Goal: Obtain resource: Download file/media

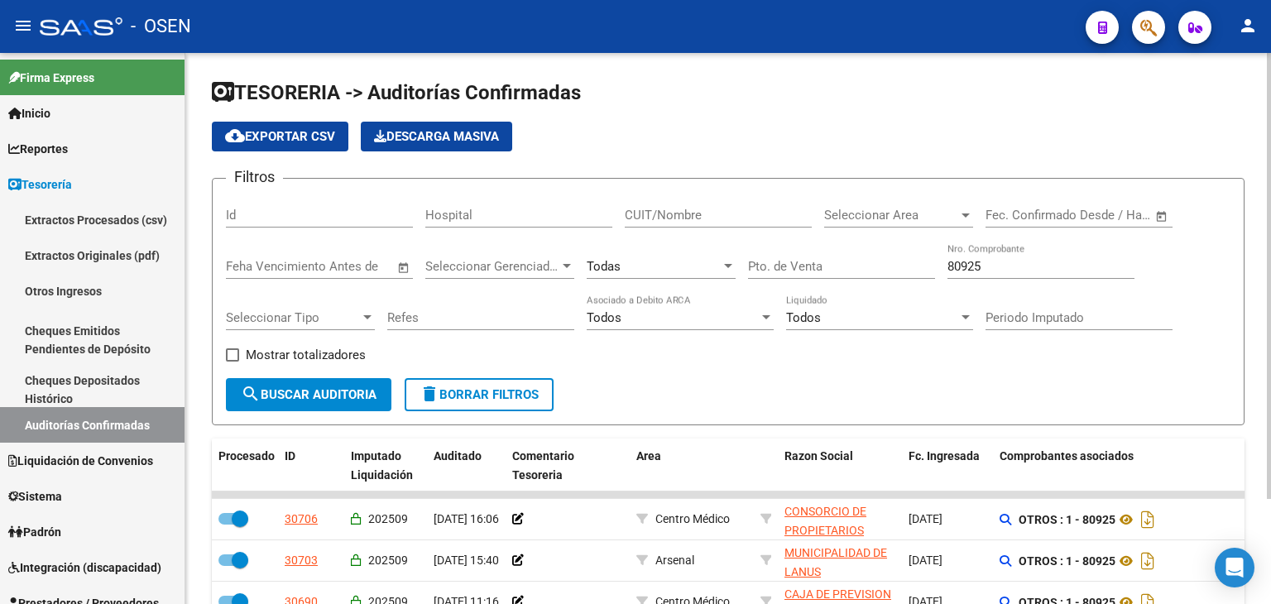
scroll to position [46, 0]
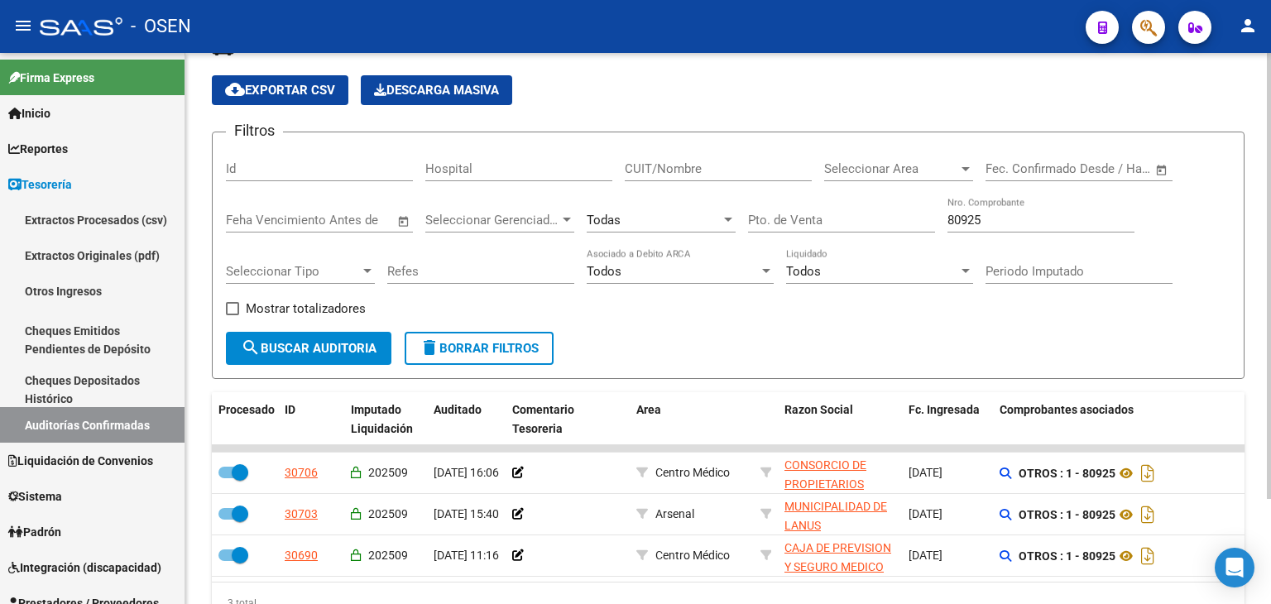
click at [1023, 217] on input "80925" at bounding box center [1040, 220] width 187 height 15
click at [1023, 216] on input "80925" at bounding box center [1040, 220] width 187 height 15
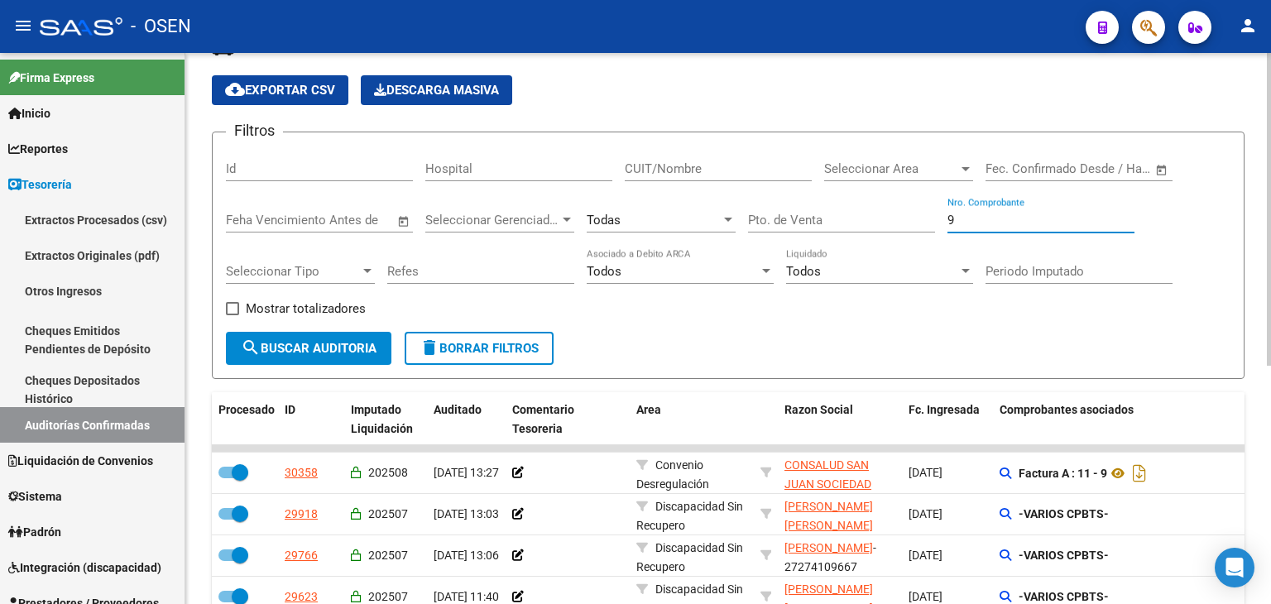
type input "9"
click at [690, 222] on div "Todas" at bounding box center [654, 220] width 134 height 15
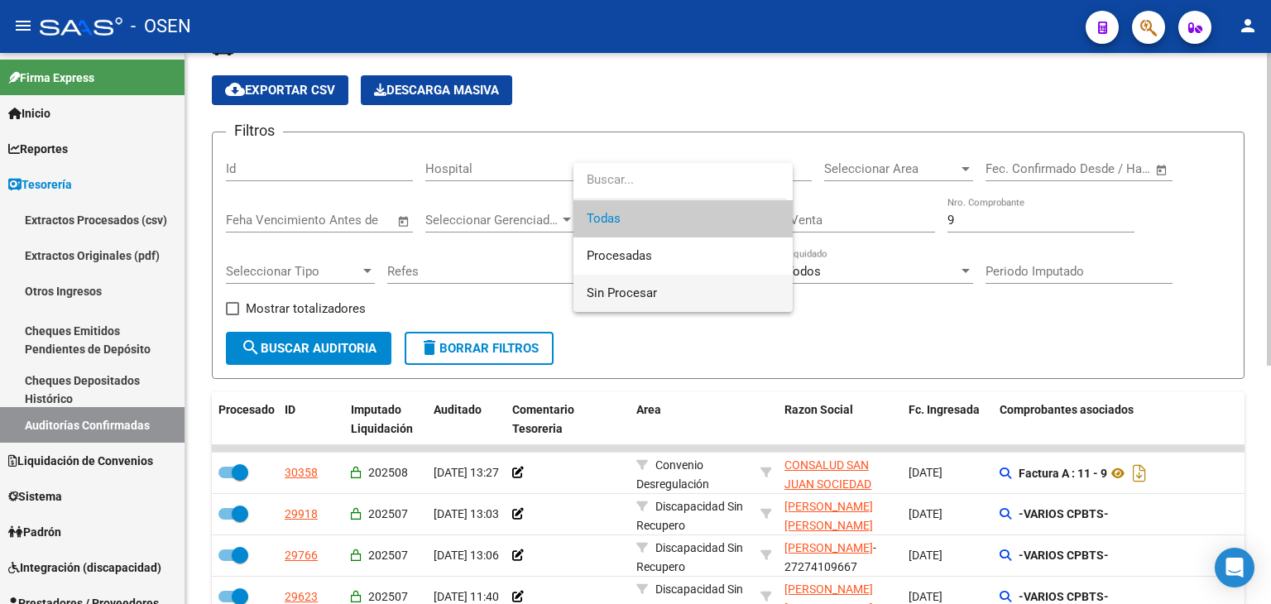
drag, startPoint x: 672, startPoint y: 290, endPoint x: 634, endPoint y: 284, distance: 38.5
click at [671, 290] on span "Sin Procesar" at bounding box center [683, 293] width 193 height 37
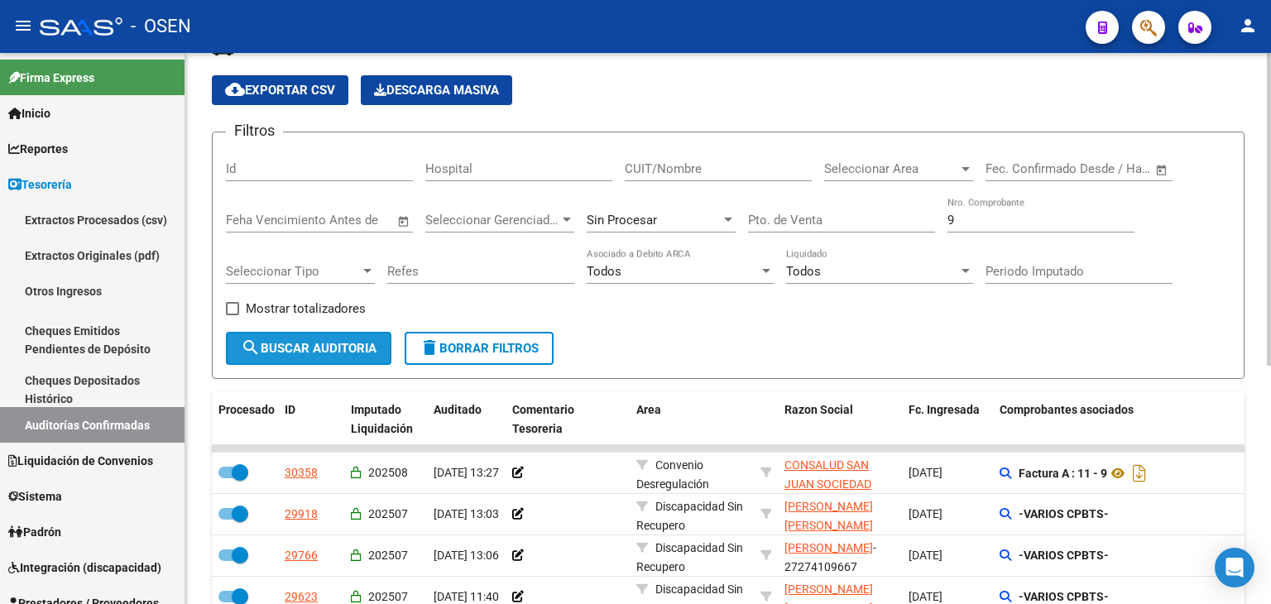
click at [261, 353] on span "search Buscar Auditoria" at bounding box center [309, 348] width 136 height 15
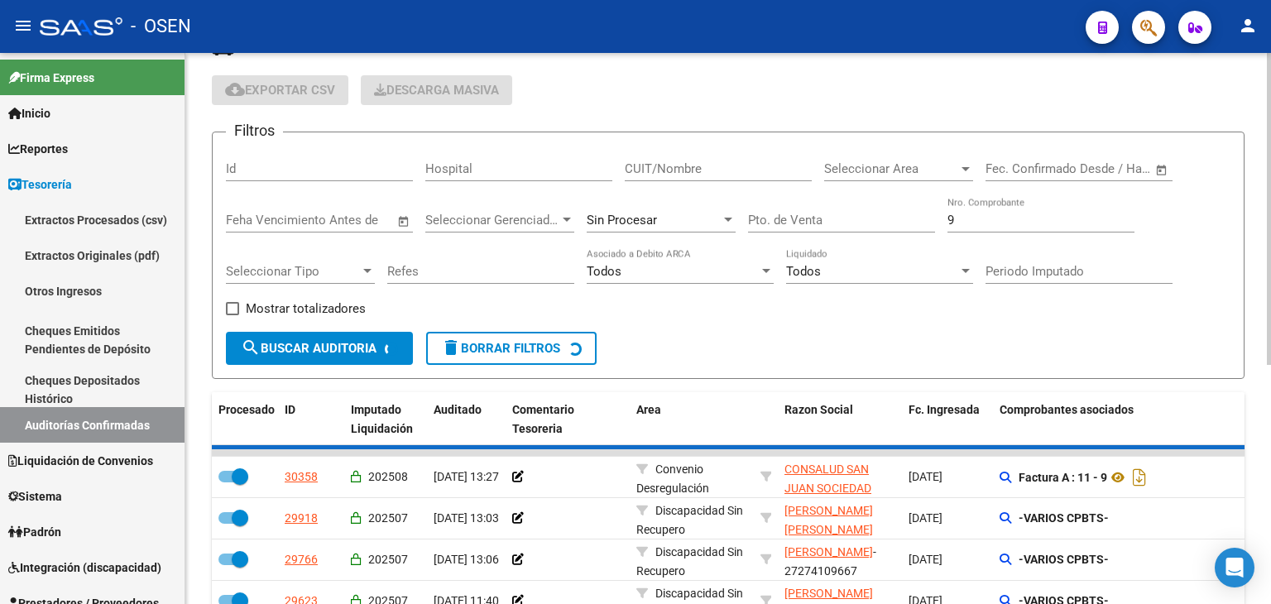
checkbox input "false"
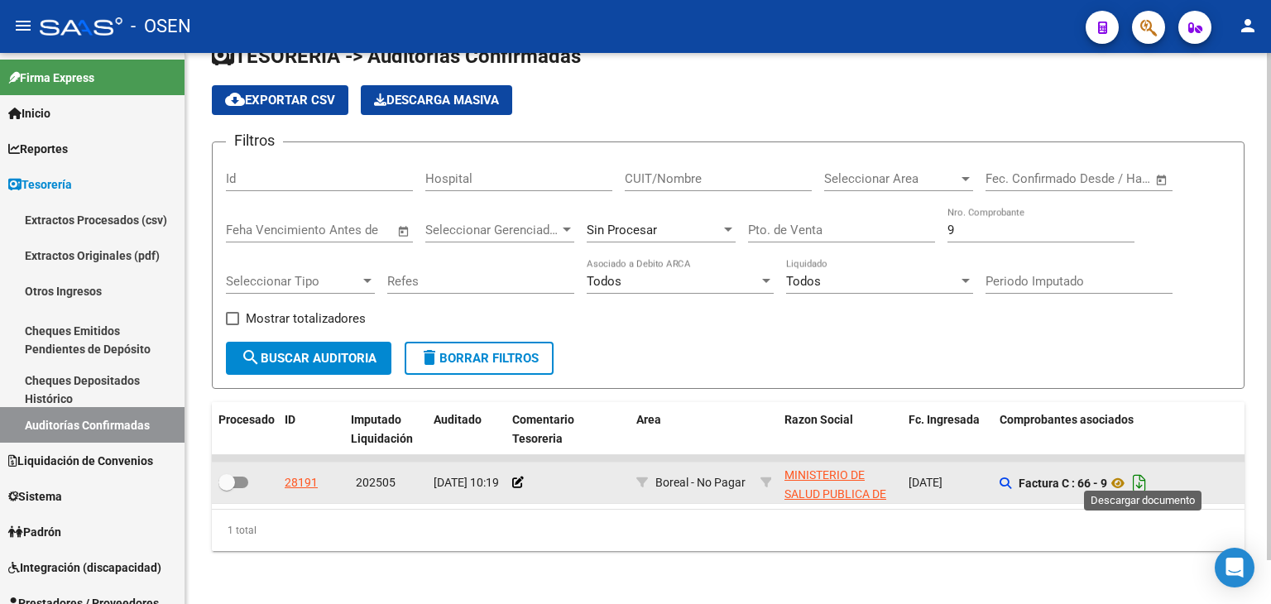
click at [1147, 476] on icon "Descargar documento" at bounding box center [1140, 483] width 22 height 26
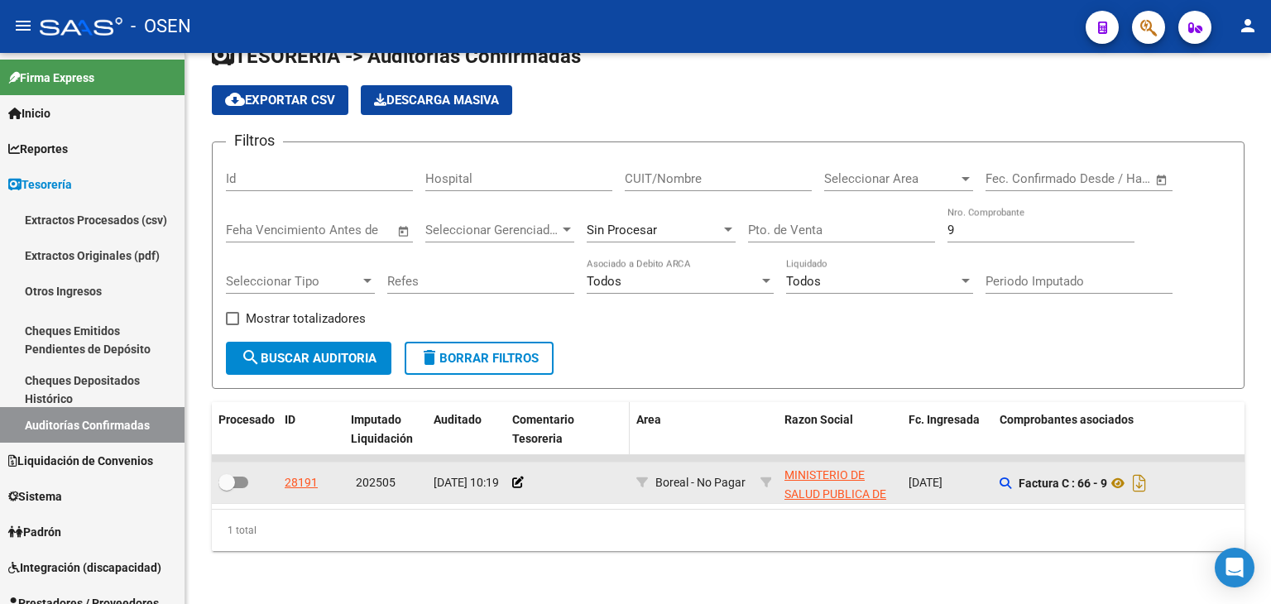
drag, startPoint x: 408, startPoint y: 562, endPoint x: 597, endPoint y: 434, distance: 227.7
click at [410, 559] on div "TESORERIA -> Auditorías Confirmadas cloud_download Exportar CSV Descarga Masiva…" at bounding box center [728, 311] width 1086 height 588
click at [971, 223] on input "9" at bounding box center [1040, 230] width 187 height 15
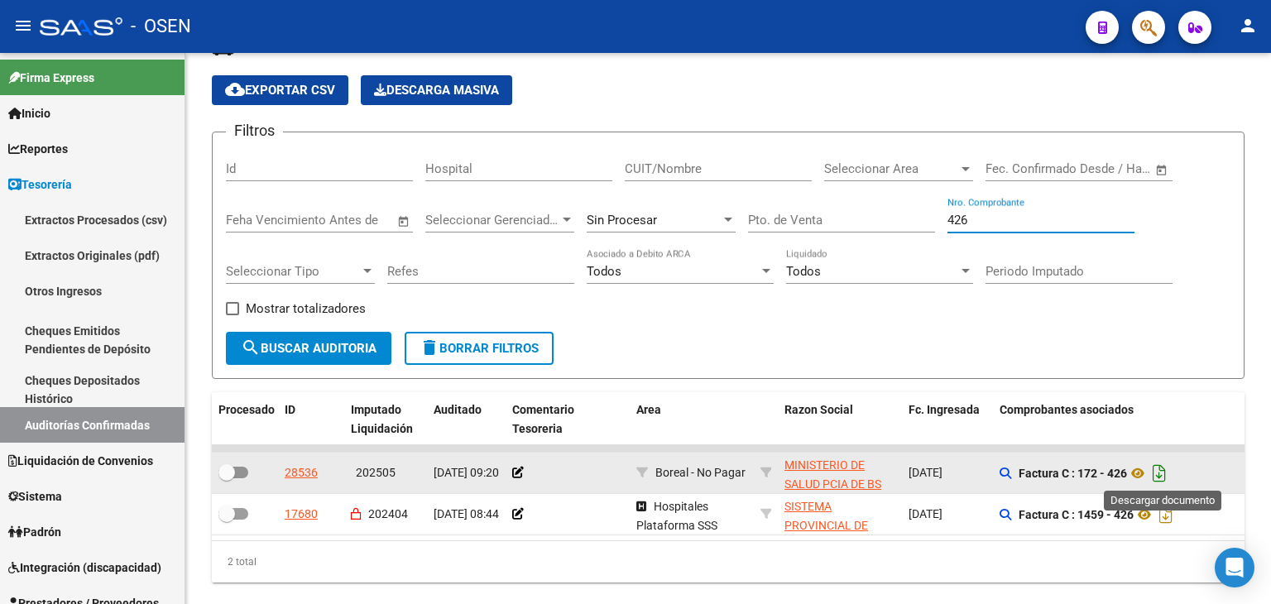
click at [1165, 474] on icon "Descargar documento" at bounding box center [1160, 473] width 22 height 26
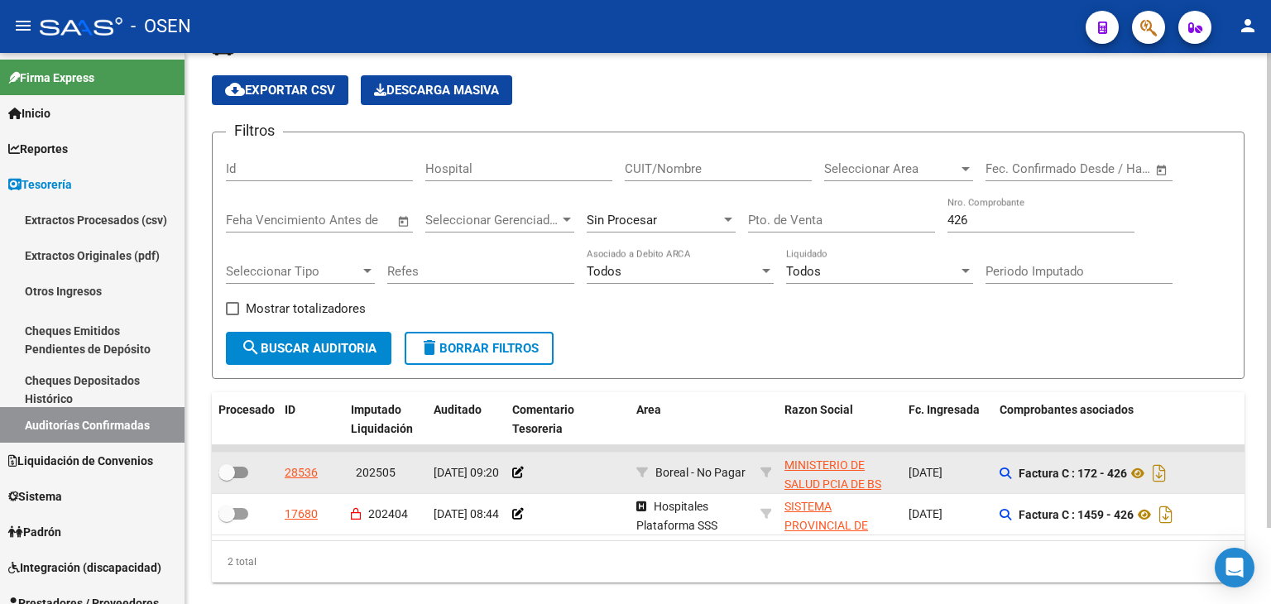
click at [992, 216] on input "426" at bounding box center [1040, 220] width 187 height 15
click at [990, 213] on input "426" at bounding box center [1040, 220] width 187 height 15
click at [957, 219] on input "426" at bounding box center [1040, 220] width 187 height 15
click at [960, 213] on input "426" at bounding box center [1040, 220] width 187 height 15
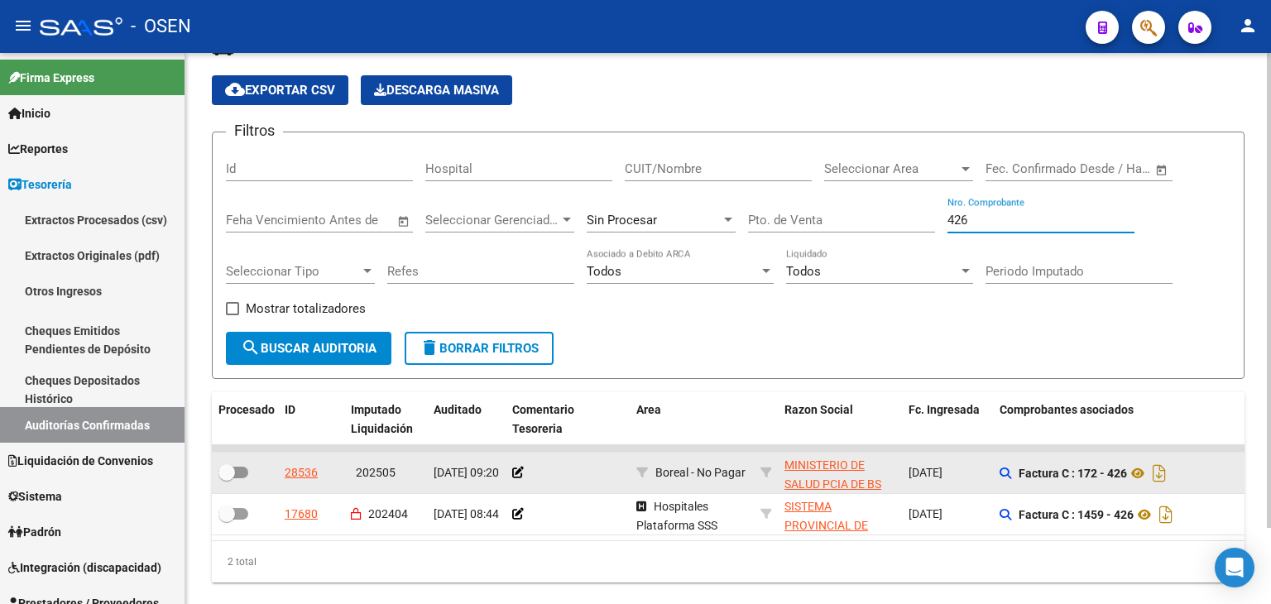
click at [960, 213] on input "426" at bounding box center [1040, 220] width 187 height 15
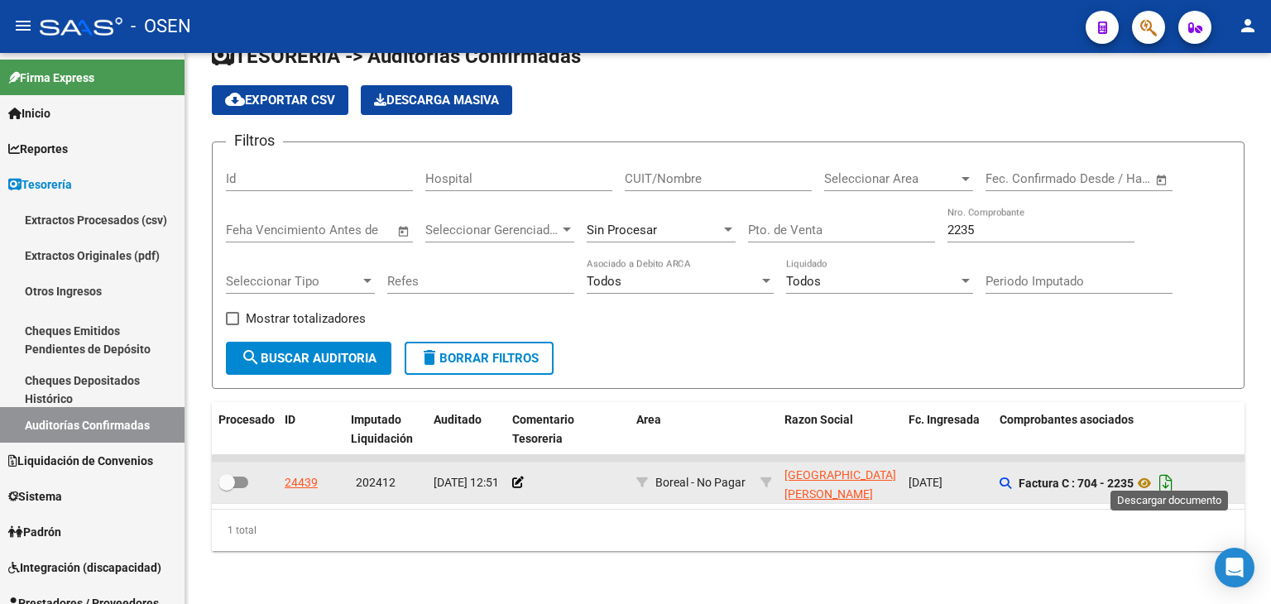
click at [1172, 471] on icon "Descargar documento" at bounding box center [1166, 483] width 22 height 26
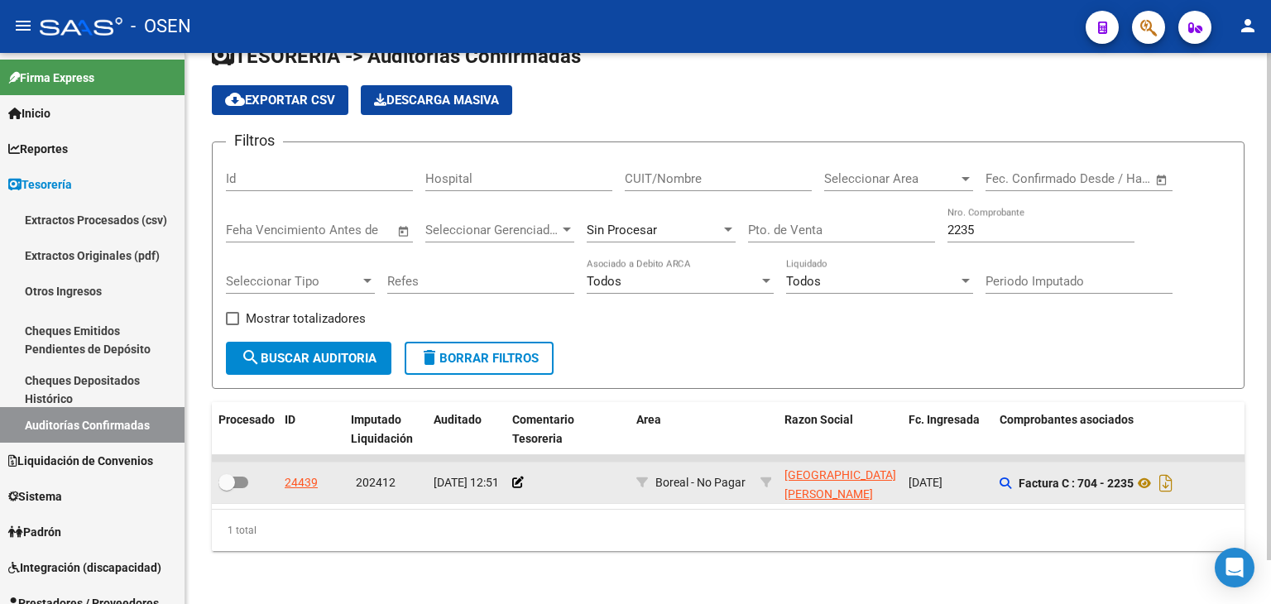
click at [999, 223] on input "2235" at bounding box center [1040, 230] width 187 height 15
click at [998, 223] on input "2235" at bounding box center [1040, 230] width 187 height 15
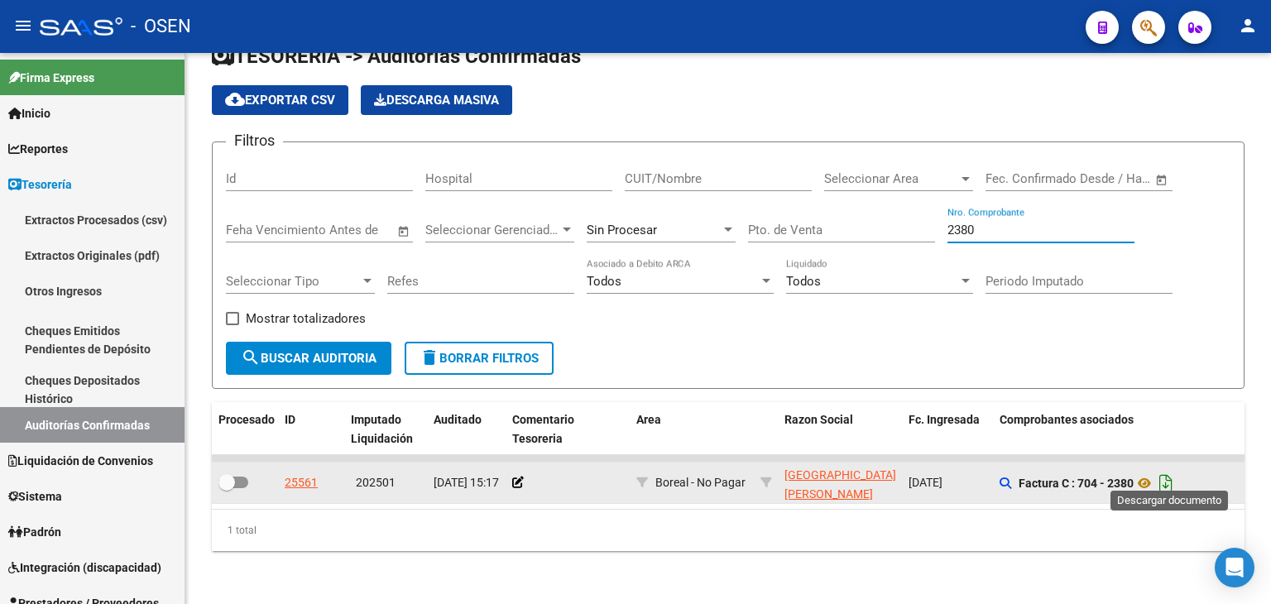
click at [1176, 476] on icon "Descargar documento" at bounding box center [1166, 483] width 22 height 26
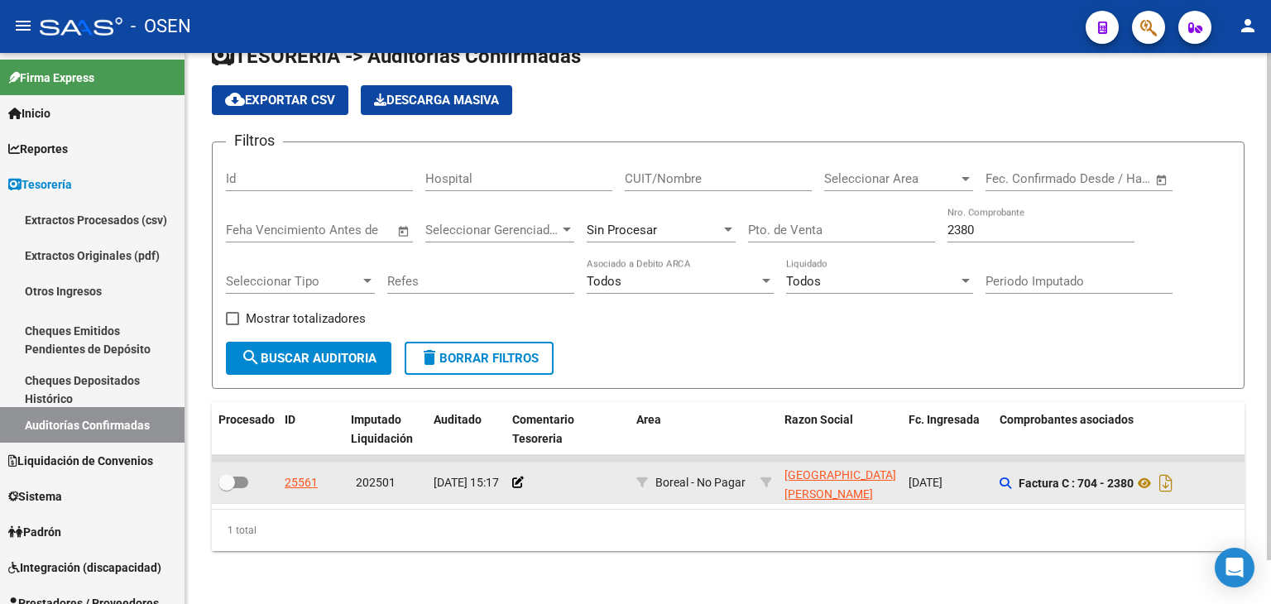
drag, startPoint x: 980, startPoint y: 218, endPoint x: 859, endPoint y: 233, distance: 121.7
click at [864, 233] on div "Filtros Id Hospital CUIT/Nombre Seleccionar Area Seleccionar Area Fecha inicio …" at bounding box center [728, 249] width 1005 height 186
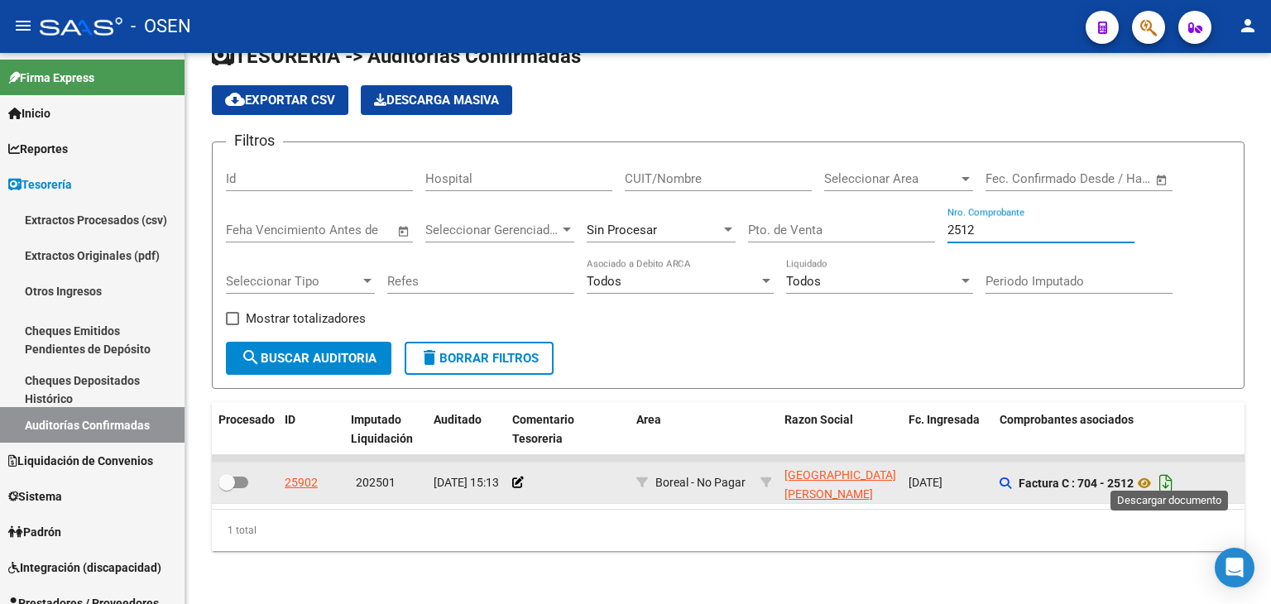
click at [1168, 470] on icon "Descargar documento" at bounding box center [1166, 483] width 22 height 26
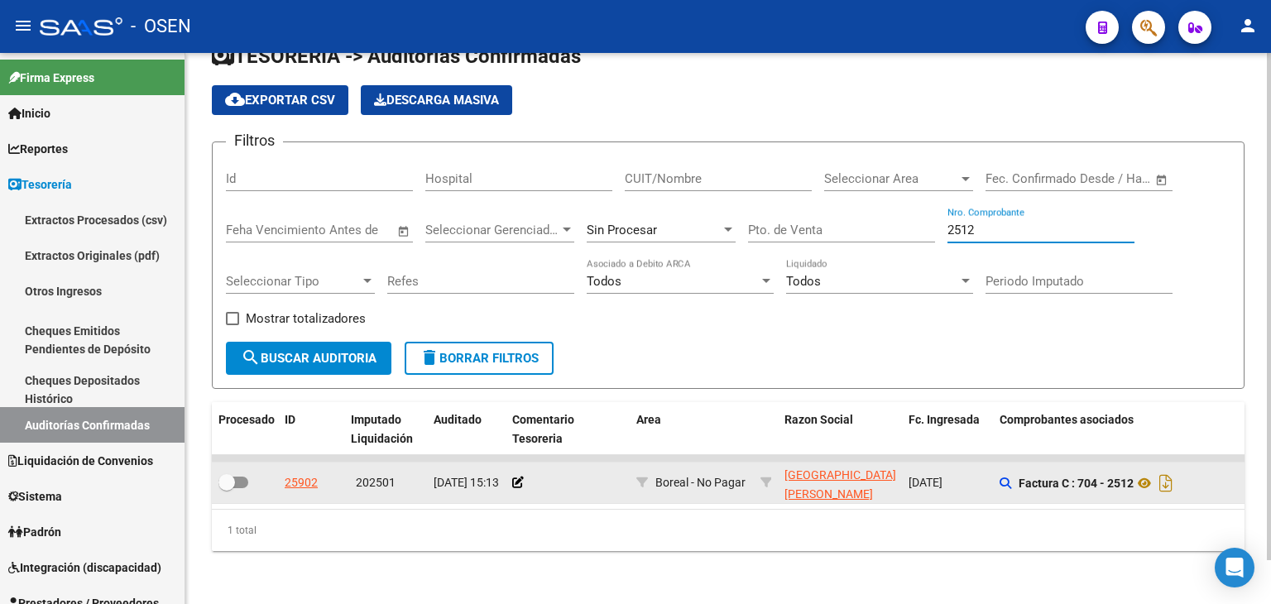
drag, startPoint x: 991, startPoint y: 218, endPoint x: 906, endPoint y: 224, distance: 85.4
click at [910, 223] on div "Filtros Id Hospital CUIT/Nombre Seleccionar Area Seleccionar Area Fecha inicio …" at bounding box center [728, 249] width 1005 height 186
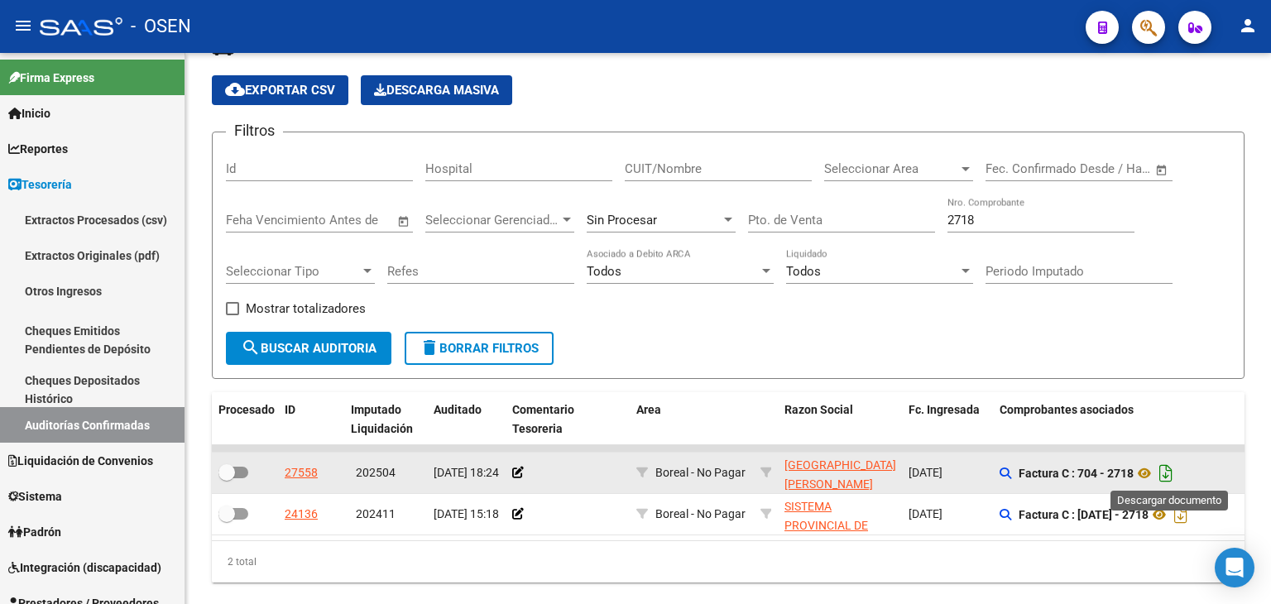
click at [1170, 468] on icon "Descargar documento" at bounding box center [1166, 473] width 22 height 26
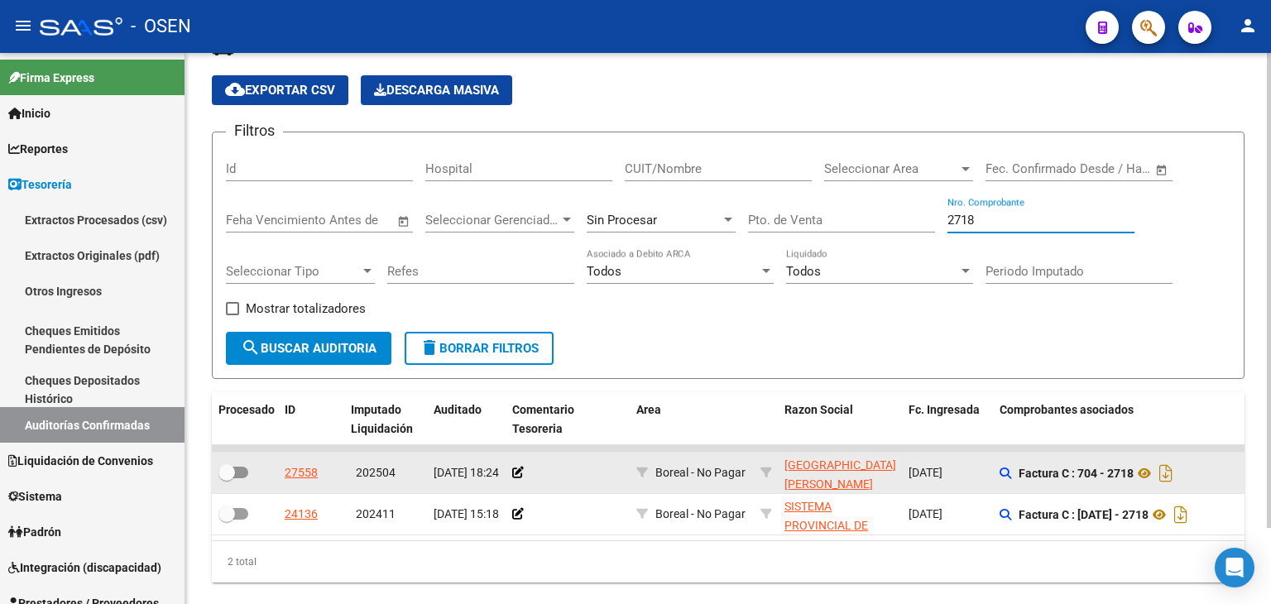
drag, startPoint x: 974, startPoint y: 223, endPoint x: 817, endPoint y: 237, distance: 157.9
click at [831, 233] on div "Filtros Id Hospital CUIT/Nombre Seleccionar Area Seleccionar Area Fecha inicio …" at bounding box center [728, 239] width 1005 height 186
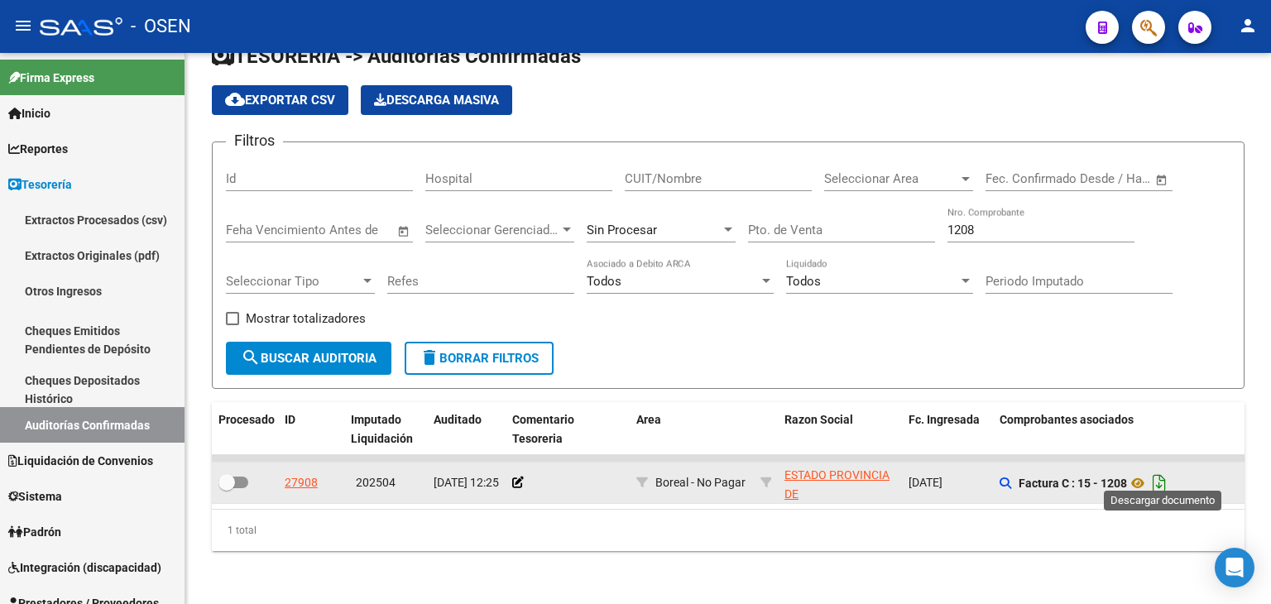
click at [1160, 475] on icon "Descargar documento" at bounding box center [1160, 483] width 22 height 26
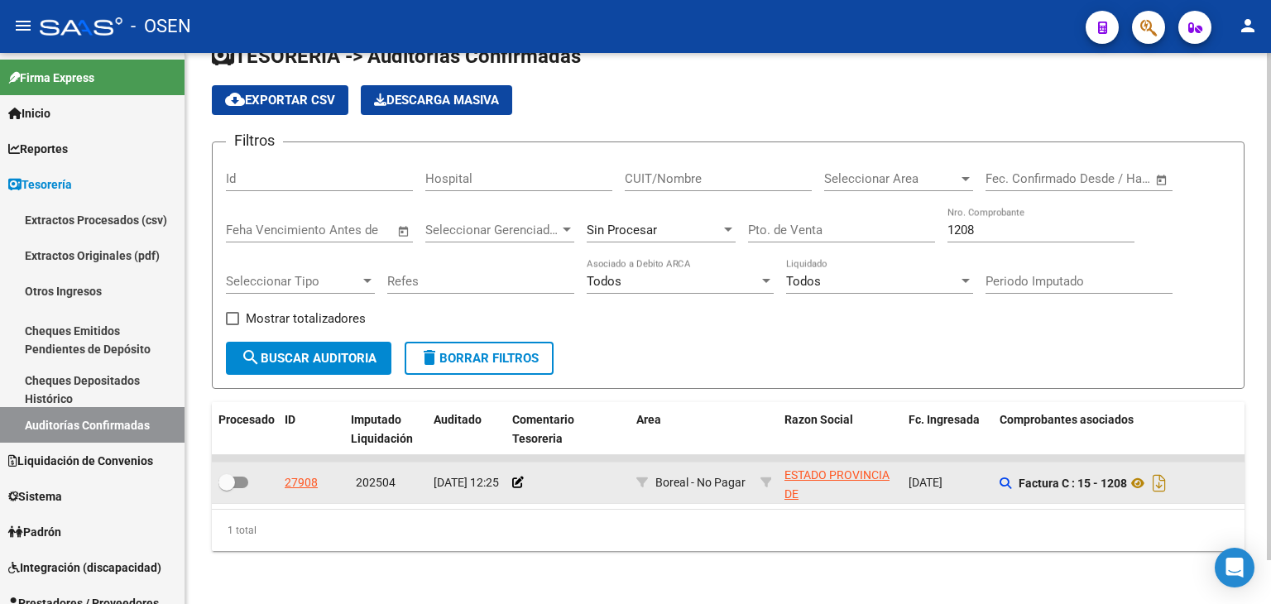
drag, startPoint x: 1000, startPoint y: 219, endPoint x: 867, endPoint y: 237, distance: 133.5
click at [870, 236] on div "Filtros Id Hospital CUIT/Nombre Seleccionar Area Seleccionar Area Fecha inicio …" at bounding box center [728, 249] width 1005 height 186
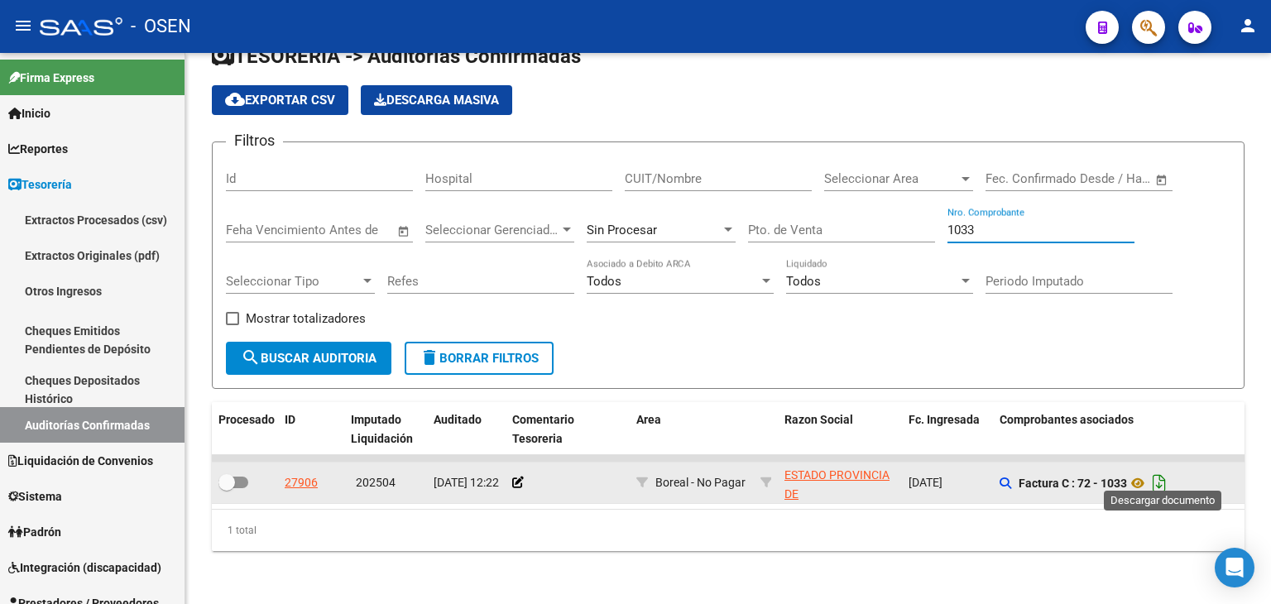
click at [1168, 470] on icon "Descargar documento" at bounding box center [1160, 483] width 22 height 26
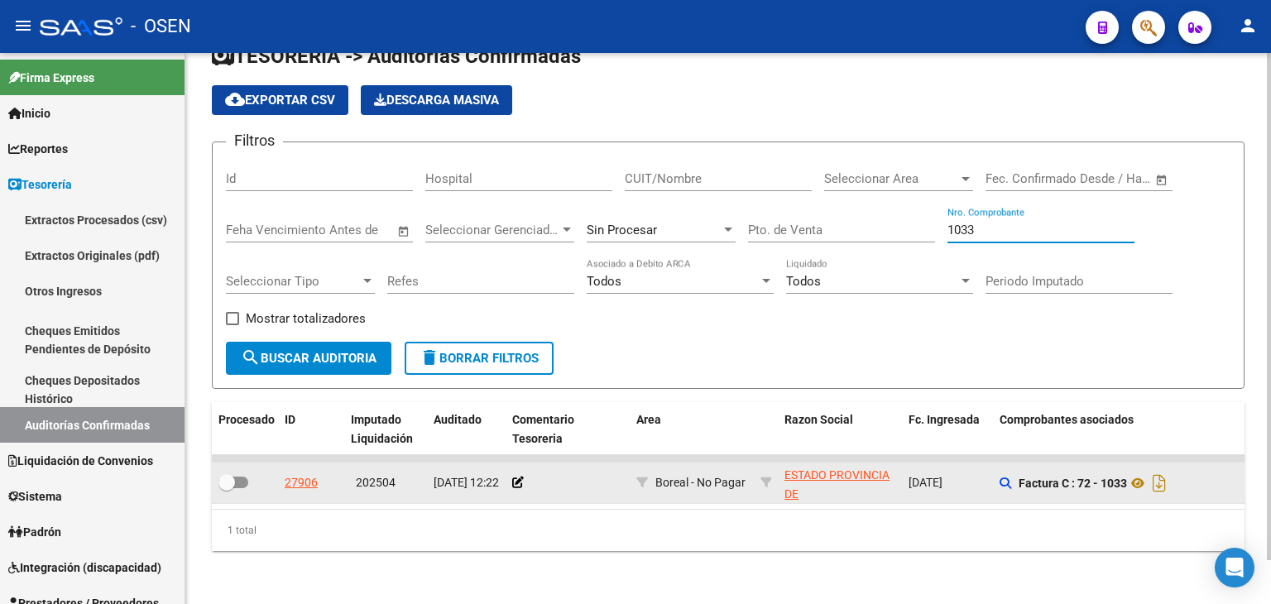
drag, startPoint x: 980, startPoint y: 224, endPoint x: 857, endPoint y: 214, distance: 122.9
click at [856, 214] on div "Filtros Id Hospital CUIT/Nombre Seleccionar Area Seleccionar Area Fecha inicio …" at bounding box center [728, 249] width 1005 height 186
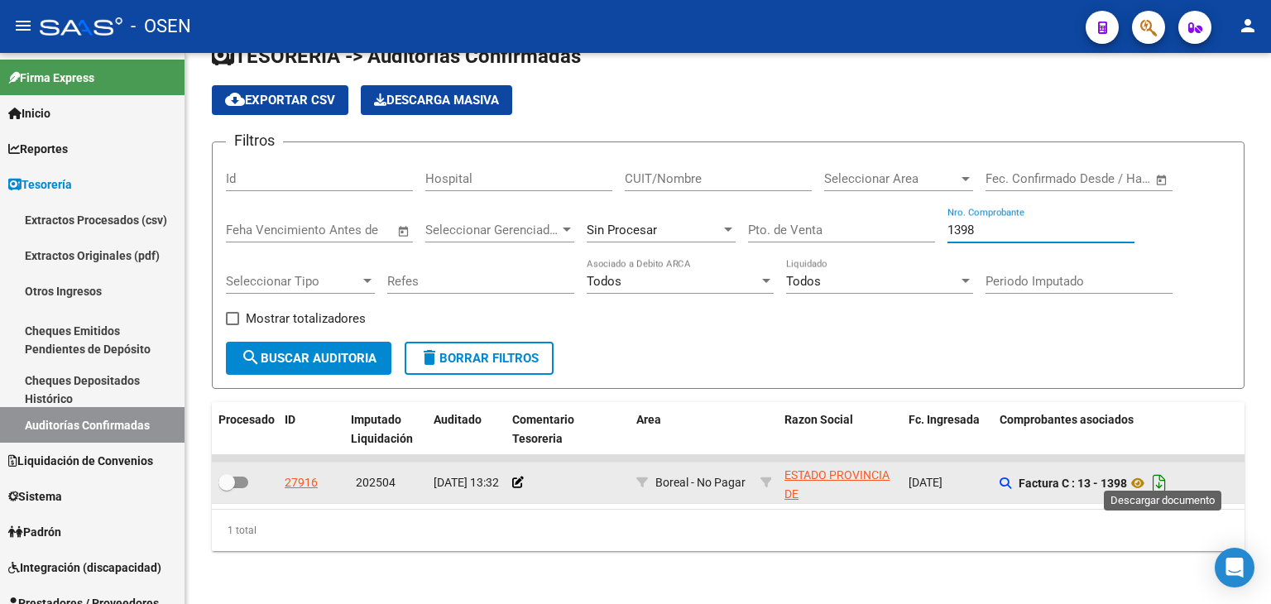
click at [1164, 474] on icon "Descargar documento" at bounding box center [1160, 483] width 22 height 26
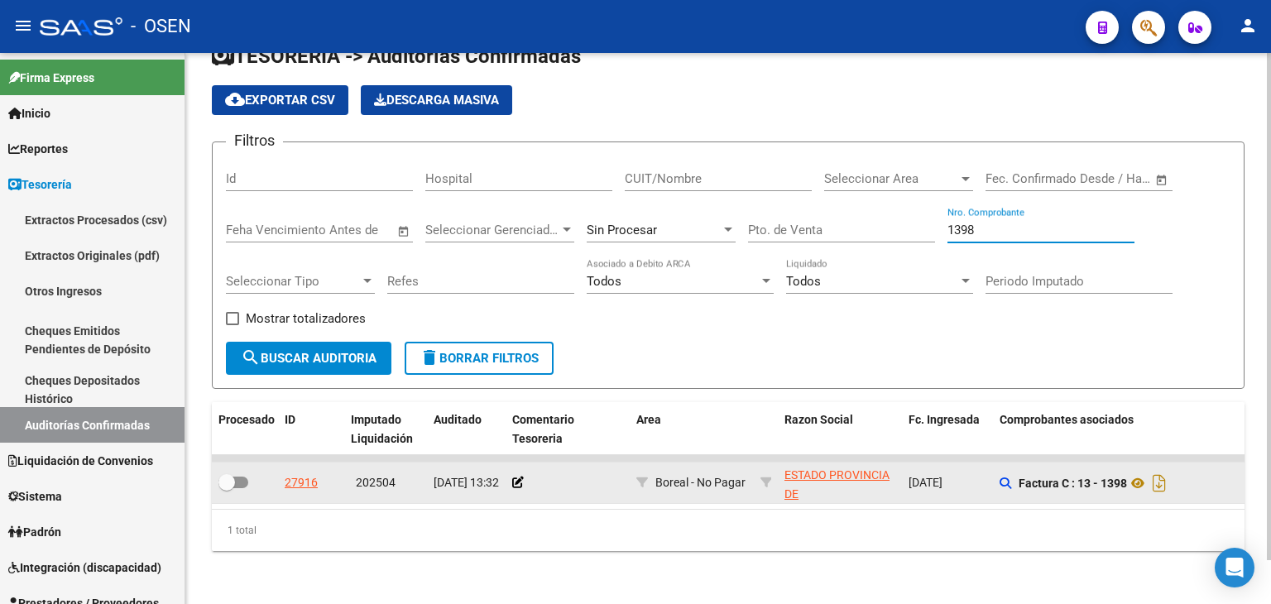
drag, startPoint x: 976, startPoint y: 218, endPoint x: 842, endPoint y: 233, distance: 135.8
click at [844, 233] on div "Filtros Id Hospital CUIT/Nombre Seleccionar Area Seleccionar Area Fecha inicio …" at bounding box center [728, 249] width 1005 height 186
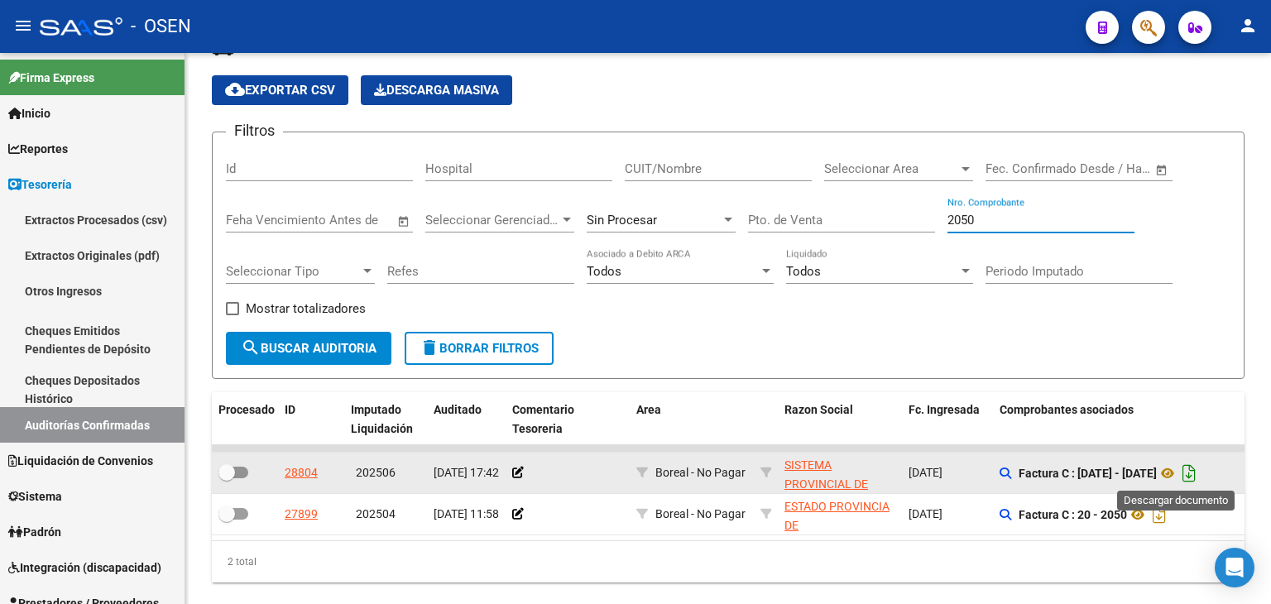
click at [1178, 471] on icon "Descargar documento" at bounding box center [1189, 473] width 22 height 26
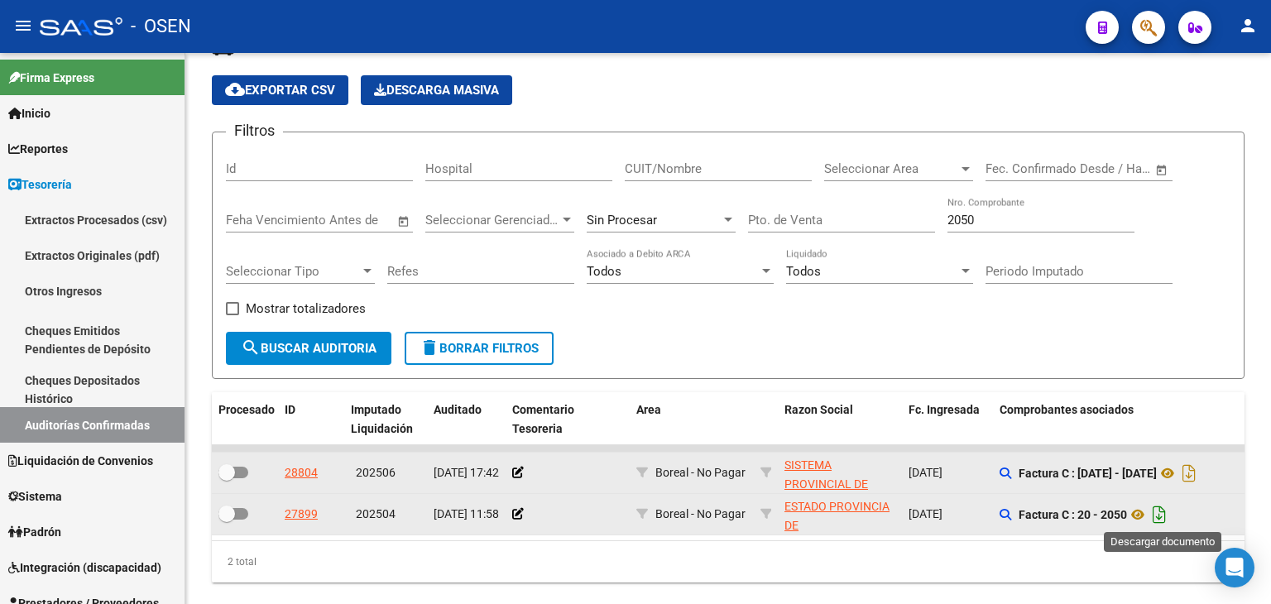
click at [1165, 517] on icon "Descargar documento" at bounding box center [1160, 514] width 22 height 26
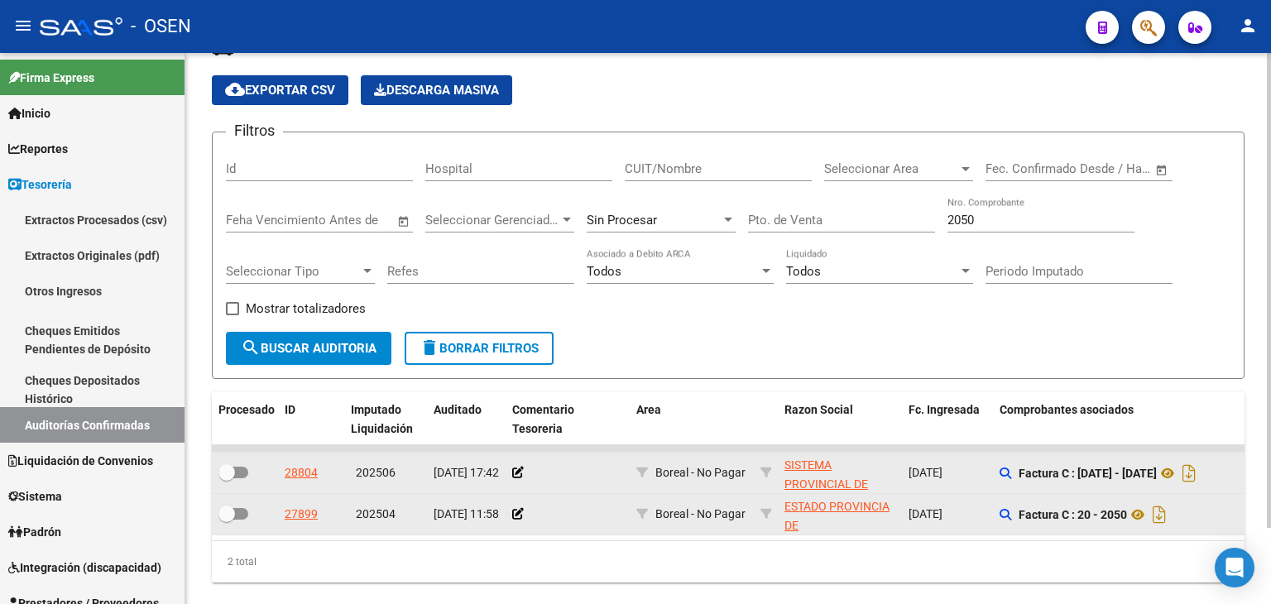
drag, startPoint x: 543, startPoint y: 570, endPoint x: 568, endPoint y: 552, distance: 31.5
click at [543, 570] on div "2 total" at bounding box center [728, 561] width 1033 height 41
click at [991, 222] on input "2050" at bounding box center [1040, 220] width 187 height 15
drag, startPoint x: 992, startPoint y: 221, endPoint x: 799, endPoint y: 224, distance: 193.7
click at [798, 224] on div "Filtros Id Hospital CUIT/Nombre Seleccionar Area Seleccionar Area Fecha inicio …" at bounding box center [728, 239] width 1005 height 186
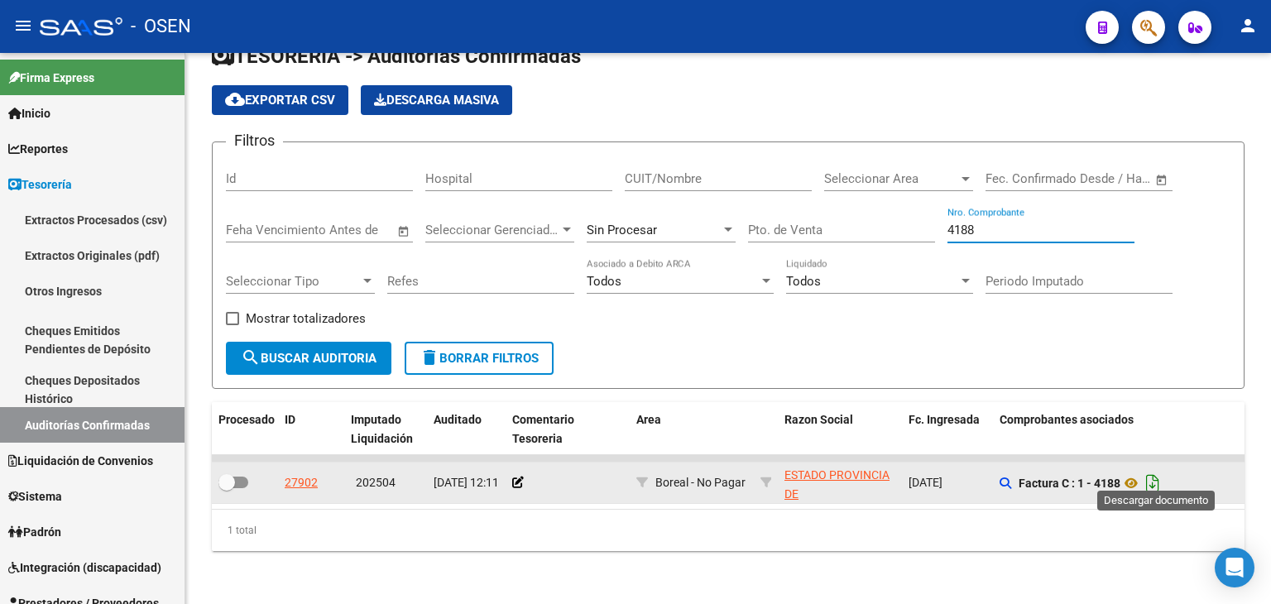
click at [1157, 478] on icon "Descargar documento" at bounding box center [1153, 483] width 22 height 26
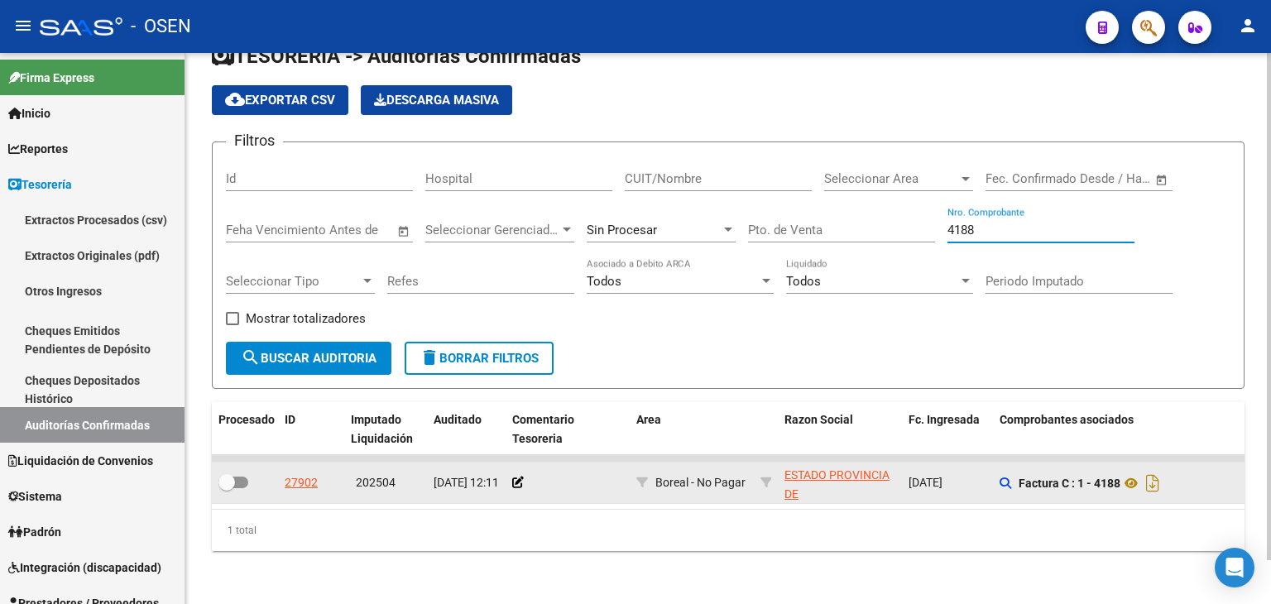
drag, startPoint x: 995, startPoint y: 211, endPoint x: 774, endPoint y: 198, distance: 221.3
click at [774, 198] on div "Filtros Id Hospital CUIT/Nombre Seleccionar Area Seleccionar Area Fecha inicio …" at bounding box center [728, 249] width 1005 height 186
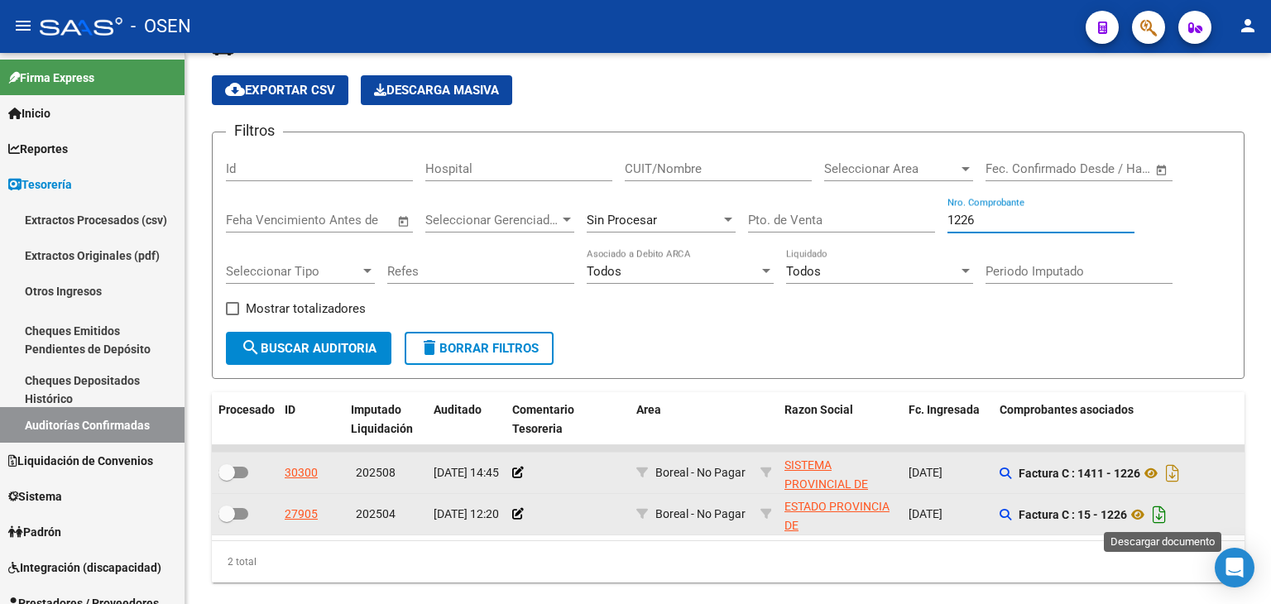
click at [1168, 514] on icon "Descargar documento" at bounding box center [1160, 514] width 22 height 26
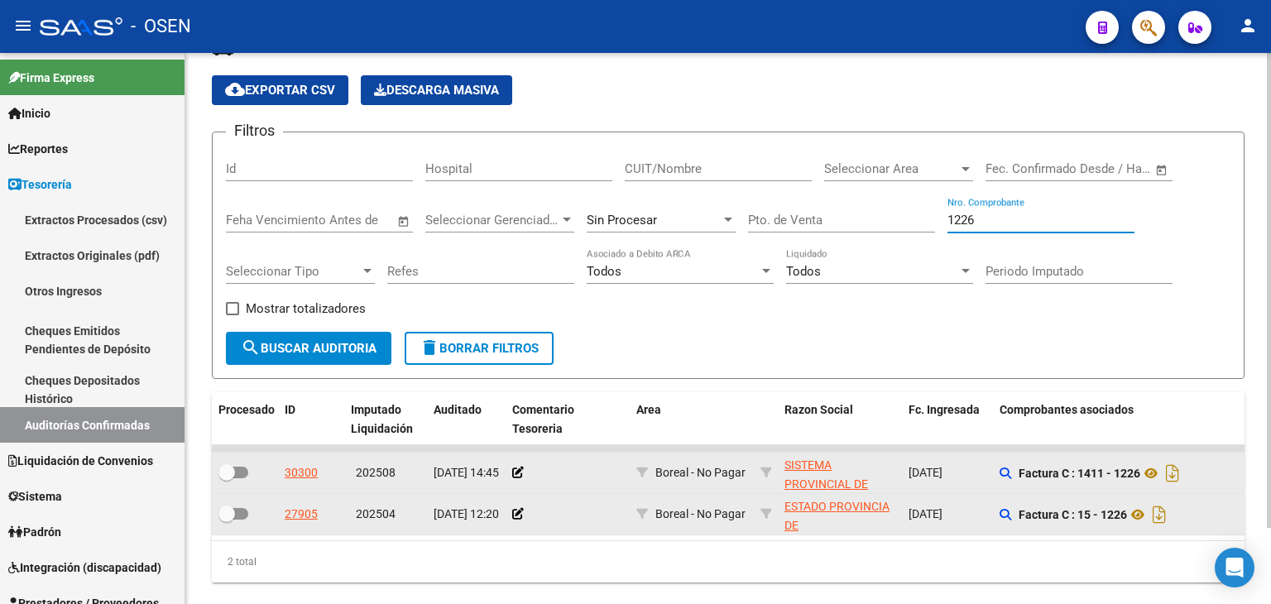
drag, startPoint x: 974, startPoint y: 223, endPoint x: 906, endPoint y: 218, distance: 68.0
click at [906, 218] on div "Filtros Id Hospital CUIT/Nombre Seleccionar Area Seleccionar Area Fecha inicio …" at bounding box center [728, 239] width 1005 height 186
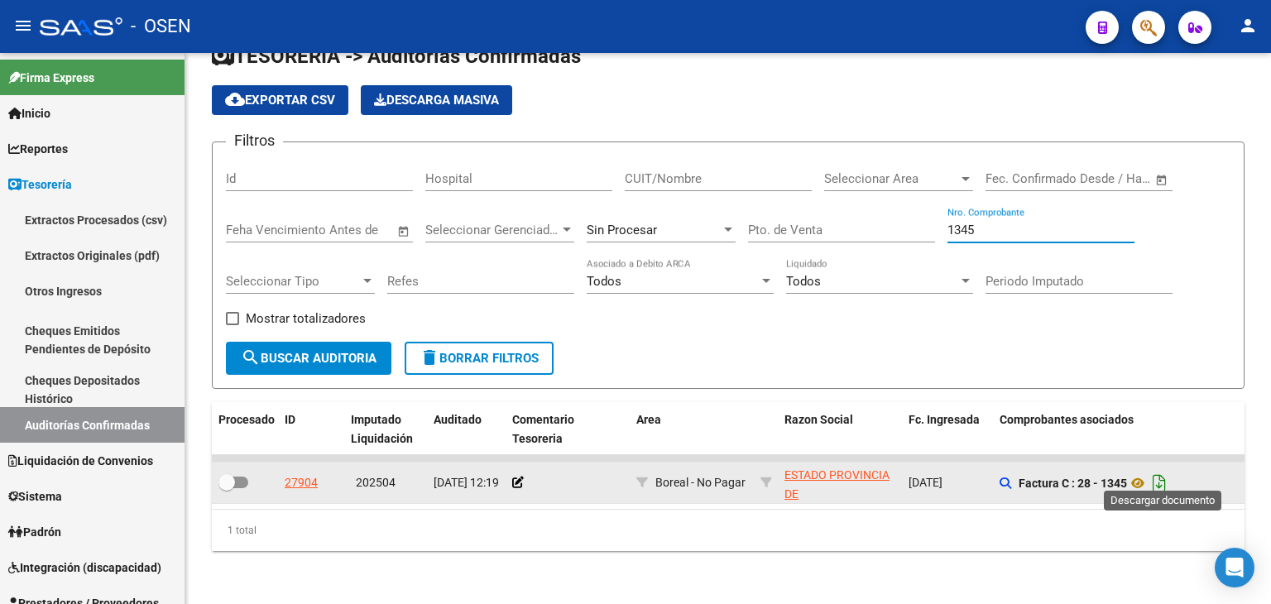
click at [1163, 481] on icon "Descargar documento" at bounding box center [1160, 483] width 22 height 26
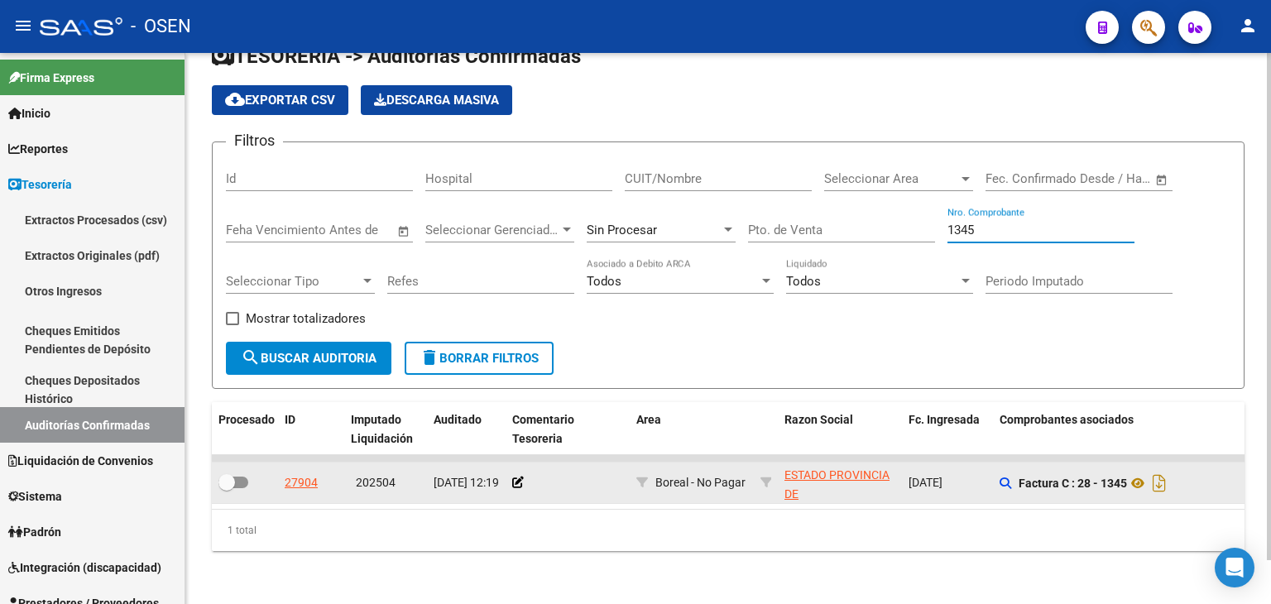
drag, startPoint x: 977, startPoint y: 217, endPoint x: 768, endPoint y: 209, distance: 209.5
click at [775, 209] on div "Filtros Id Hospital CUIT/Nombre Seleccionar Area Seleccionar Area Fecha inicio …" at bounding box center [728, 249] width 1005 height 186
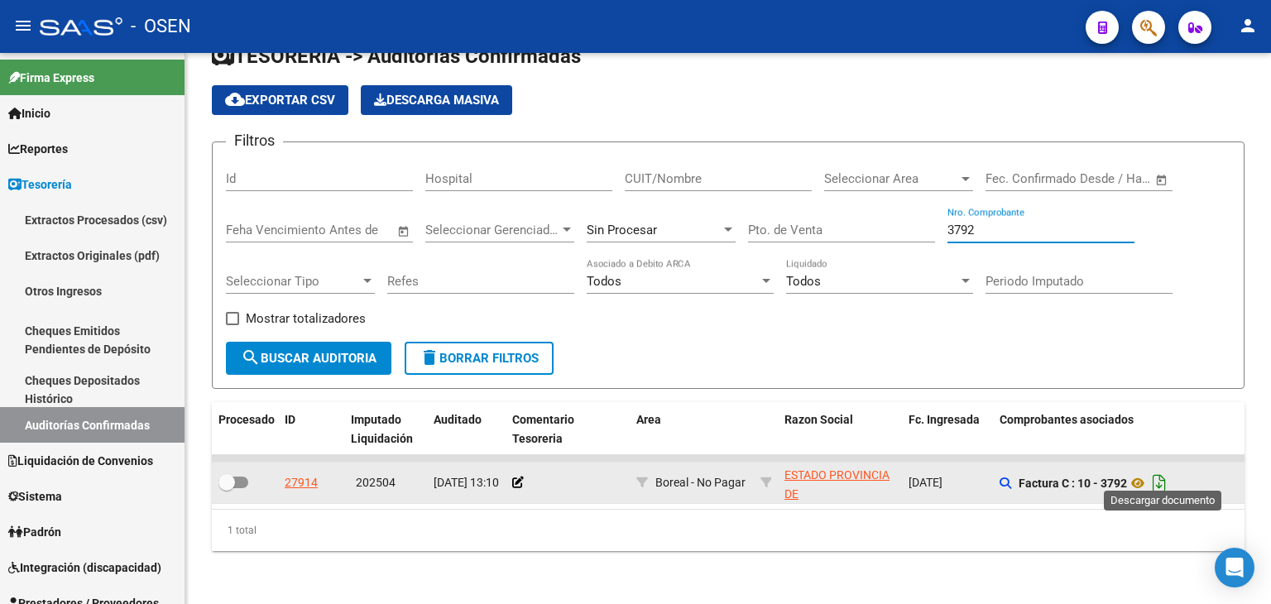
click at [1165, 470] on icon "Descargar documento" at bounding box center [1160, 483] width 22 height 26
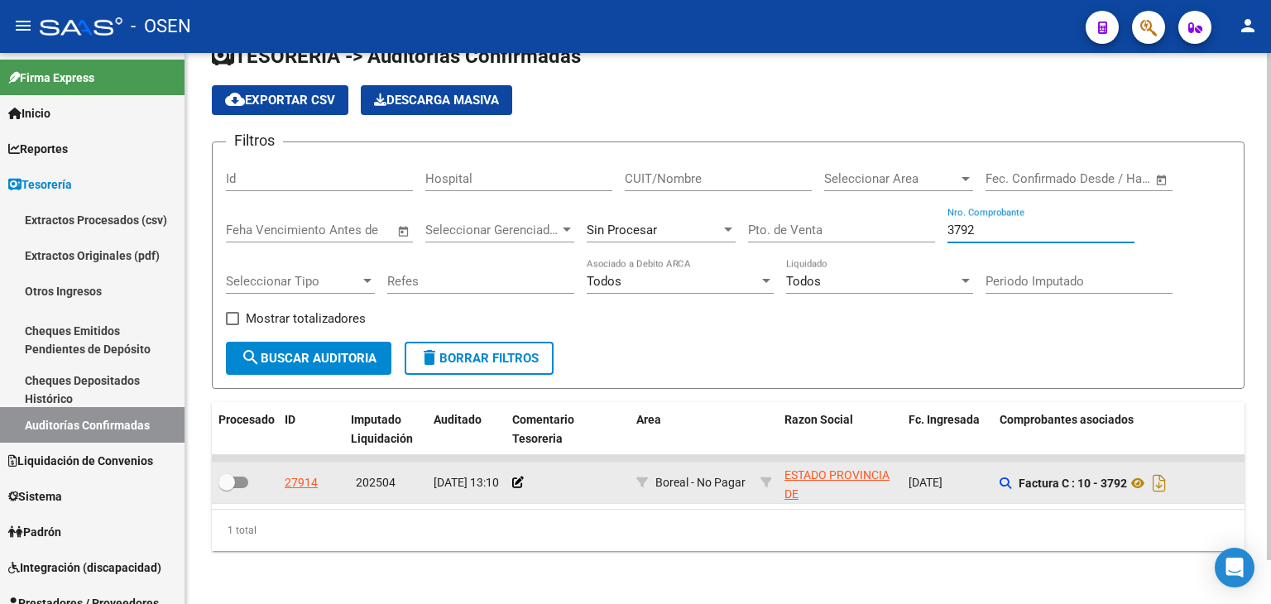
drag, startPoint x: 985, startPoint y: 216, endPoint x: 866, endPoint y: 220, distance: 118.4
click at [874, 219] on div "Filtros Id Hospital CUIT/Nombre Seleccionar Area Seleccionar Area Fecha inicio …" at bounding box center [728, 249] width 1005 height 186
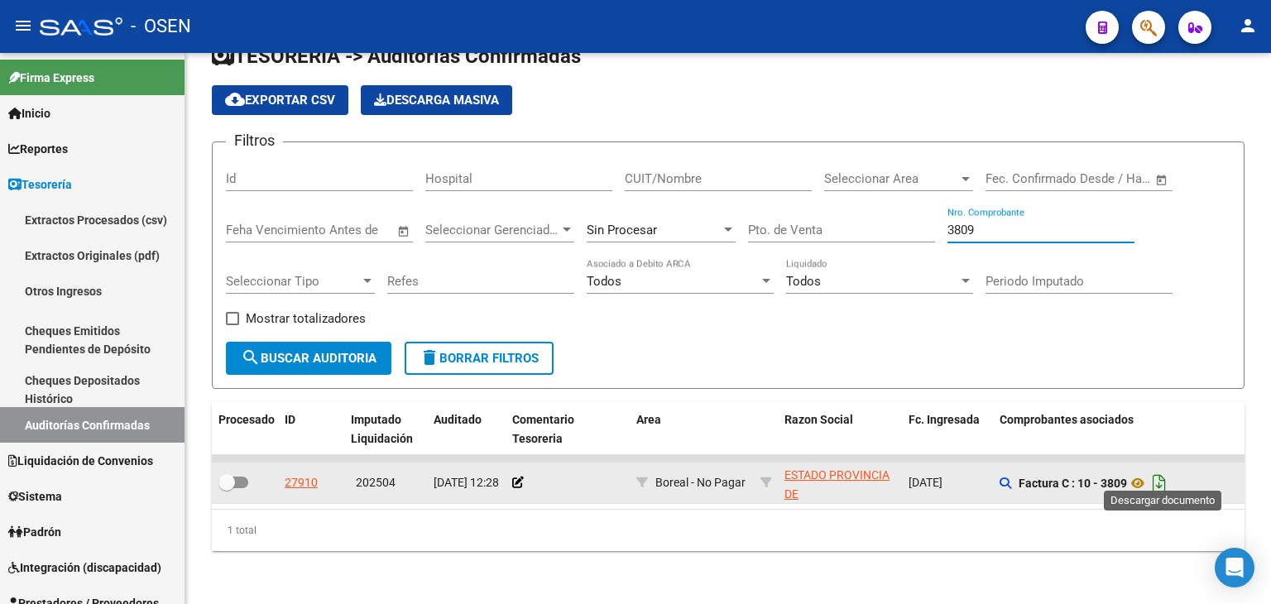
click at [1168, 470] on icon "Descargar documento" at bounding box center [1160, 483] width 22 height 26
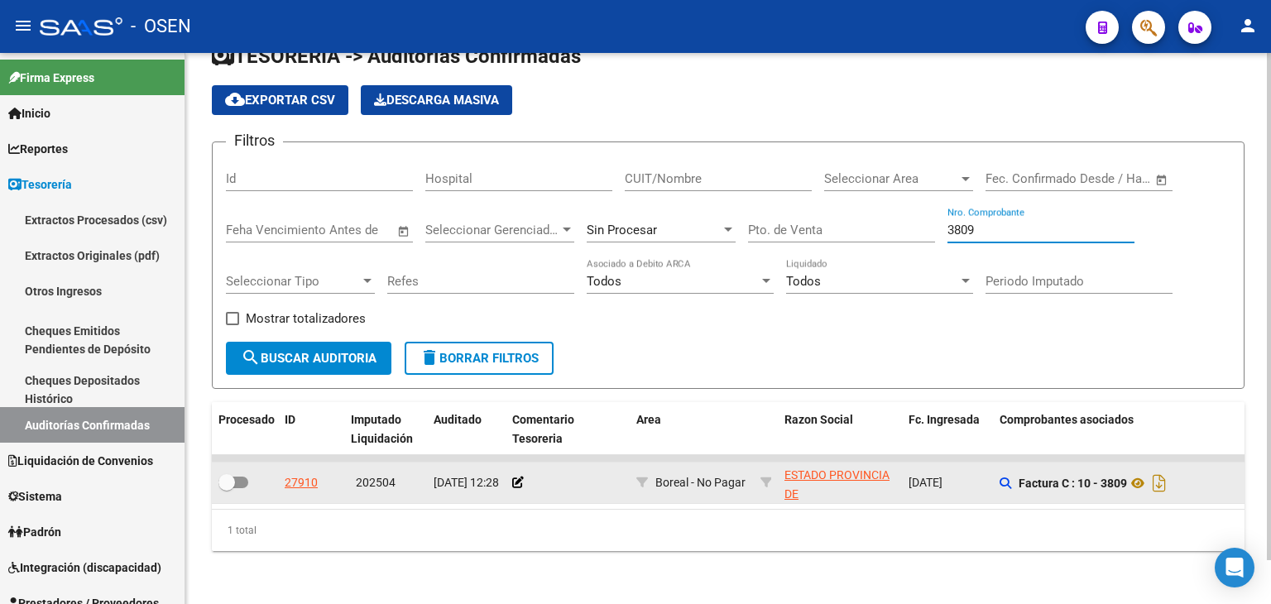
drag, startPoint x: 1003, startPoint y: 220, endPoint x: 739, endPoint y: 231, distance: 264.2
click at [753, 229] on div "Filtros Id Hospital CUIT/Nombre Seleccionar Area Seleccionar Area Fecha inicio …" at bounding box center [728, 249] width 1005 height 186
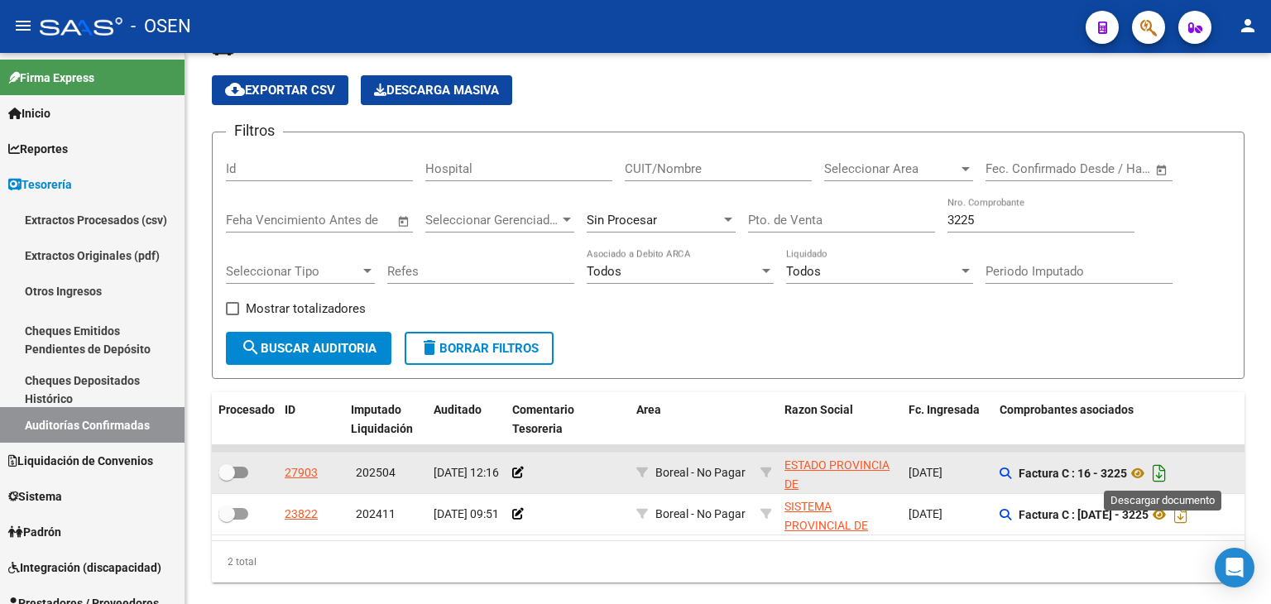
click at [1158, 473] on icon "Descargar documento" at bounding box center [1160, 473] width 22 height 26
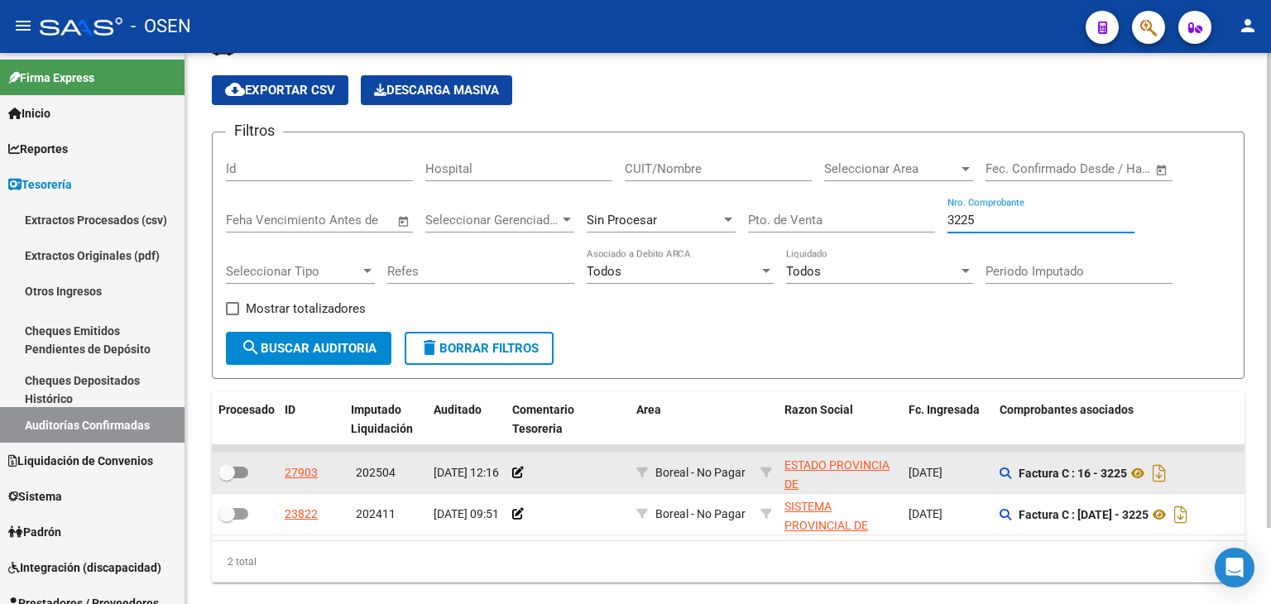
drag, startPoint x: 981, startPoint y: 216, endPoint x: 837, endPoint y: 223, distance: 145.0
click at [825, 226] on div "Filtros Id Hospital CUIT/Nombre Seleccionar Area Seleccionar Area Fecha inicio …" at bounding box center [728, 239] width 1005 height 186
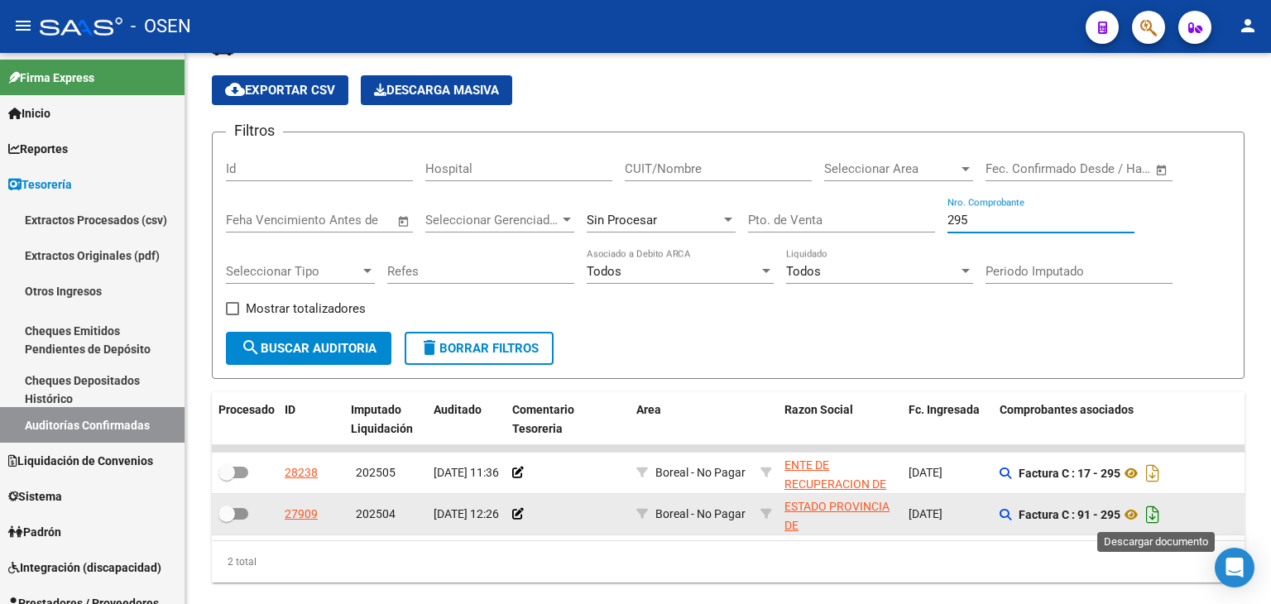
click at [1154, 511] on icon "Descargar documento" at bounding box center [1153, 514] width 22 height 26
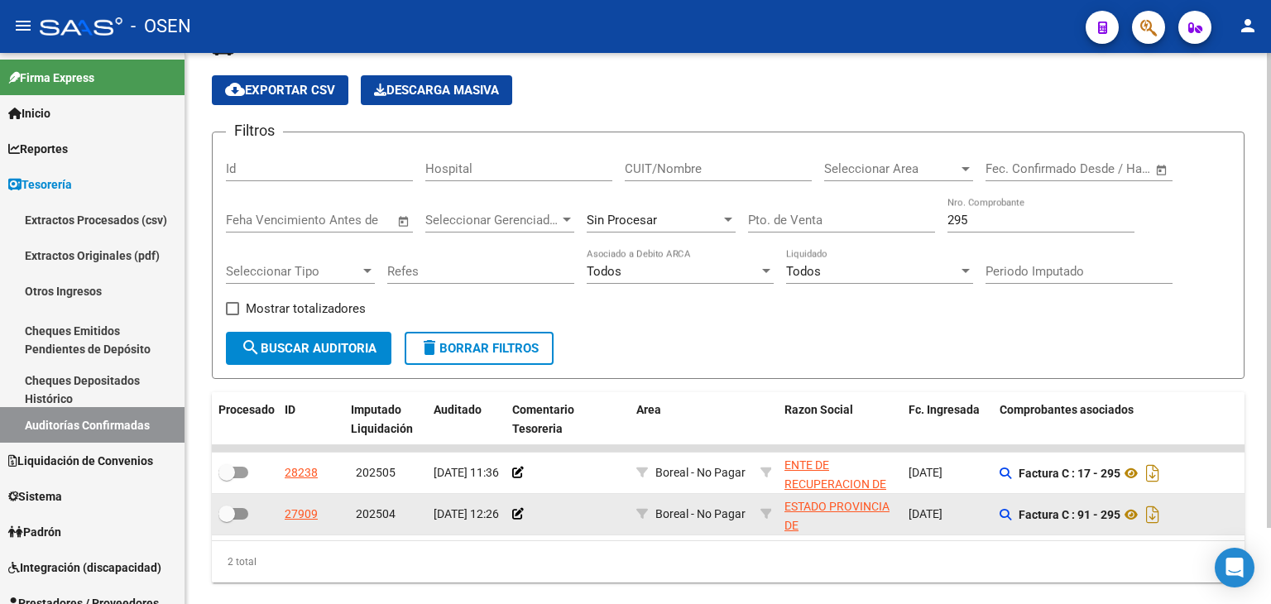
drag, startPoint x: 975, startPoint y: 216, endPoint x: 867, endPoint y: 236, distance: 109.4
click at [864, 228] on div "Filtros Id Hospital CUIT/Nombre Seleccionar Area Seleccionar Area Fecha inicio …" at bounding box center [728, 239] width 1005 height 186
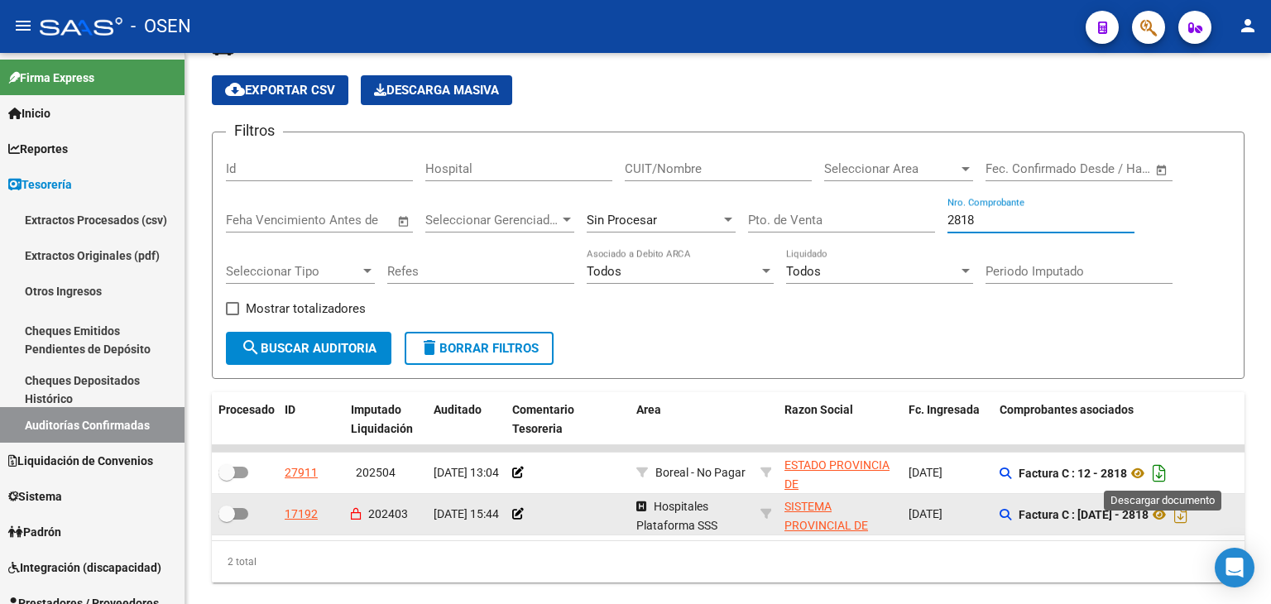
click at [1160, 465] on icon "Descargar documento" at bounding box center [1160, 473] width 22 height 26
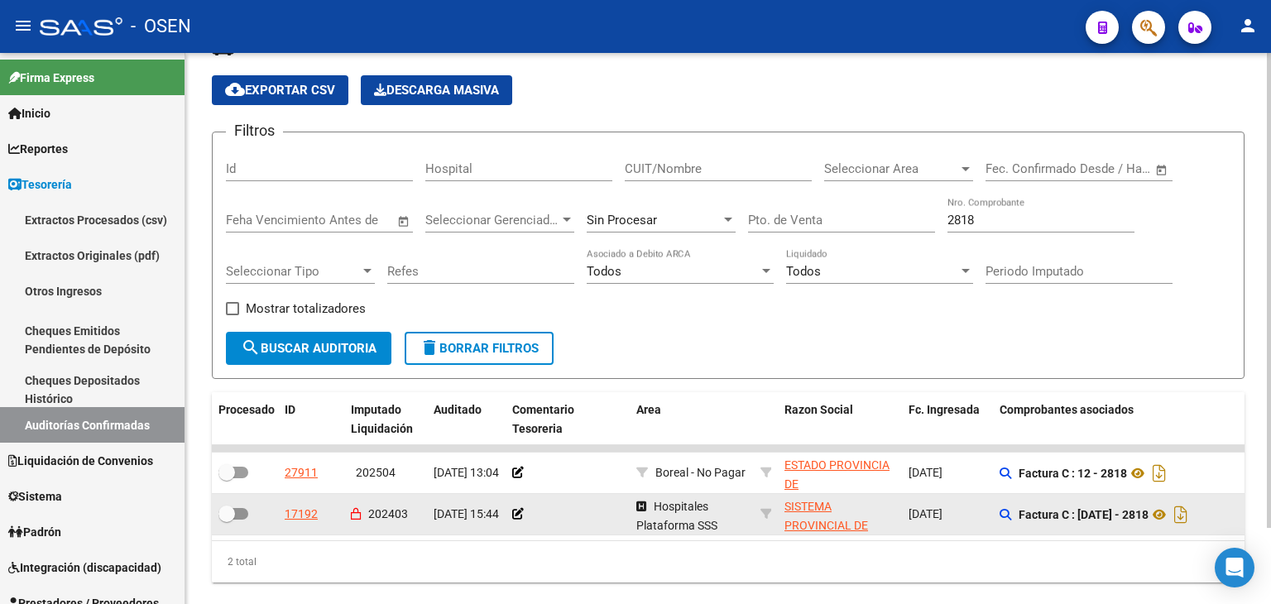
drag, startPoint x: 1029, startPoint y: 229, endPoint x: 1004, endPoint y: 226, distance: 25.9
click at [1004, 226] on div "2818 Nro. Comprobante" at bounding box center [1040, 215] width 187 height 36
click at [1001, 222] on input "2818" at bounding box center [1040, 220] width 187 height 15
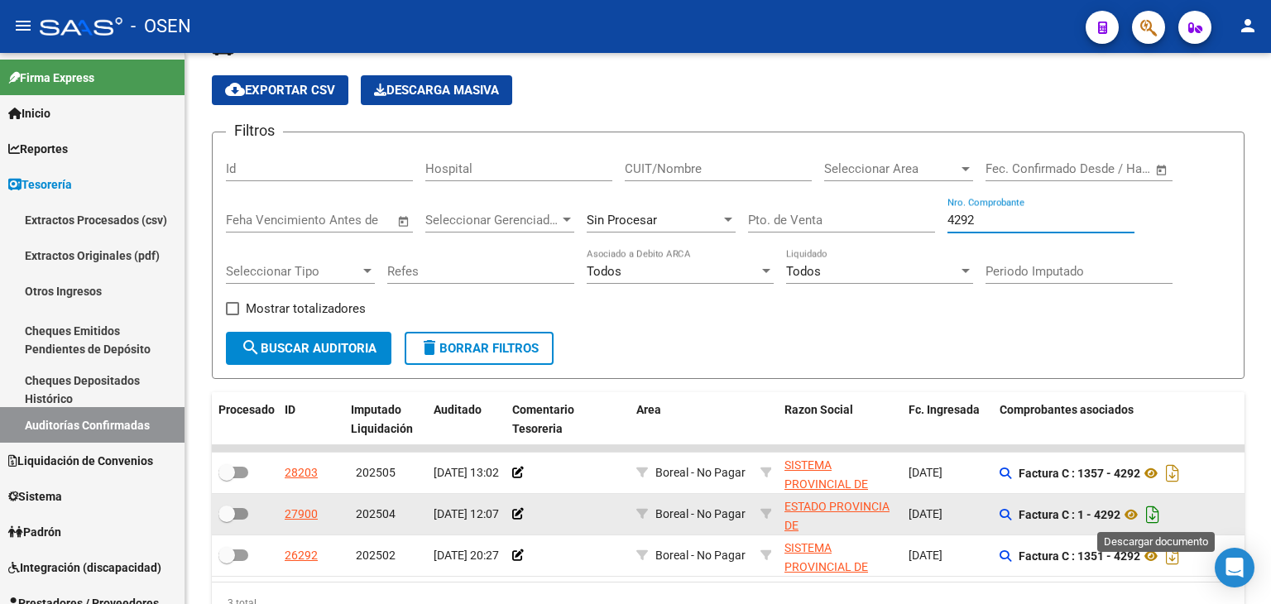
click at [1156, 511] on icon "Descargar documento" at bounding box center [1153, 514] width 22 height 26
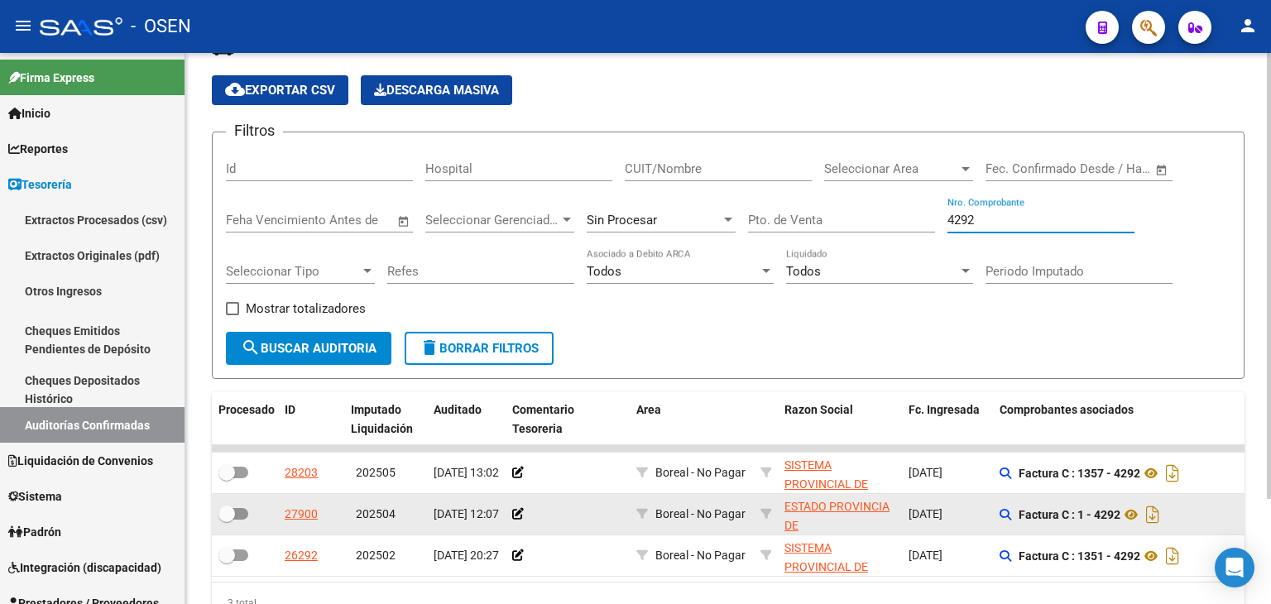
drag, startPoint x: 994, startPoint y: 213, endPoint x: 832, endPoint y: 224, distance: 162.6
click at [823, 225] on div "Filtros Id Hospital CUIT/Nombre Seleccionar Area Seleccionar Area Fecha inicio …" at bounding box center [728, 239] width 1005 height 186
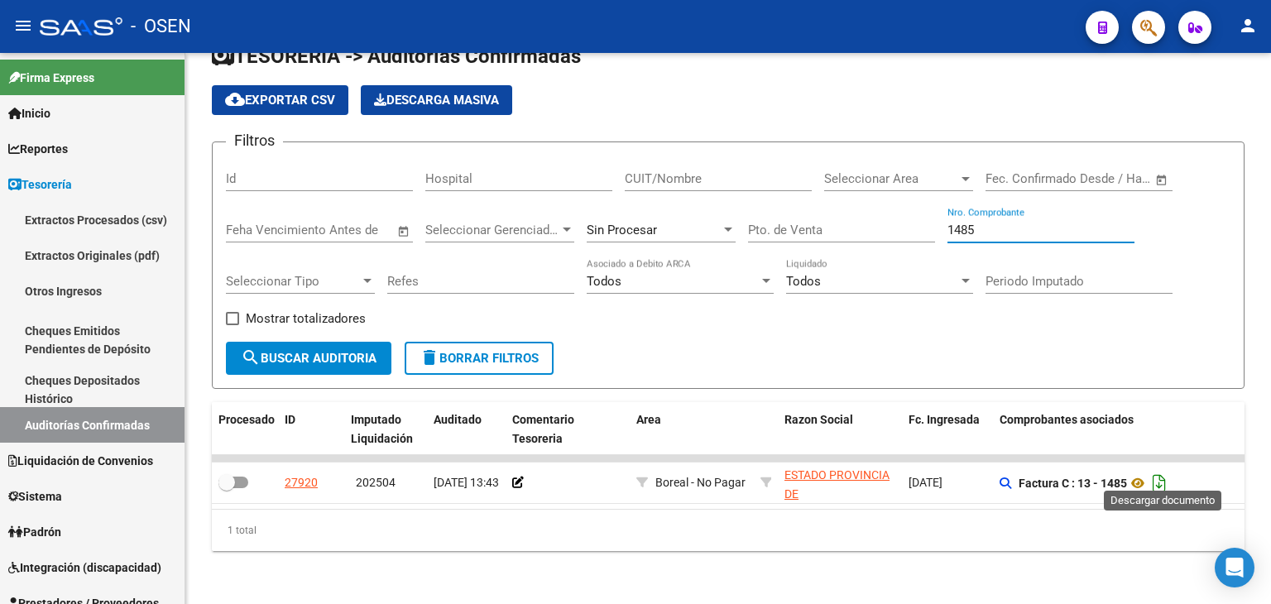
click at [1168, 470] on icon "Descargar documento" at bounding box center [1160, 483] width 22 height 26
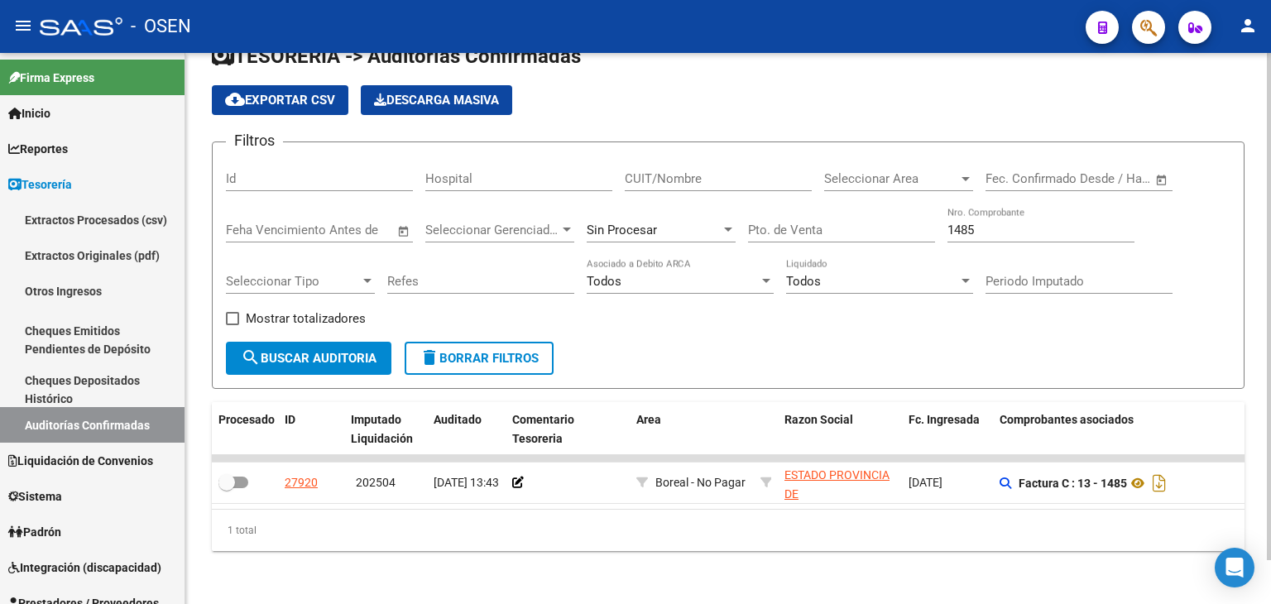
click at [987, 228] on div "1485 Nro. Comprobante" at bounding box center [1040, 225] width 187 height 36
click at [986, 227] on div "1485 Nro. Comprobante" at bounding box center [1040, 225] width 187 height 36
click at [986, 223] on input "1485" at bounding box center [1040, 230] width 187 height 15
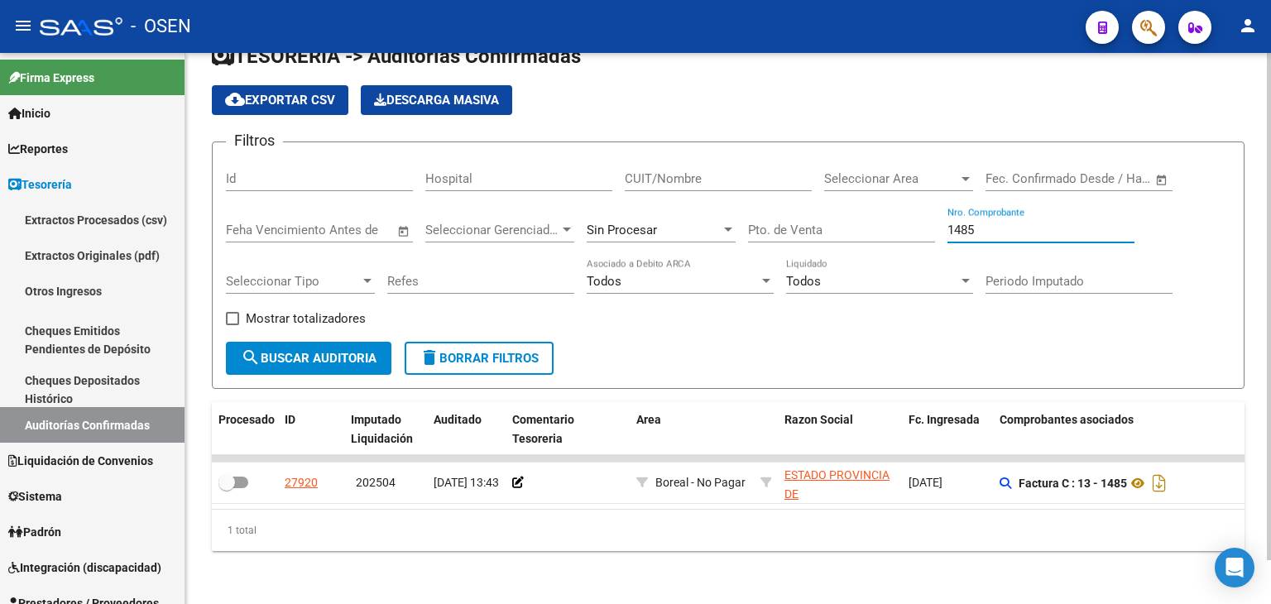
click at [986, 223] on input "1485" at bounding box center [1040, 230] width 187 height 15
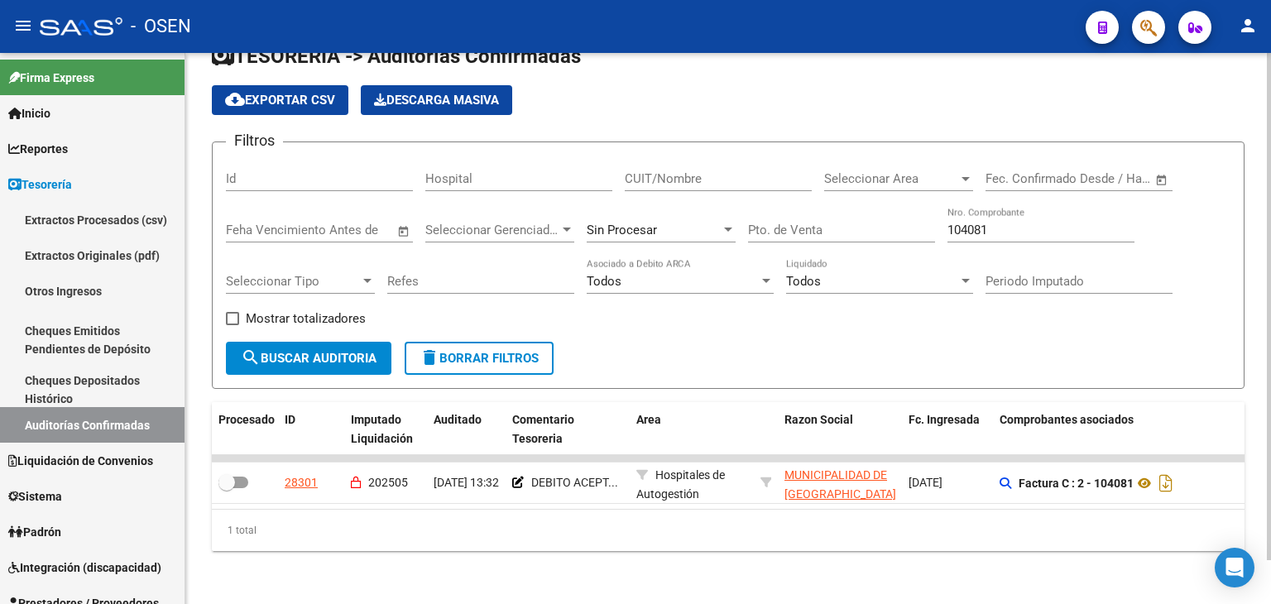
click at [442, 592] on div "TESORERIA -> Auditorías Confirmadas cloud_download Exportar CSV Descarga Masiva…" at bounding box center [728, 311] width 1086 height 588
drag, startPoint x: 992, startPoint y: 221, endPoint x: 704, endPoint y: 242, distance: 288.7
click at [709, 237] on div "Filtros Id Hospital CUIT/Nombre Seleccionar Area Seleccionar Area Fecha inicio …" at bounding box center [728, 249] width 1005 height 186
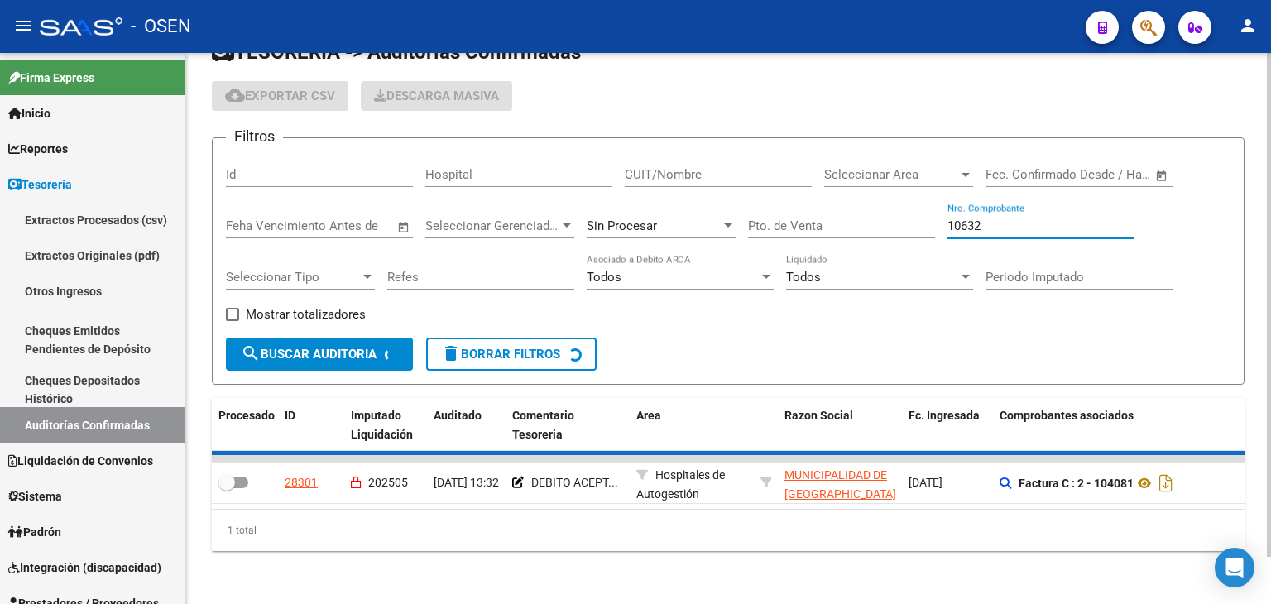
scroll to position [22, 0]
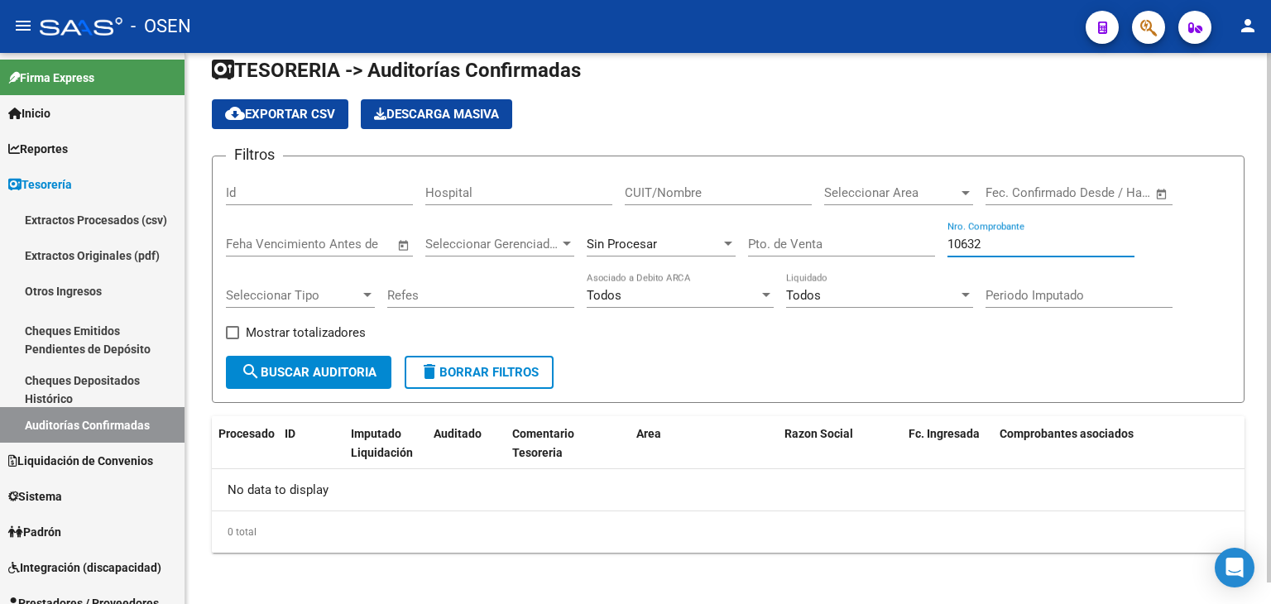
click at [1029, 253] on div "10632 Nro. Comprobante" at bounding box center [1040, 239] width 187 height 36
click at [1022, 244] on input "10632" at bounding box center [1040, 244] width 187 height 15
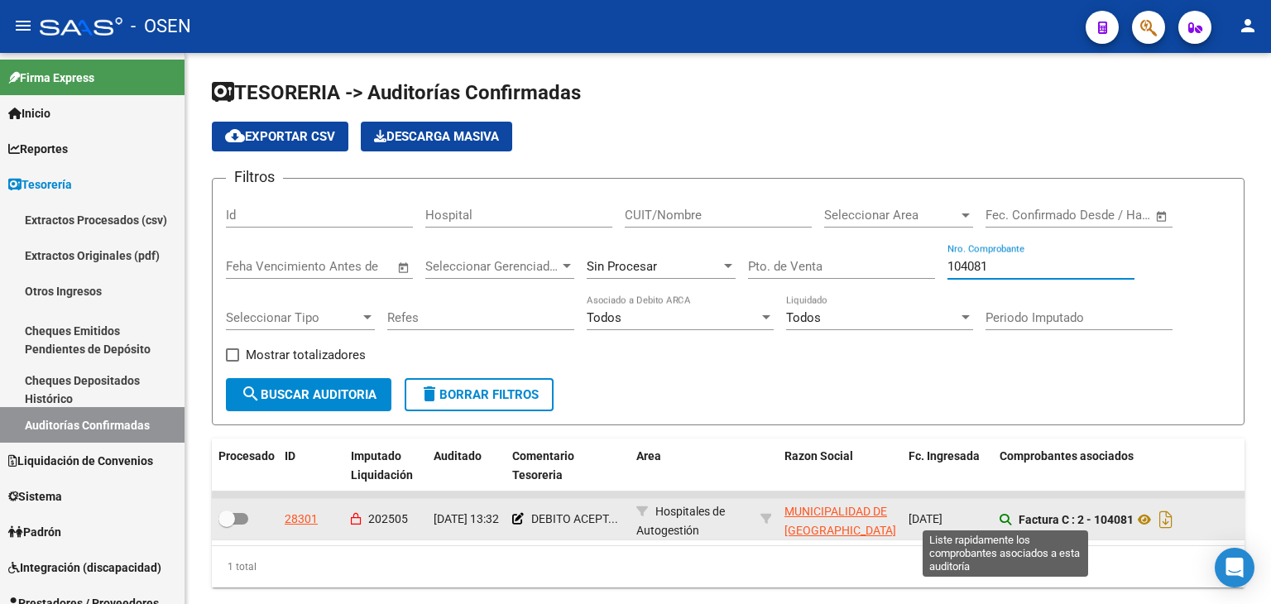
click at [1001, 517] on icon at bounding box center [1006, 520] width 12 height 12
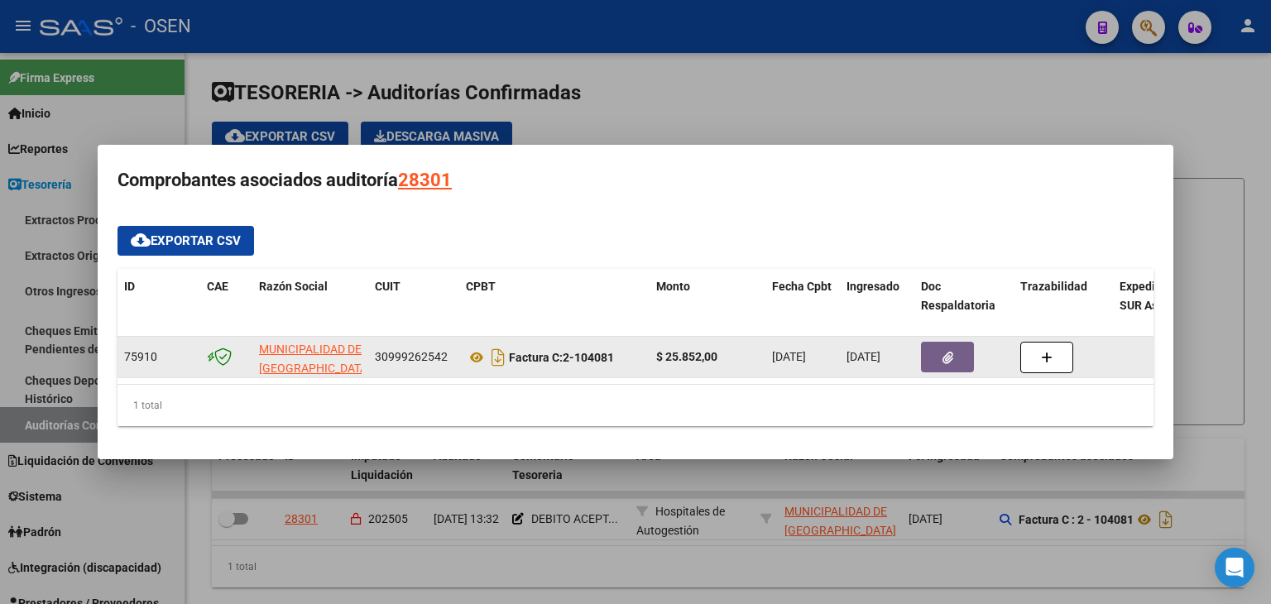
click at [953, 355] on button "button" at bounding box center [947, 357] width 53 height 31
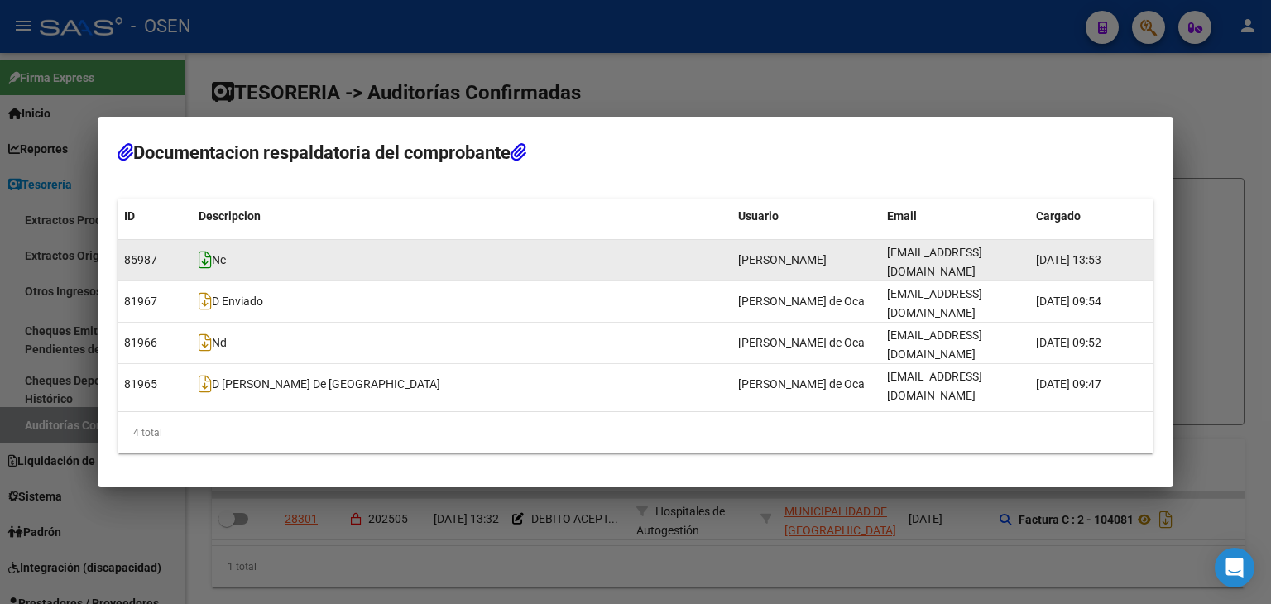
click at [201, 269] on icon at bounding box center [205, 260] width 13 height 18
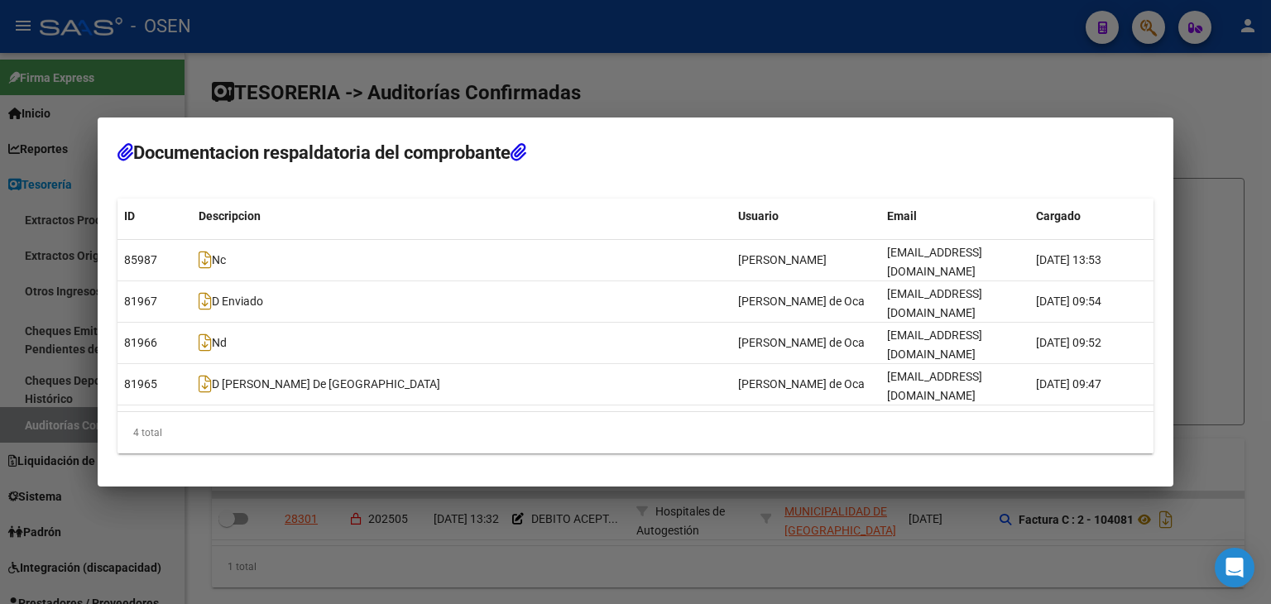
click at [948, 115] on div at bounding box center [635, 302] width 1271 height 604
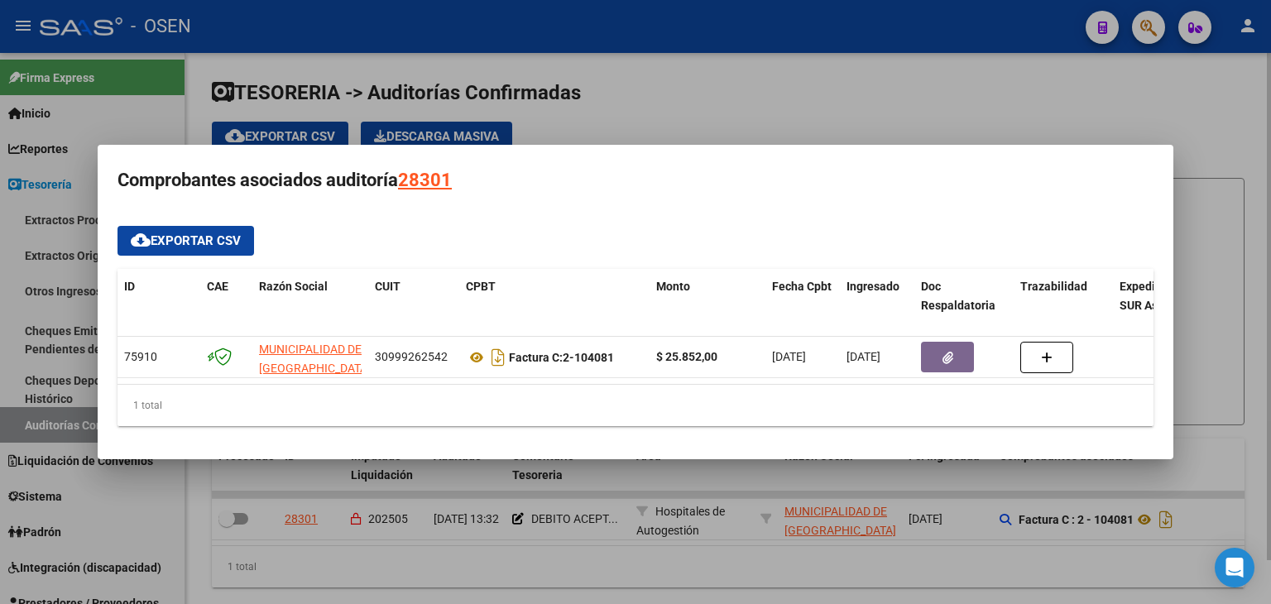
drag, startPoint x: 938, startPoint y: 80, endPoint x: 943, endPoint y: 290, distance: 209.4
click at [938, 80] on div at bounding box center [635, 302] width 1271 height 604
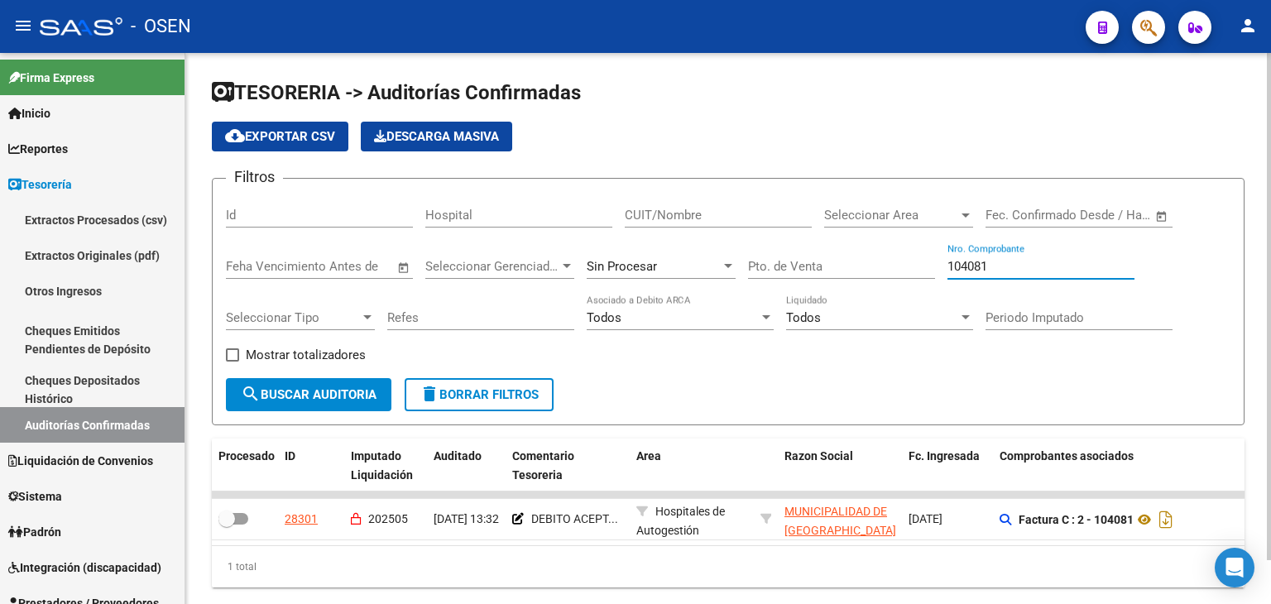
drag, startPoint x: 994, startPoint y: 269, endPoint x: 880, endPoint y: 259, distance: 113.8
click at [875, 264] on div "Filtros Id Hospital CUIT/Nombre Seleccionar Area Seleccionar Area Fecha inicio …" at bounding box center [728, 285] width 1005 height 186
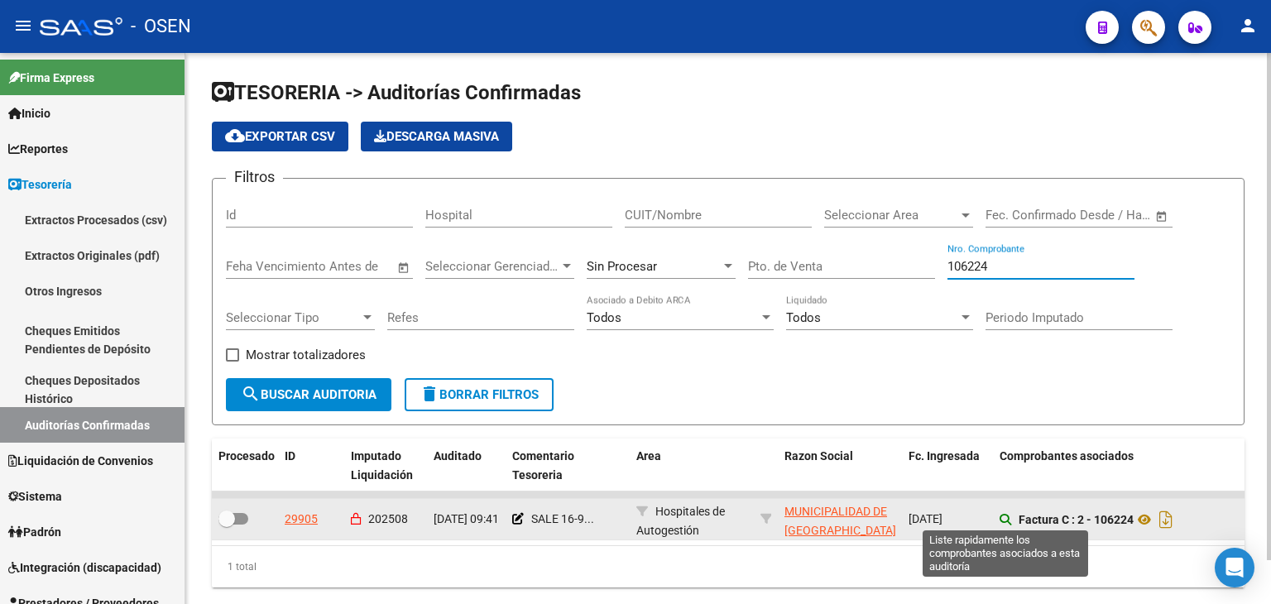
click at [1010, 519] on icon at bounding box center [1006, 520] width 12 height 12
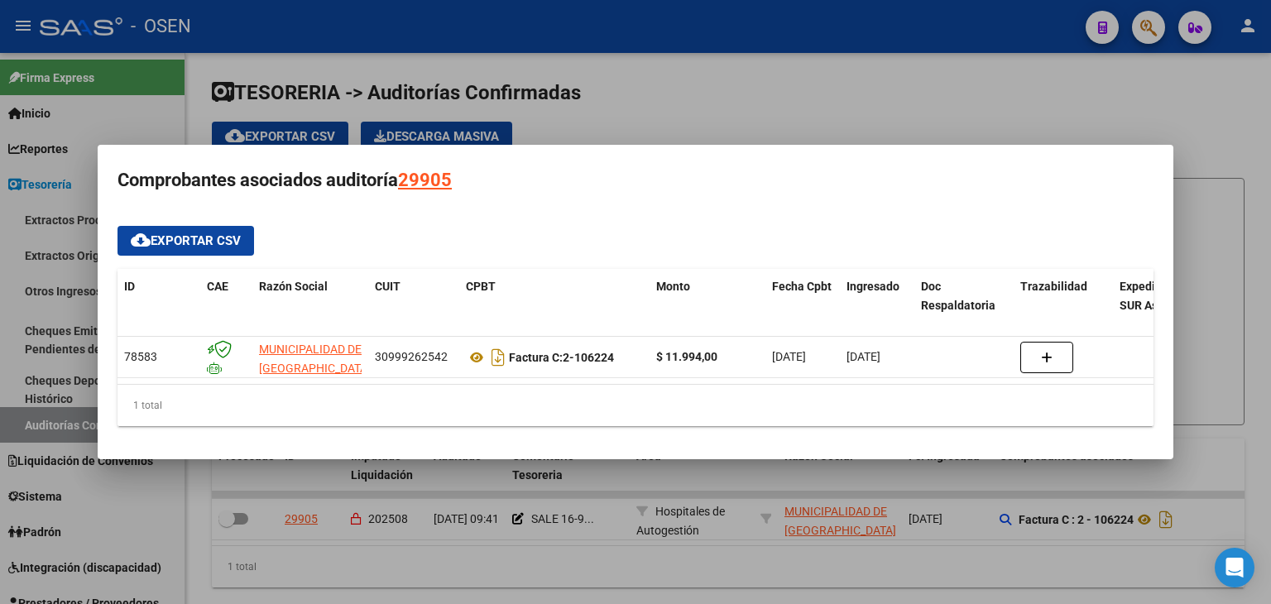
click at [789, 532] on div at bounding box center [635, 302] width 1271 height 604
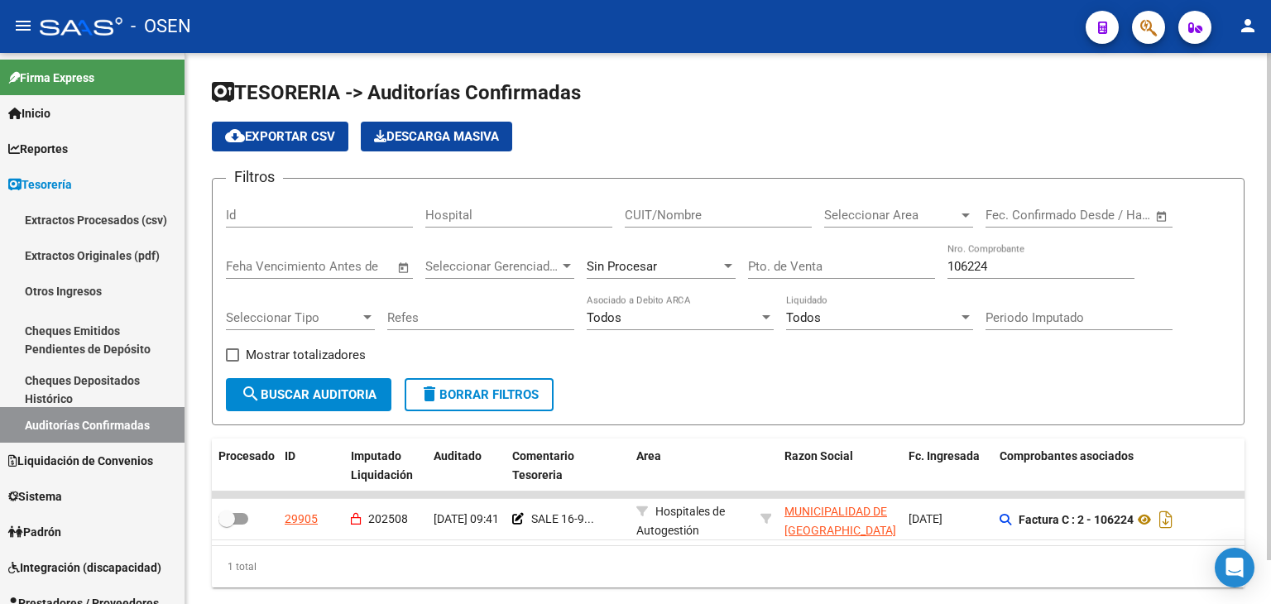
click at [1000, 266] on input "106224" at bounding box center [1040, 266] width 187 height 15
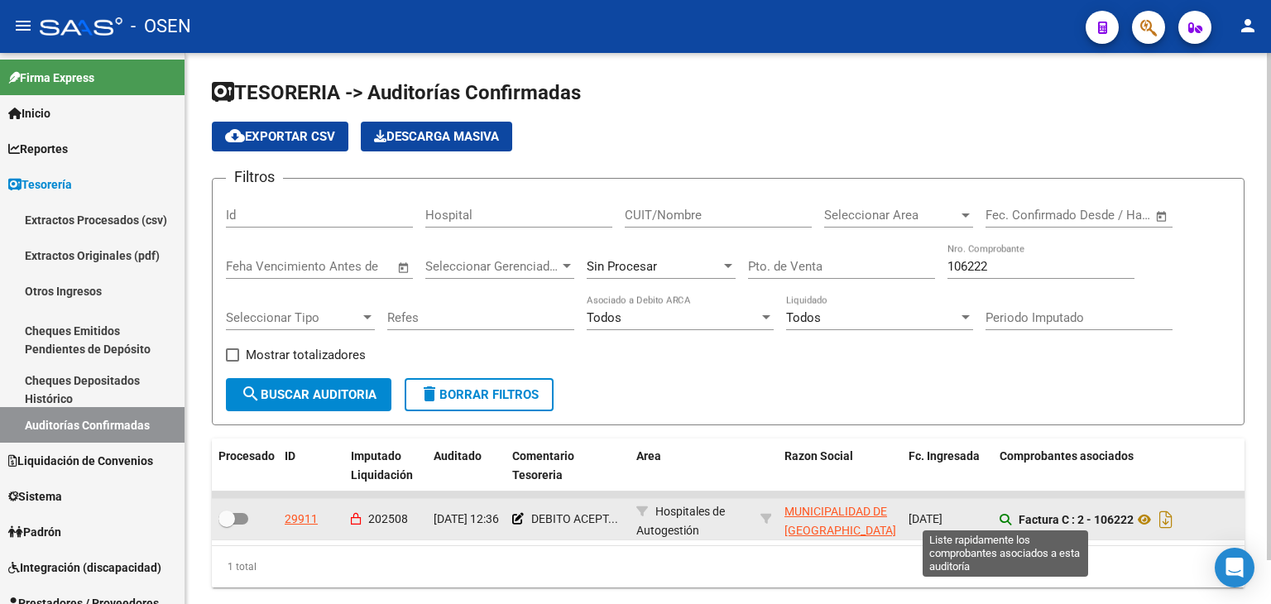
click at [1008, 519] on icon at bounding box center [1006, 520] width 12 height 12
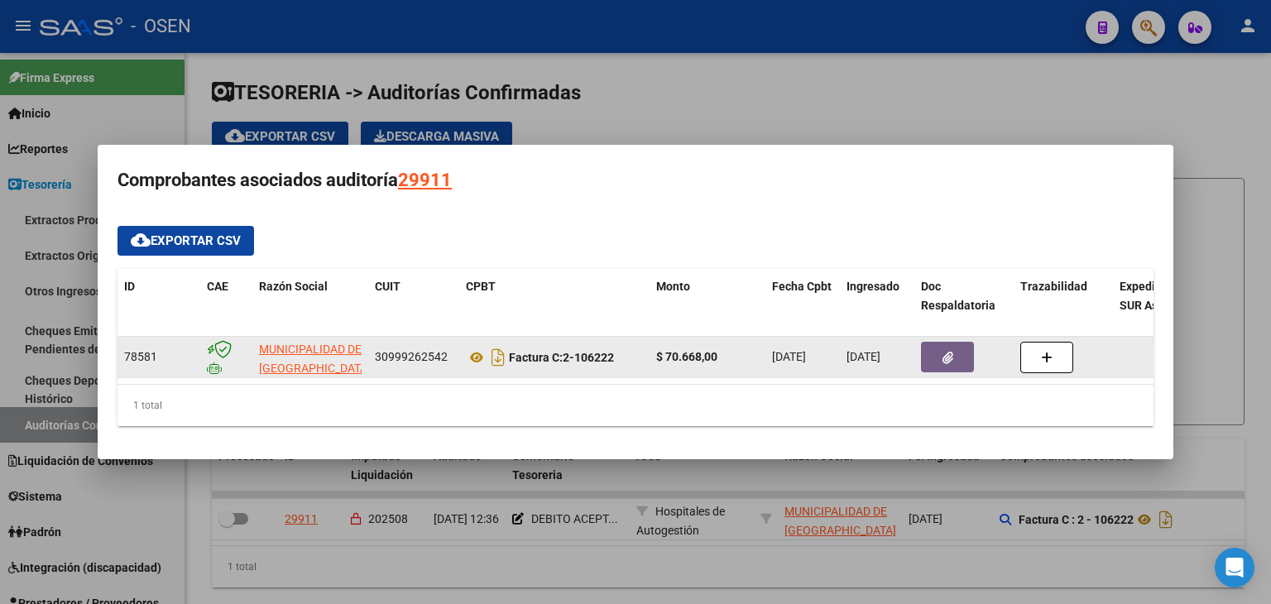
click at [946, 355] on icon "button" at bounding box center [948, 358] width 11 height 12
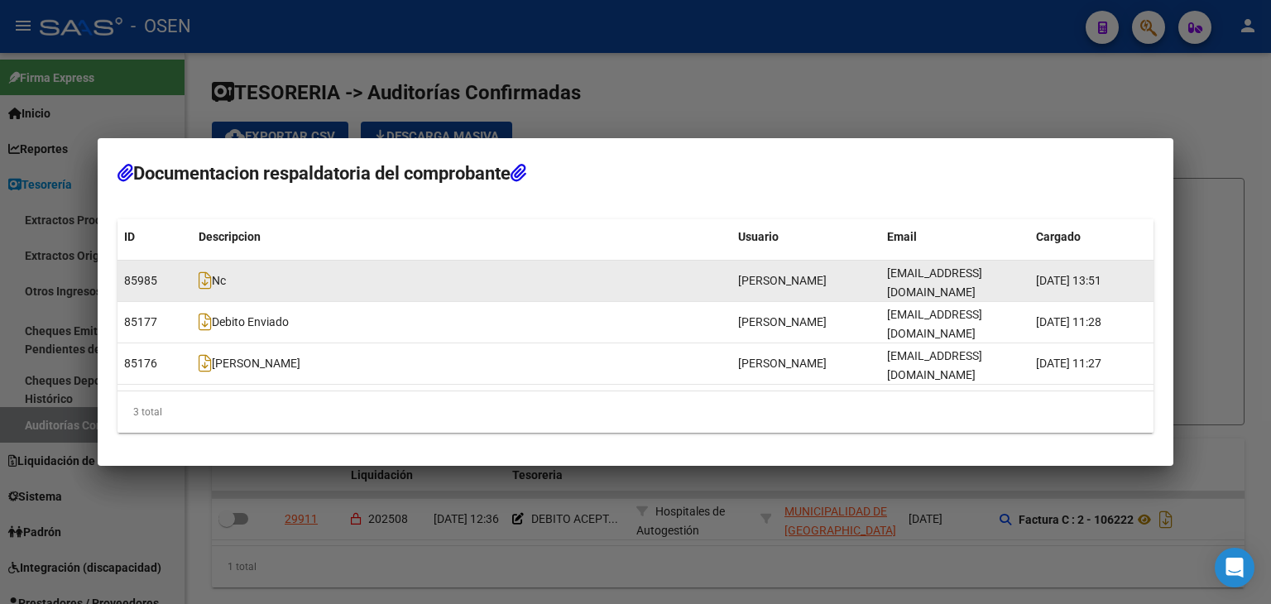
click at [211, 288] on span "Nc" at bounding box center [212, 281] width 27 height 13
click at [207, 290] on icon at bounding box center [205, 280] width 13 height 18
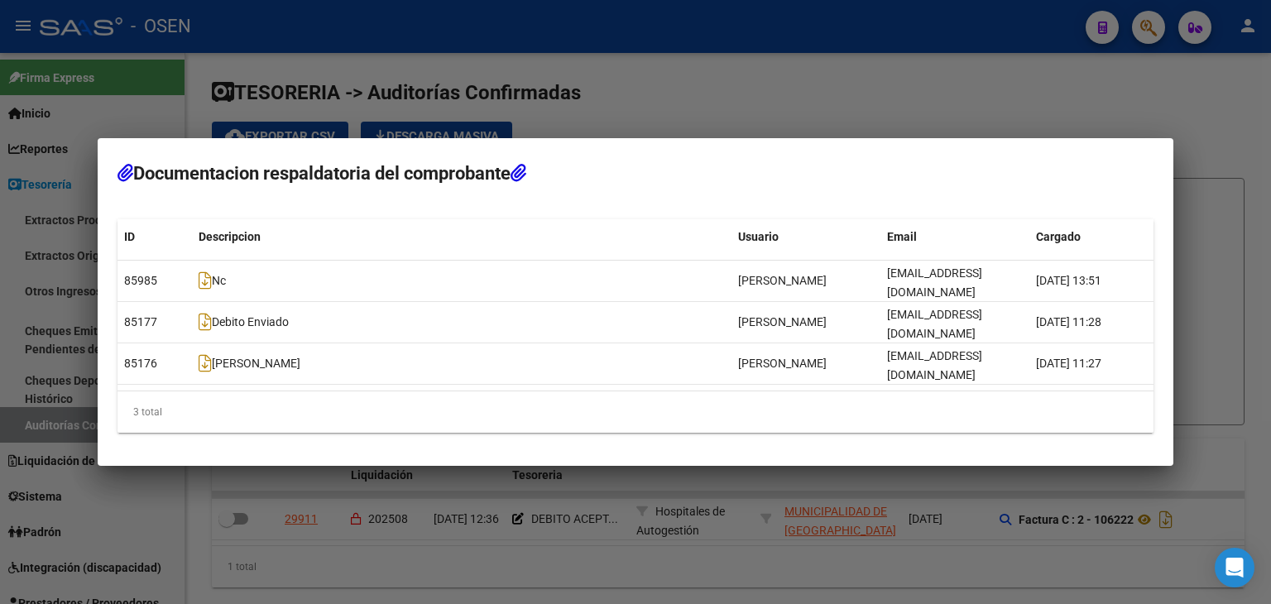
drag, startPoint x: 891, startPoint y: 131, endPoint x: 892, endPoint y: 95, distance: 35.6
click at [891, 128] on div at bounding box center [635, 302] width 1271 height 604
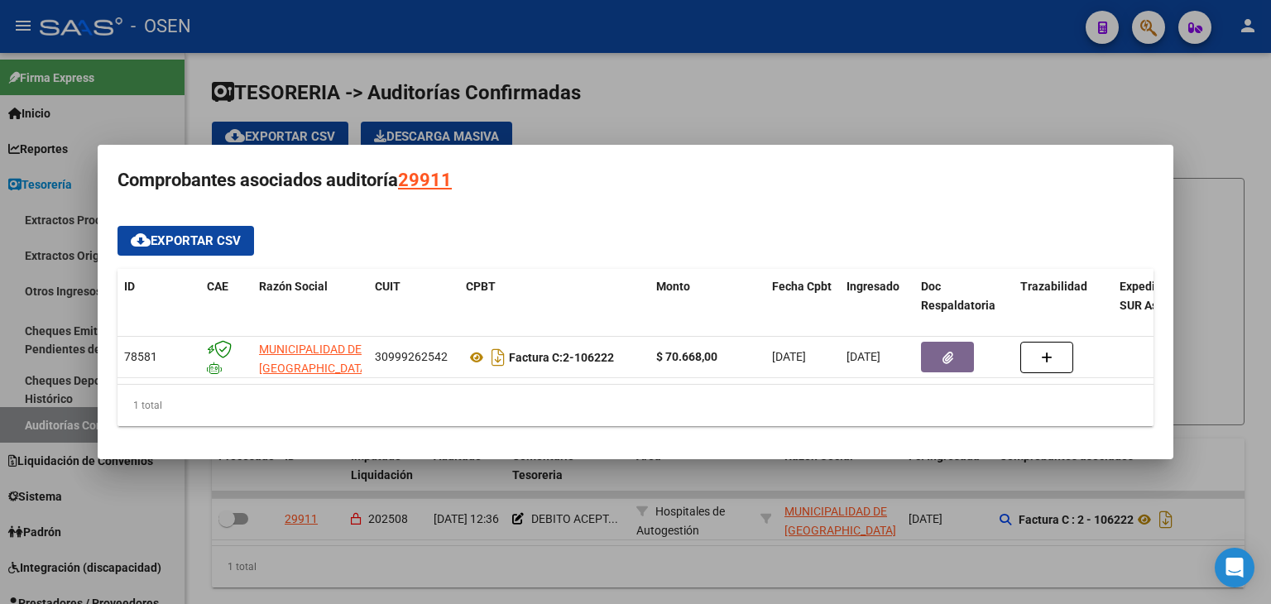
click at [895, 65] on div at bounding box center [635, 302] width 1271 height 604
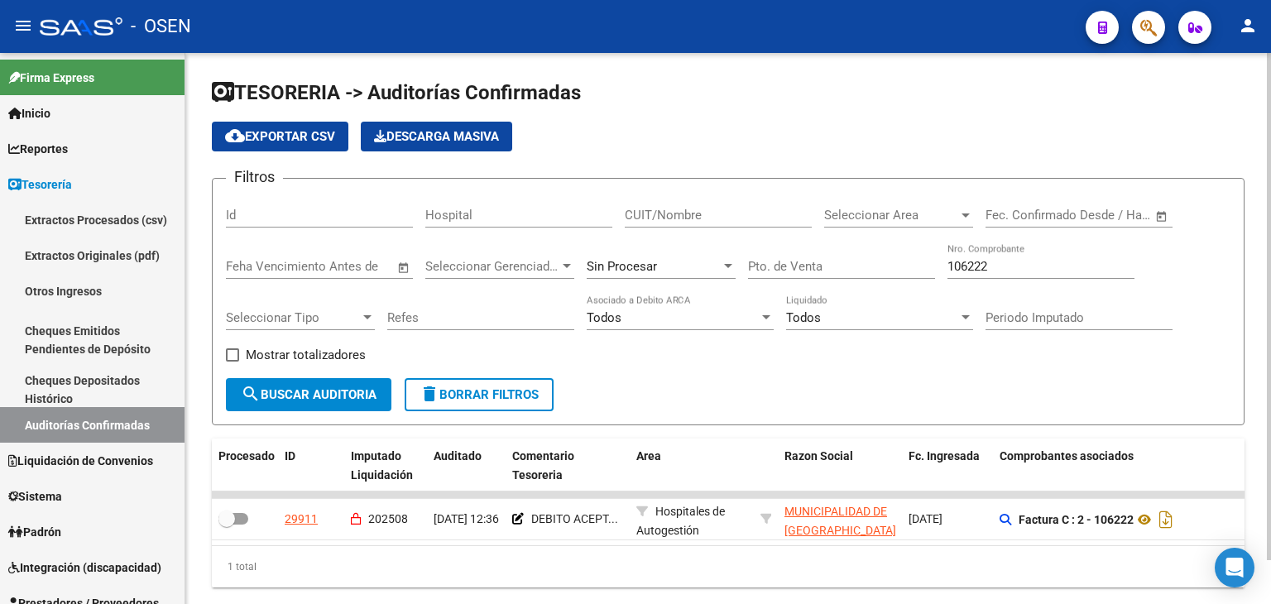
drag, startPoint x: 999, startPoint y: 266, endPoint x: 739, endPoint y: 259, distance: 259.9
click at [747, 258] on div "Filtros Id Hospital CUIT/Nombre Seleccionar Area Seleccionar Area Fecha inicio …" at bounding box center [728, 285] width 1005 height 186
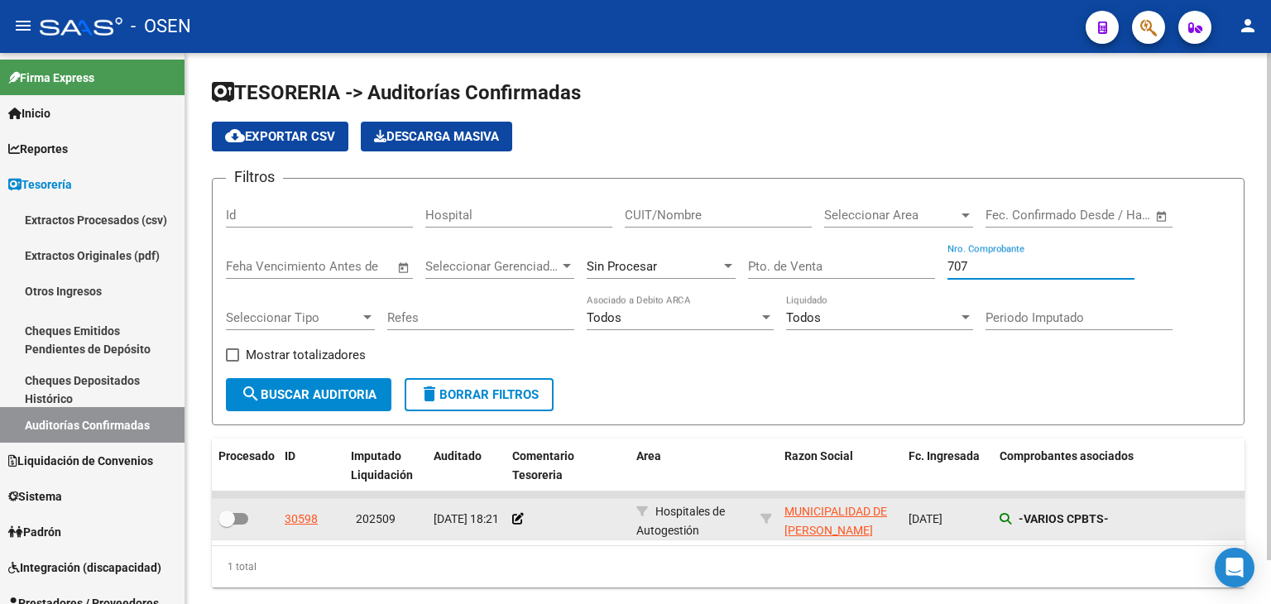
type input "707"
click at [1005, 517] on icon at bounding box center [1006, 519] width 12 height 12
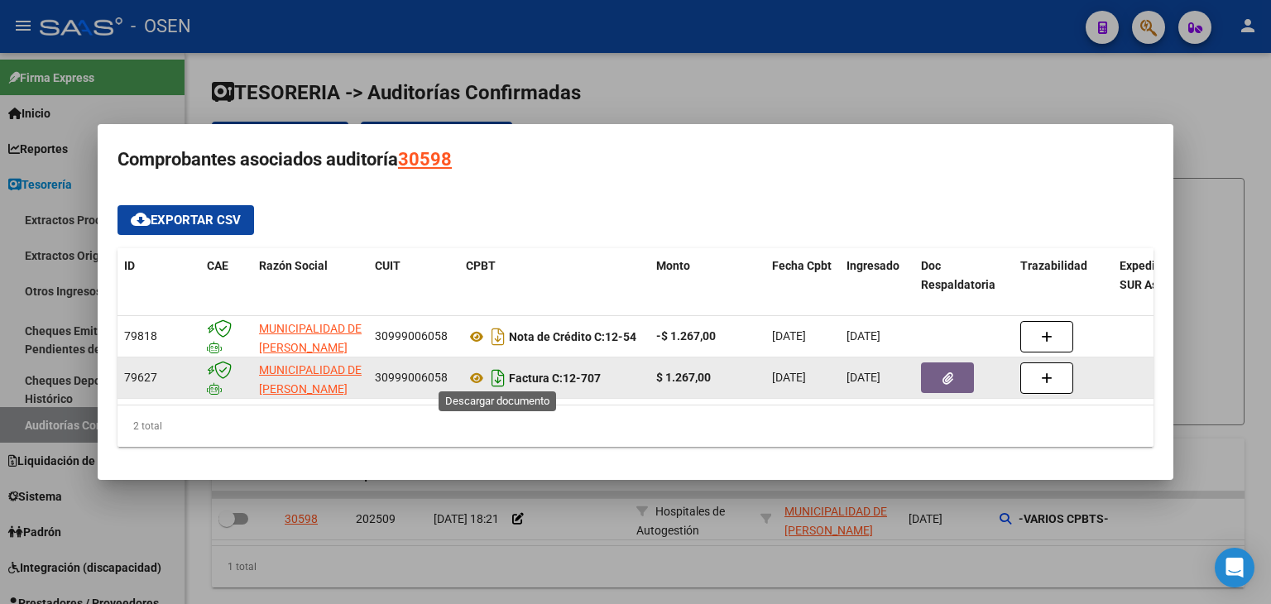
click at [491, 370] on icon "Descargar documento" at bounding box center [498, 378] width 22 height 26
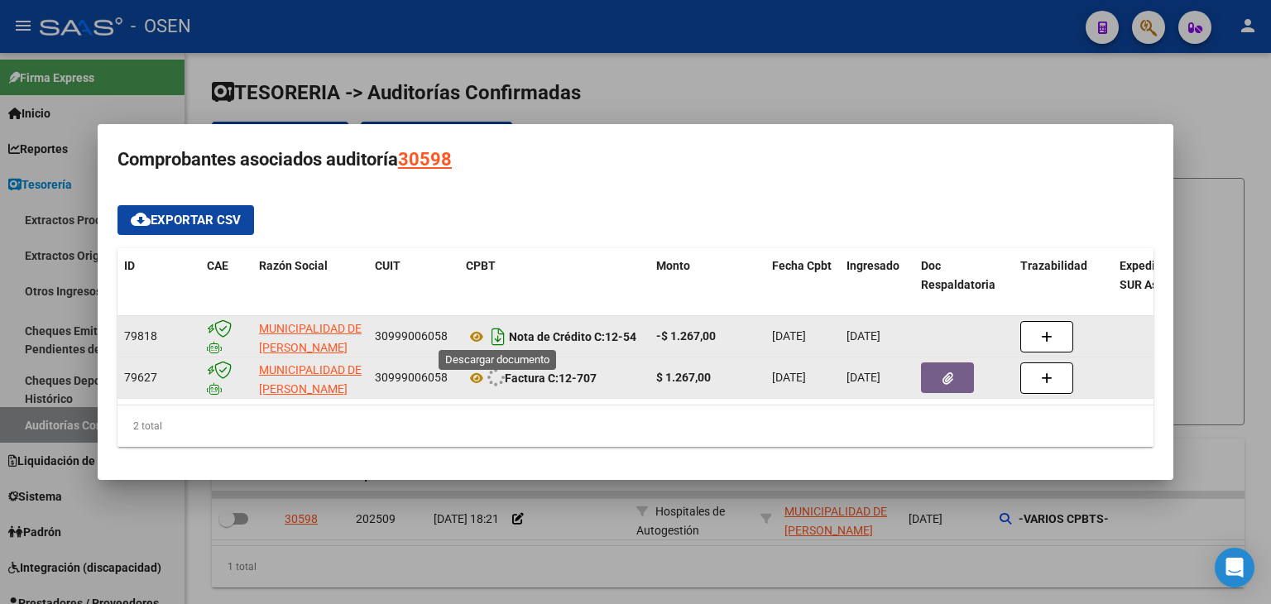
click at [499, 333] on icon "Descargar documento" at bounding box center [498, 337] width 22 height 26
click at [501, 460] on mat-dialog-content "cloud_download Exportar CSV ID CAE Razón Social CUIT CPBT Monto Fecha Cpbt Ingr…" at bounding box center [636, 326] width 1076 height 268
click at [566, 146] on h3 "Comprobantes asociados auditoría 30598" at bounding box center [636, 159] width 1036 height 31
click at [626, 43] on div at bounding box center [635, 302] width 1271 height 604
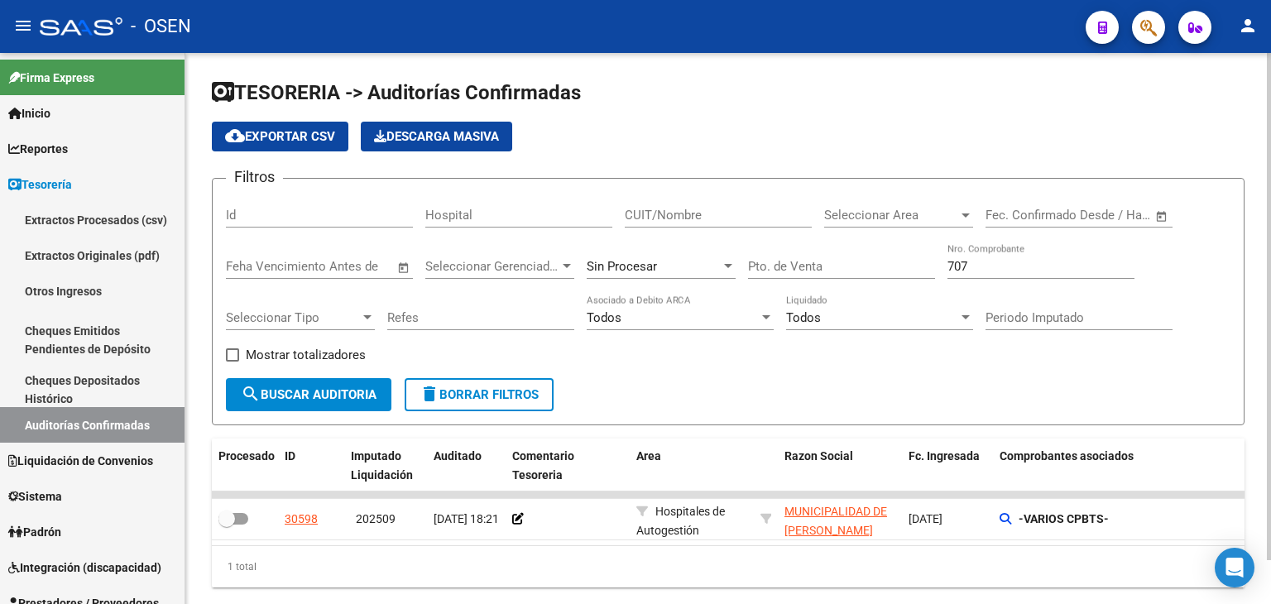
click at [979, 274] on div "707 Nro. Comprobante" at bounding box center [1040, 261] width 187 height 36
click at [979, 265] on input "707" at bounding box center [1040, 266] width 187 height 15
click at [979, 266] on input "707" at bounding box center [1040, 266] width 187 height 15
drag, startPoint x: 976, startPoint y: 264, endPoint x: 933, endPoint y: 264, distance: 43.0
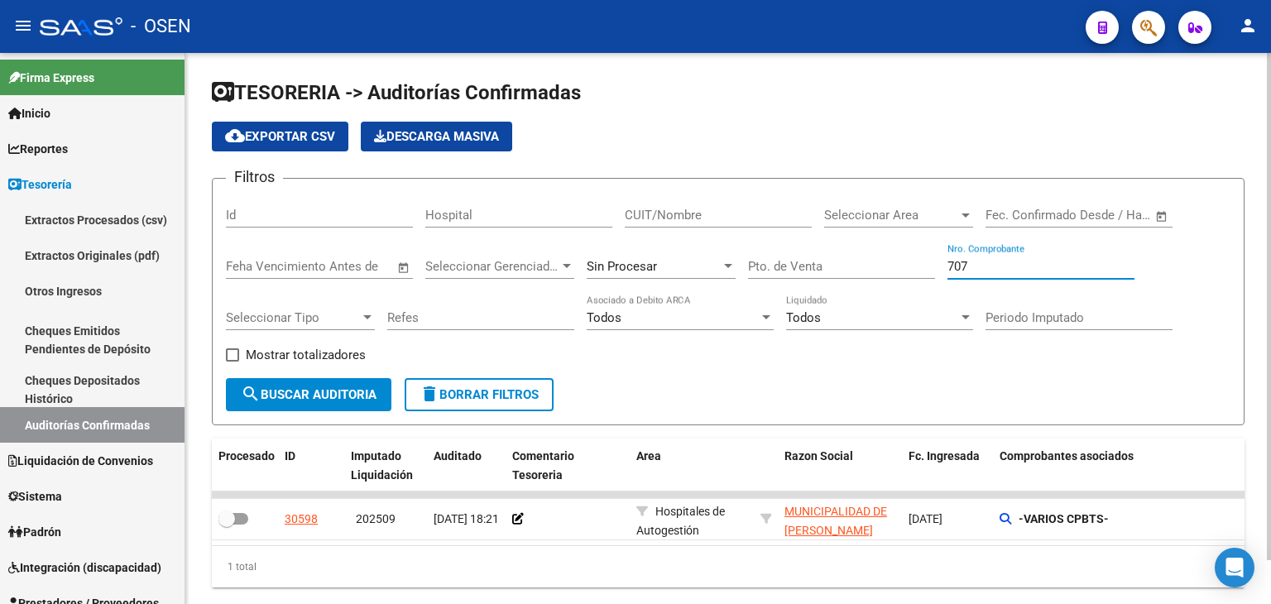
click at [933, 264] on div "Filtros Id Hospital CUIT/Nombre Seleccionar Area Seleccionar Area Fecha inicio …" at bounding box center [728, 285] width 1005 height 186
click at [991, 266] on input "Nro. Comprobante" at bounding box center [1040, 266] width 187 height 15
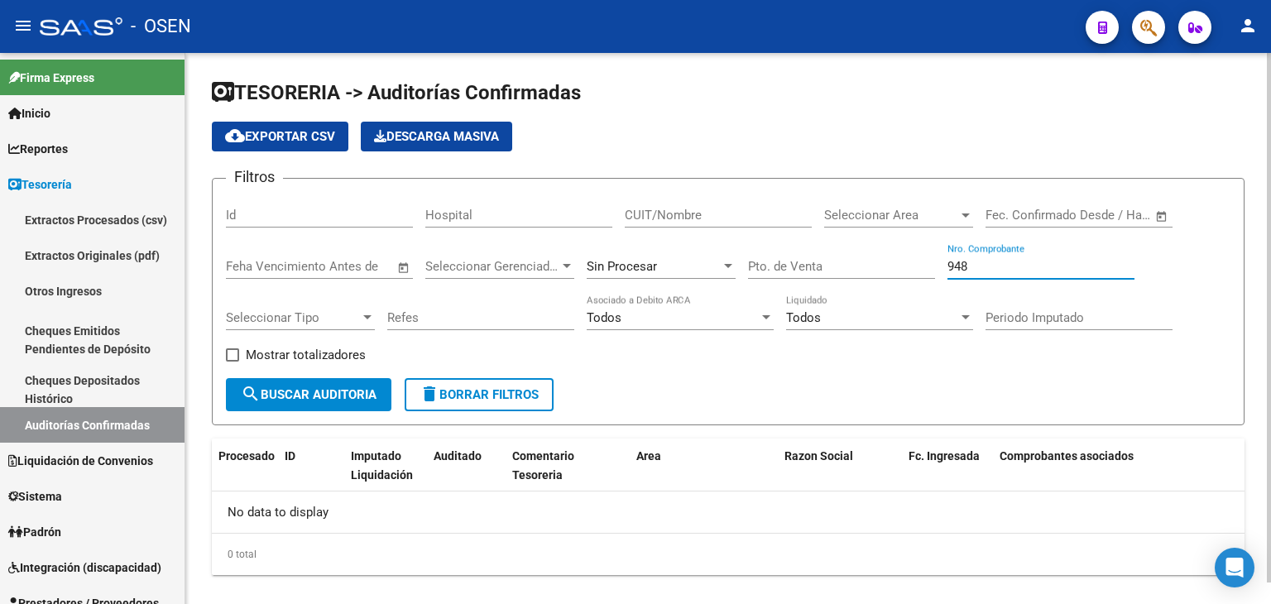
click at [989, 269] on input "948" at bounding box center [1040, 266] width 187 height 15
drag, startPoint x: 985, startPoint y: 269, endPoint x: 976, endPoint y: 266, distance: 8.9
click at [984, 269] on input "948" at bounding box center [1040, 266] width 187 height 15
click at [976, 266] on input "948" at bounding box center [1040, 266] width 187 height 15
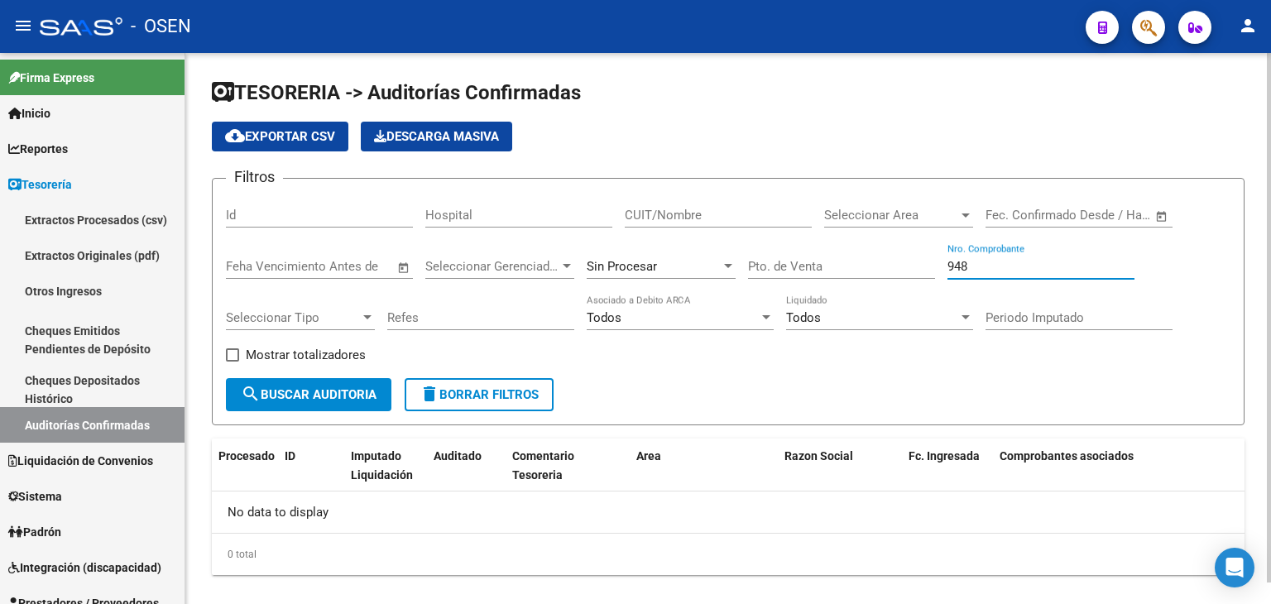
click at [976, 266] on input "948" at bounding box center [1040, 266] width 187 height 15
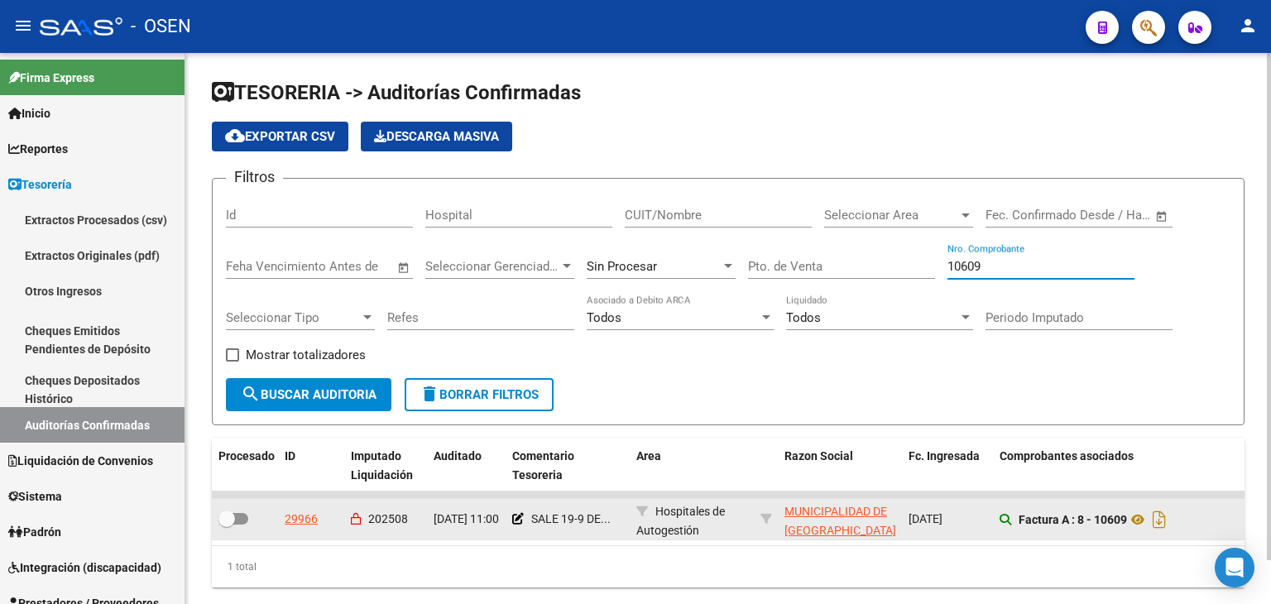
click at [1010, 520] on icon at bounding box center [1006, 520] width 12 height 12
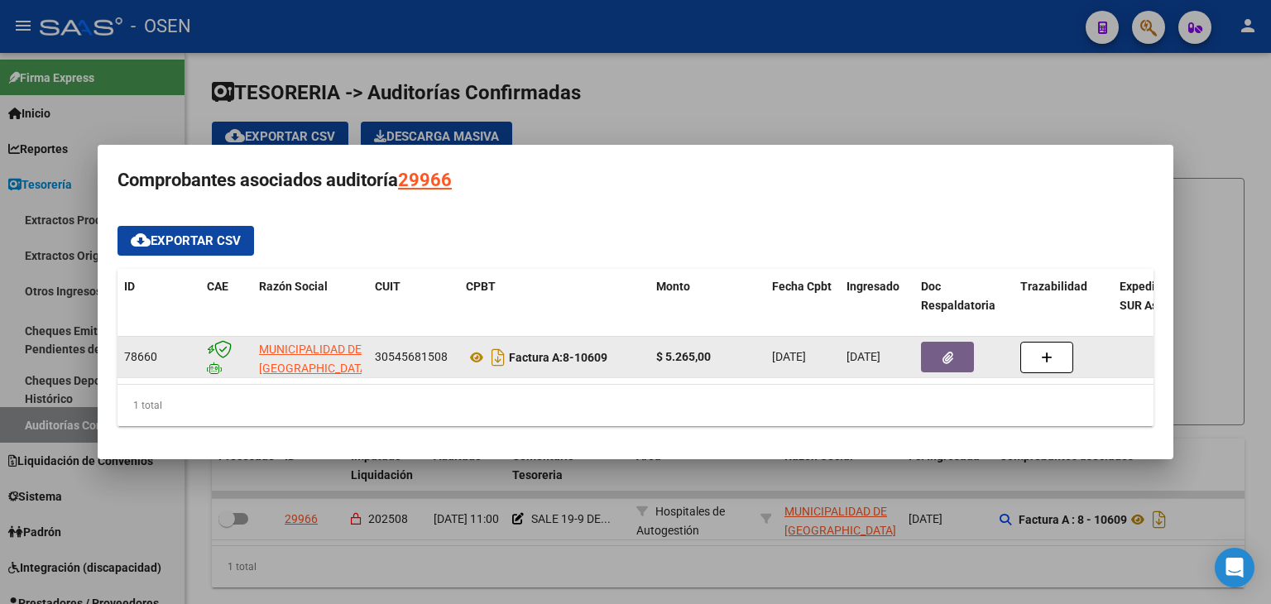
click at [932, 367] on datatable-body-cell at bounding box center [963, 357] width 99 height 41
click at [937, 358] on button "button" at bounding box center [947, 357] width 53 height 31
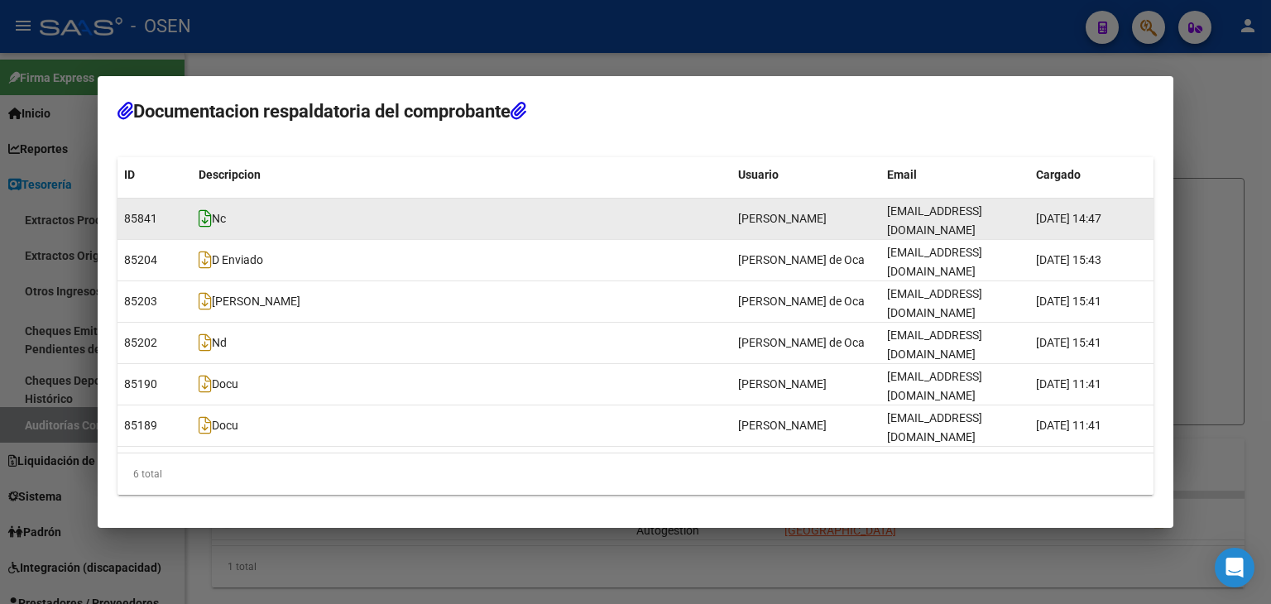
click at [205, 228] on icon at bounding box center [205, 218] width 13 height 18
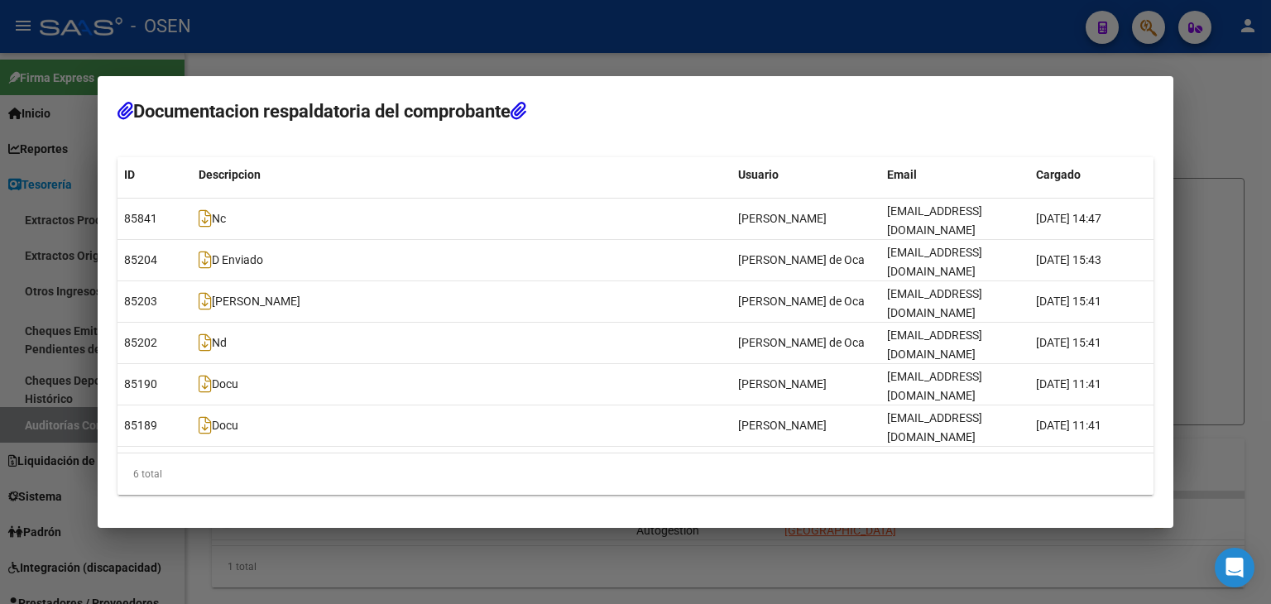
click at [452, 566] on div at bounding box center [635, 302] width 1271 height 604
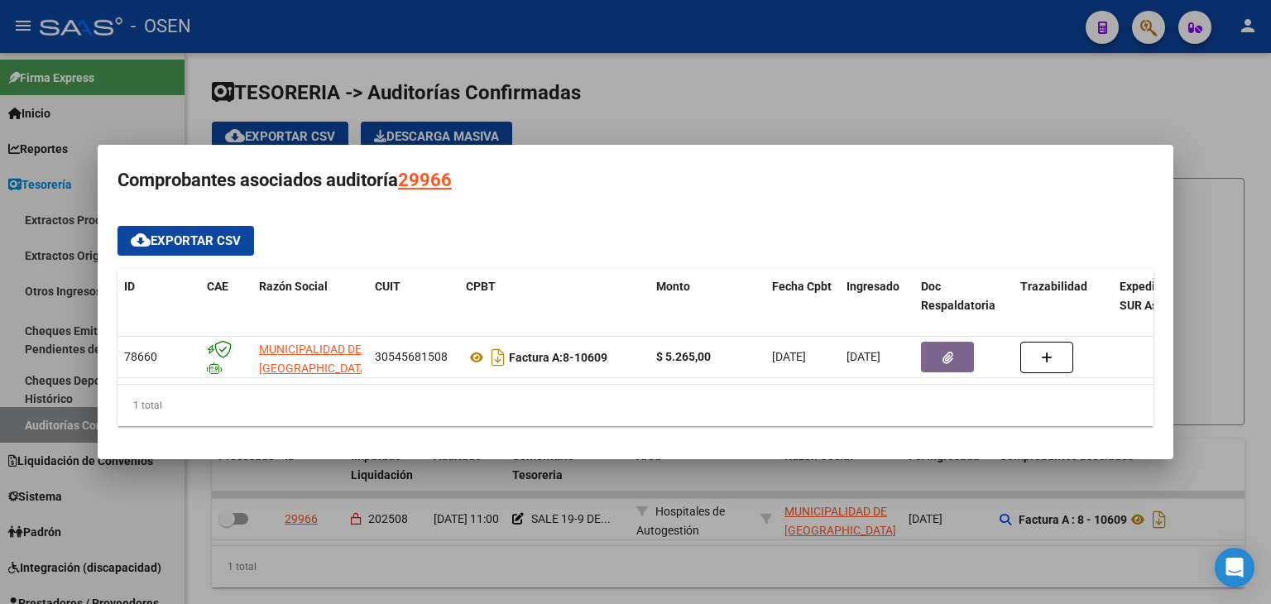
click at [645, 573] on div at bounding box center [635, 302] width 1271 height 604
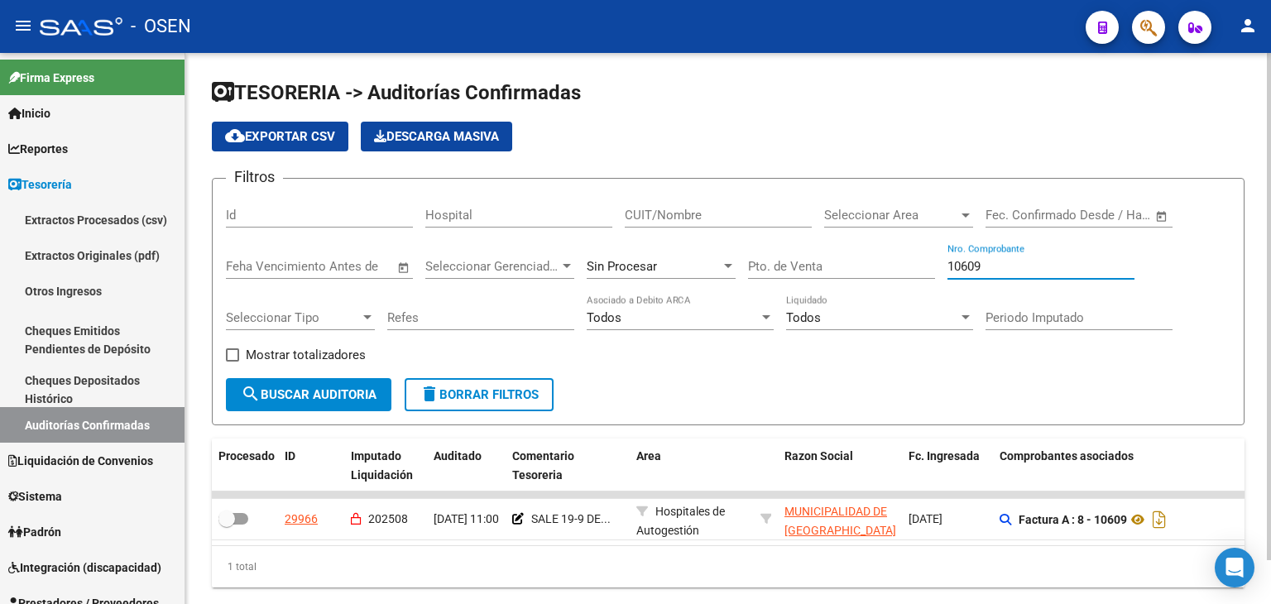
drag, startPoint x: 1055, startPoint y: 263, endPoint x: 636, endPoint y: 233, distance: 420.7
click at [645, 226] on div "Filtros Id Hospital CUIT/Nombre Seleccionar Area Seleccionar Area Fecha inicio …" at bounding box center [728, 285] width 1005 height 186
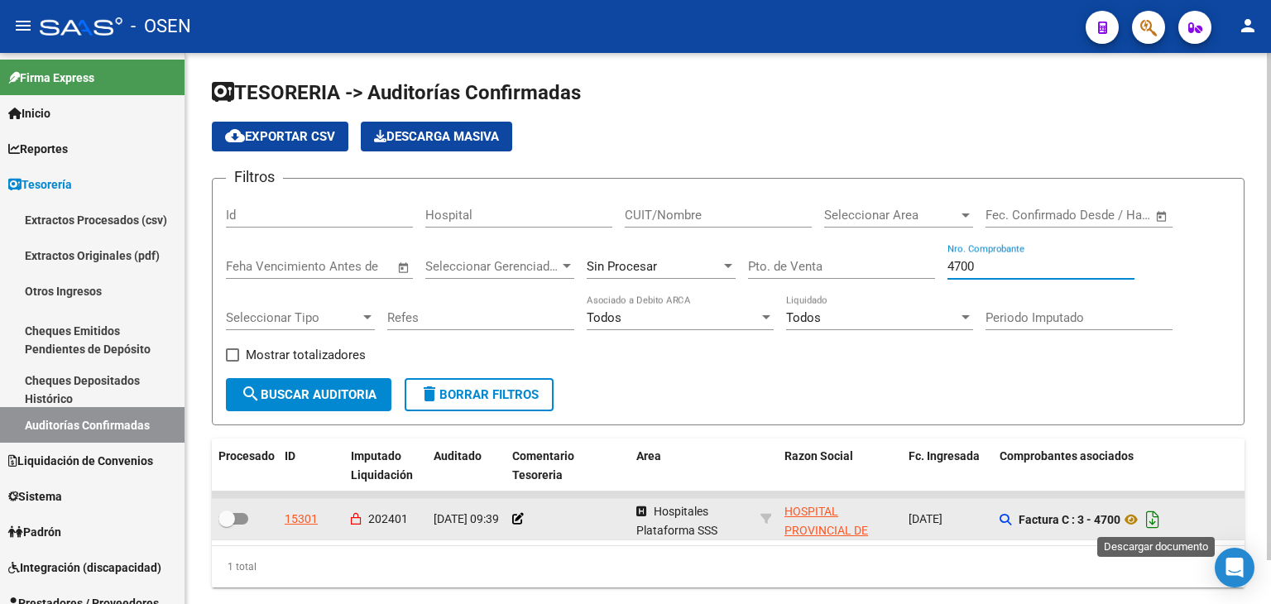
click at [1162, 517] on icon "Descargar documento" at bounding box center [1153, 519] width 22 height 26
click at [990, 266] on input "4700" at bounding box center [1040, 266] width 187 height 15
drag, startPoint x: 990, startPoint y: 266, endPoint x: 963, endPoint y: 301, distance: 43.7
click at [990, 266] on input "4700" at bounding box center [1040, 266] width 187 height 15
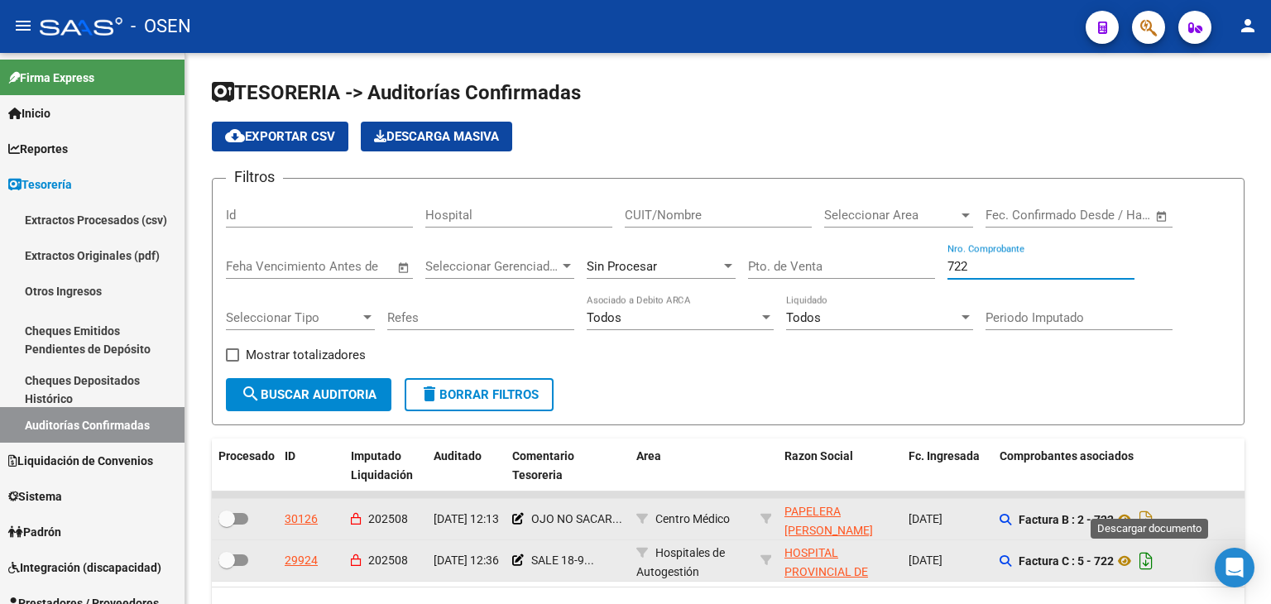
click at [1146, 564] on icon "Descargar documento" at bounding box center [1146, 561] width 22 height 26
drag, startPoint x: 1010, startPoint y: 276, endPoint x: 794, endPoint y: 268, distance: 216.1
click at [799, 266] on div "Filtros Id Hospital CUIT/Nombre Seleccionar Area Seleccionar Area Fecha inicio …" at bounding box center [728, 285] width 1005 height 186
click at [1048, 271] on input "722" at bounding box center [1040, 266] width 187 height 15
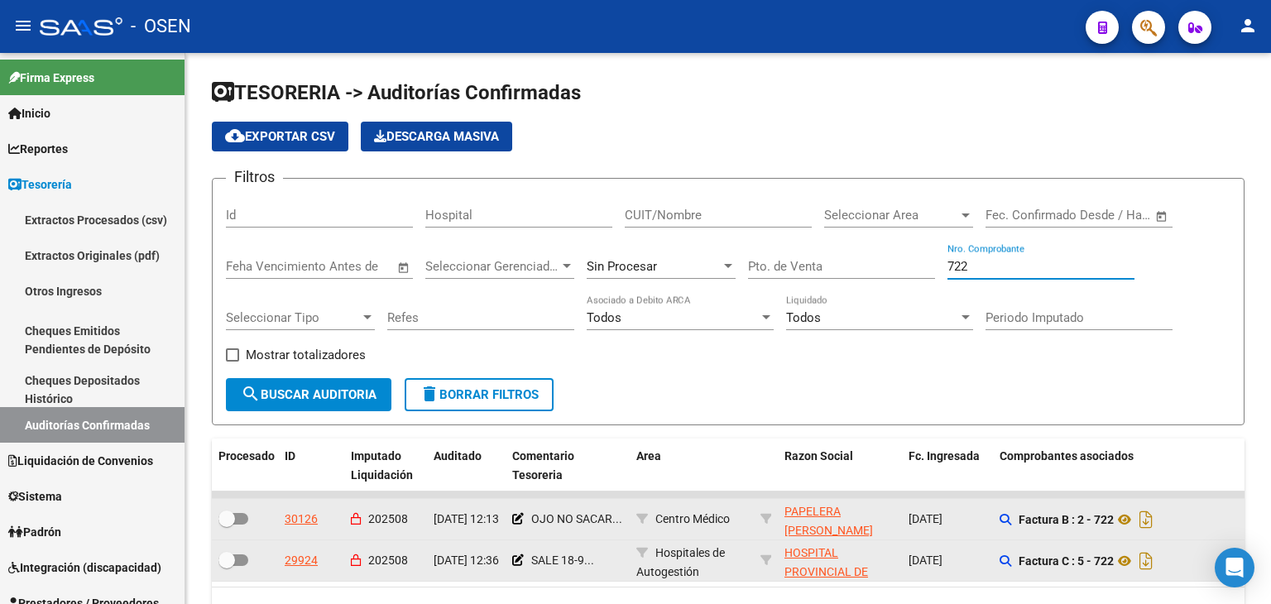
click at [1048, 270] on input "722" at bounding box center [1040, 266] width 187 height 15
click at [1046, 269] on input "722" at bounding box center [1040, 266] width 187 height 15
type input "7"
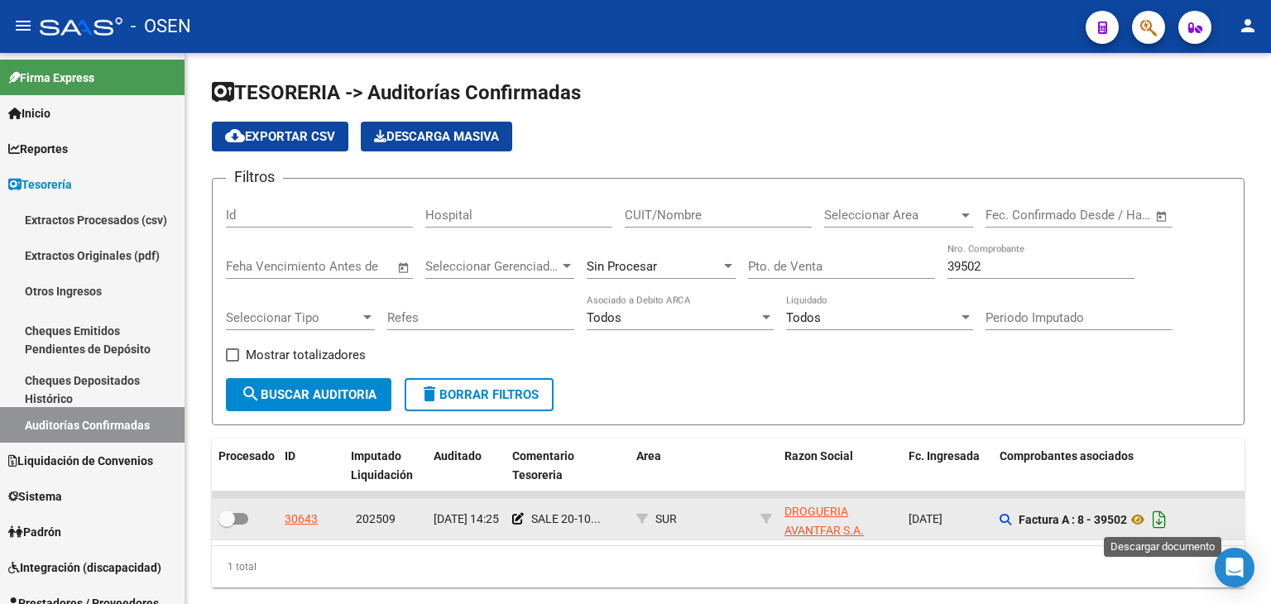
click at [1161, 520] on icon "Descargar documento" at bounding box center [1160, 519] width 22 height 26
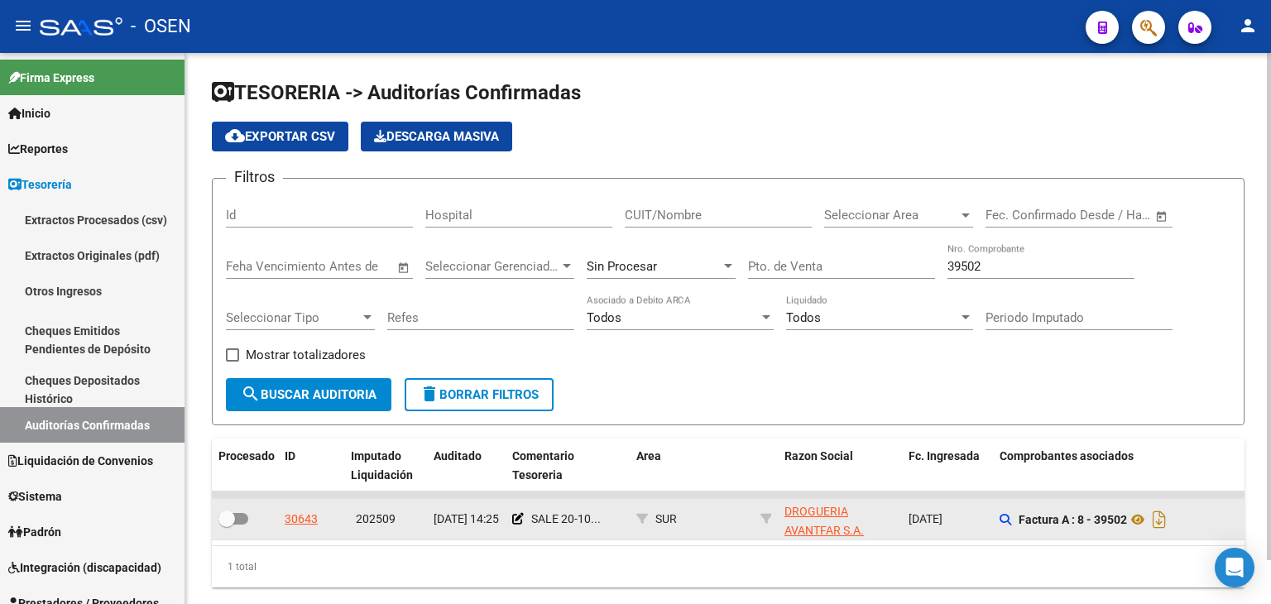
drag, startPoint x: 502, startPoint y: 342, endPoint x: 535, endPoint y: 342, distance: 32.3
click at [502, 342] on div "Refes" at bounding box center [480, 320] width 187 height 51
drag, startPoint x: 996, startPoint y: 267, endPoint x: 930, endPoint y: 266, distance: 66.2
click at [928, 266] on div "Filtros Id Hospital CUIT/Nombre Seleccionar Area Seleccionar Area Fecha inicio …" at bounding box center [728, 285] width 1005 height 186
click at [964, 273] on div "39502 Nro. Comprobante" at bounding box center [1040, 261] width 187 height 36
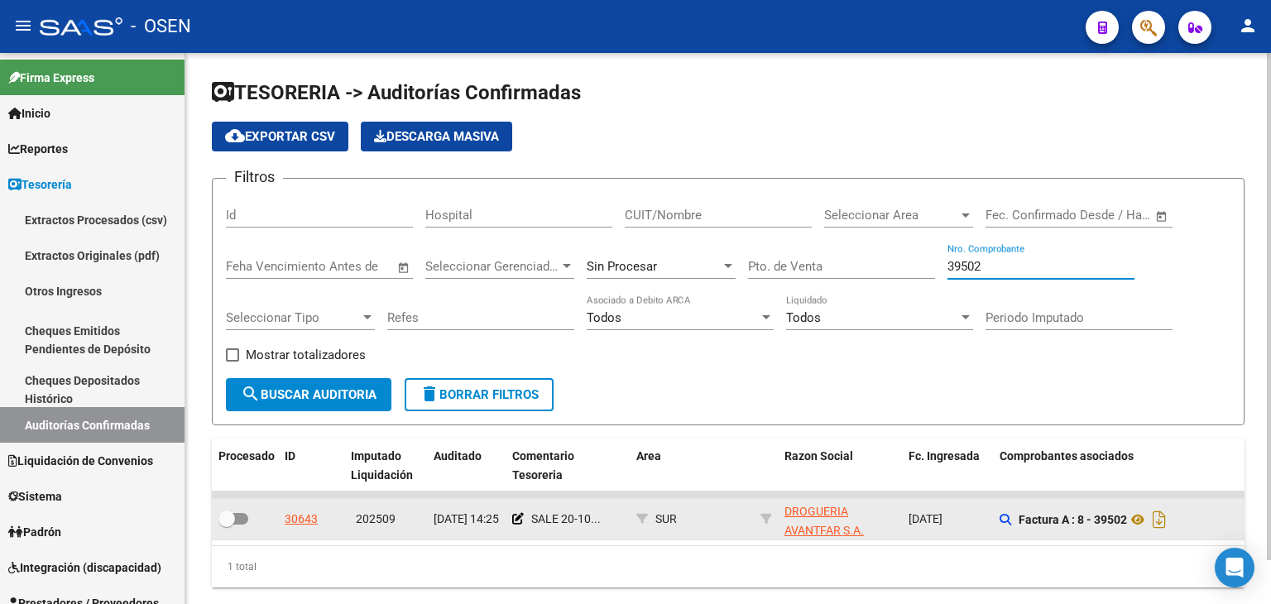
click at [971, 263] on input "39502" at bounding box center [1040, 266] width 187 height 15
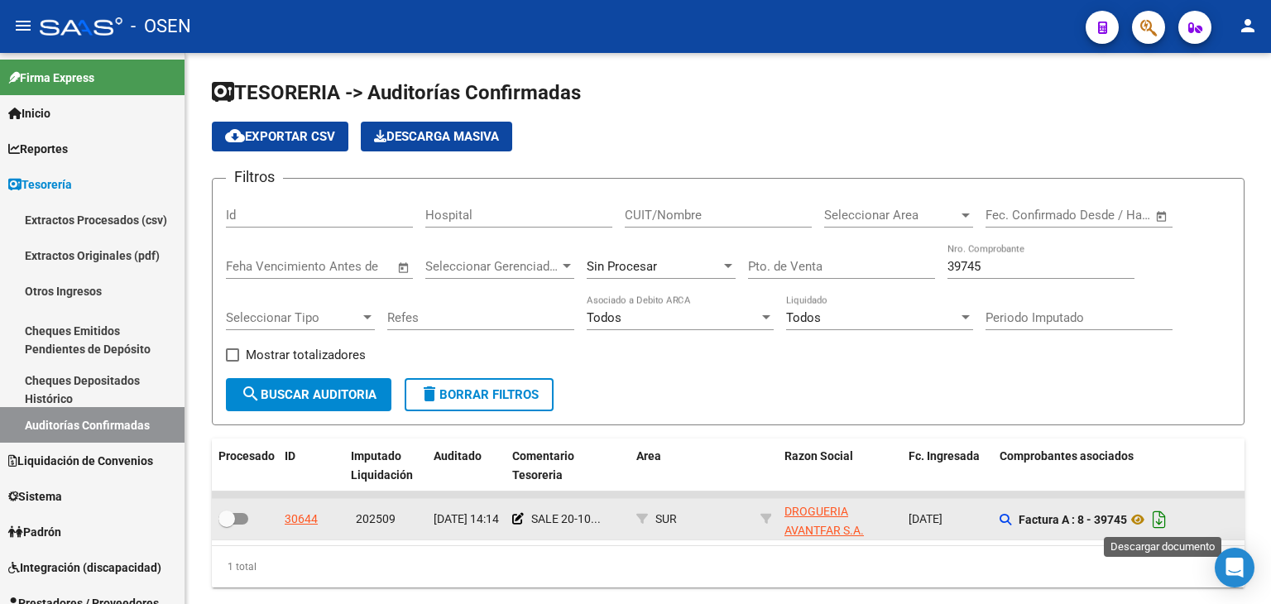
click at [1162, 521] on icon "Descargar documento" at bounding box center [1160, 519] width 22 height 26
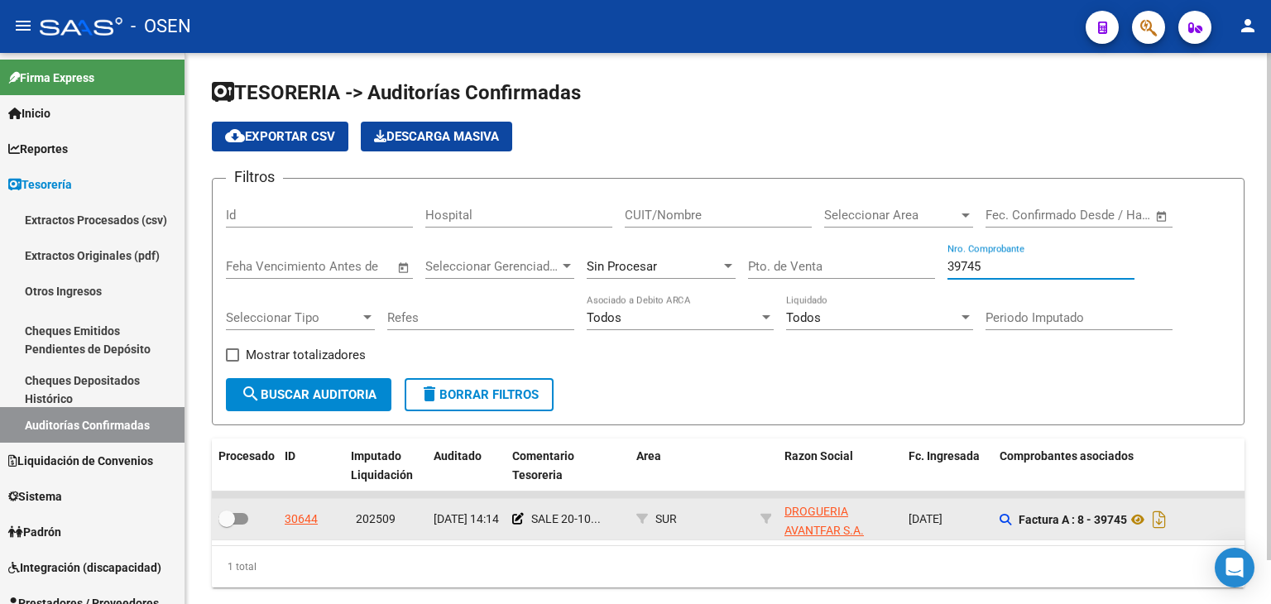
drag, startPoint x: 1013, startPoint y: 258, endPoint x: 857, endPoint y: 265, distance: 155.7
click at [880, 263] on div "Filtros Id Hospital CUIT/Nombre Seleccionar Area Seleccionar Area Fecha inicio …" at bounding box center [728, 285] width 1005 height 186
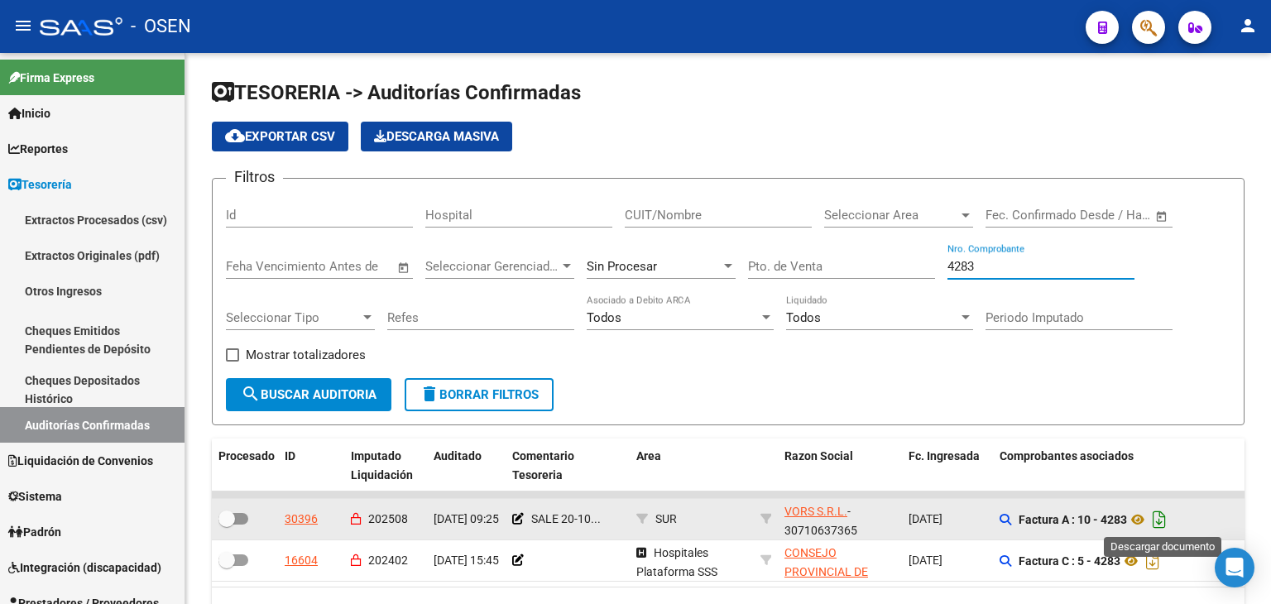
click at [1169, 512] on icon "Descargar documento" at bounding box center [1160, 519] width 22 height 26
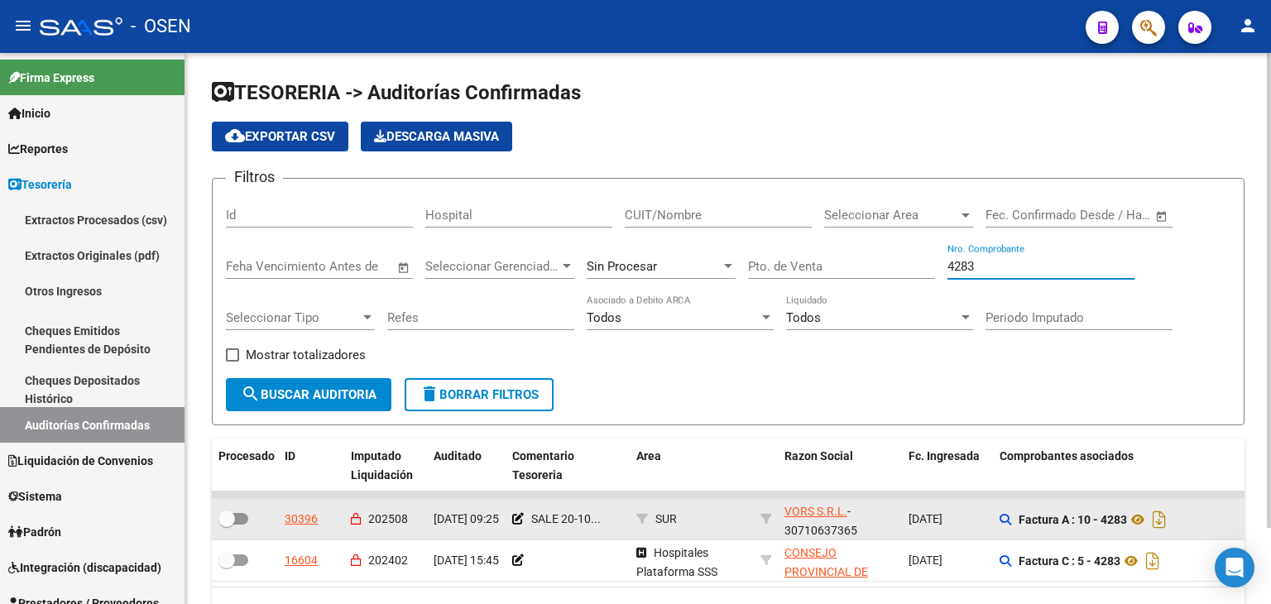
drag, startPoint x: 979, startPoint y: 276, endPoint x: 827, endPoint y: 312, distance: 156.4
click at [825, 294] on div "Filtros Id Hospital CUIT/Nombre Seleccionar Area Seleccionar Area Fecha inicio …" at bounding box center [728, 285] width 1005 height 186
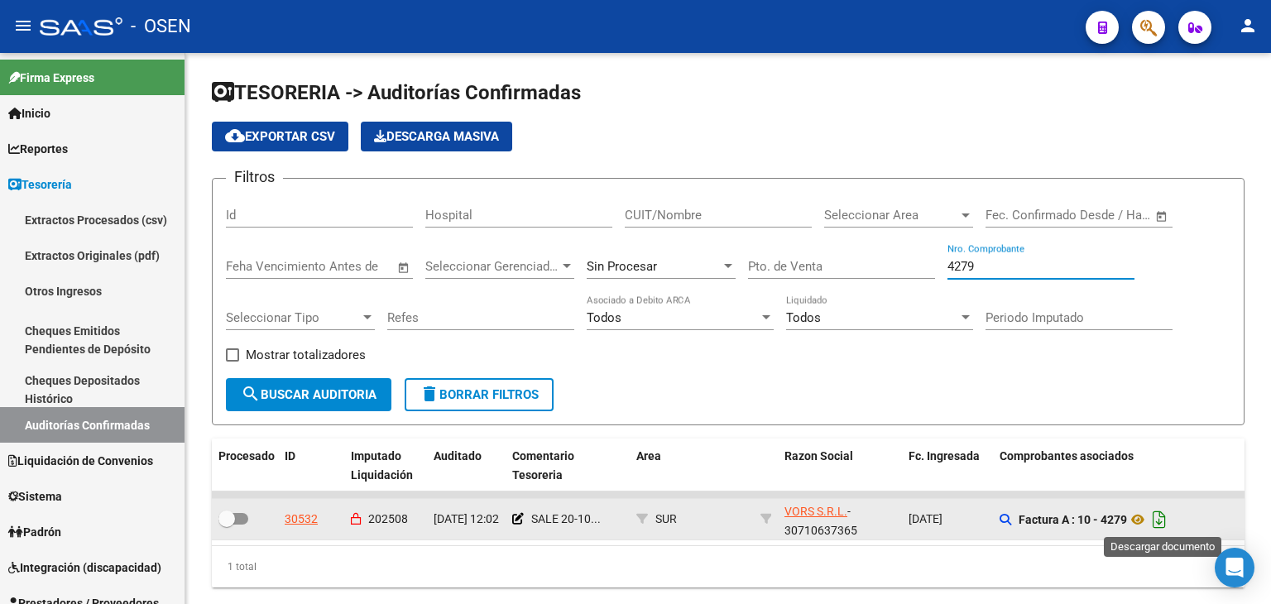
click at [1162, 525] on icon "Descargar documento" at bounding box center [1160, 519] width 22 height 26
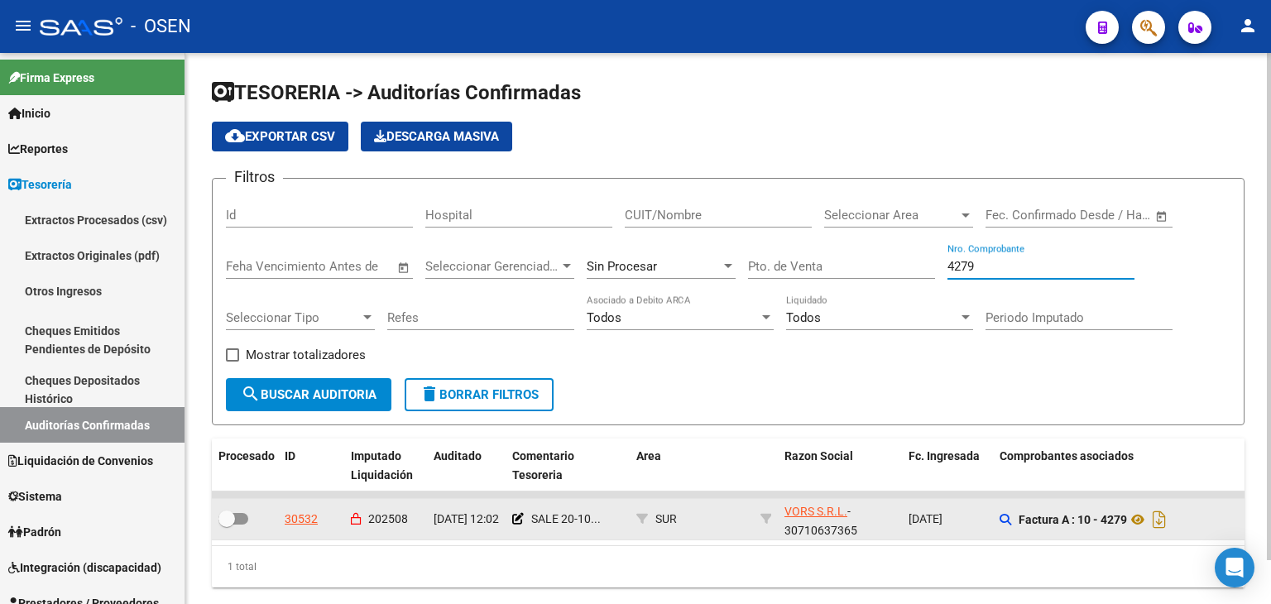
drag, startPoint x: 985, startPoint y: 266, endPoint x: 880, endPoint y: 267, distance: 104.3
click at [886, 266] on div "Filtros Id Hospital CUIT/Nombre Seleccionar Area Seleccionar Area Fecha inicio …" at bounding box center [728, 285] width 1005 height 186
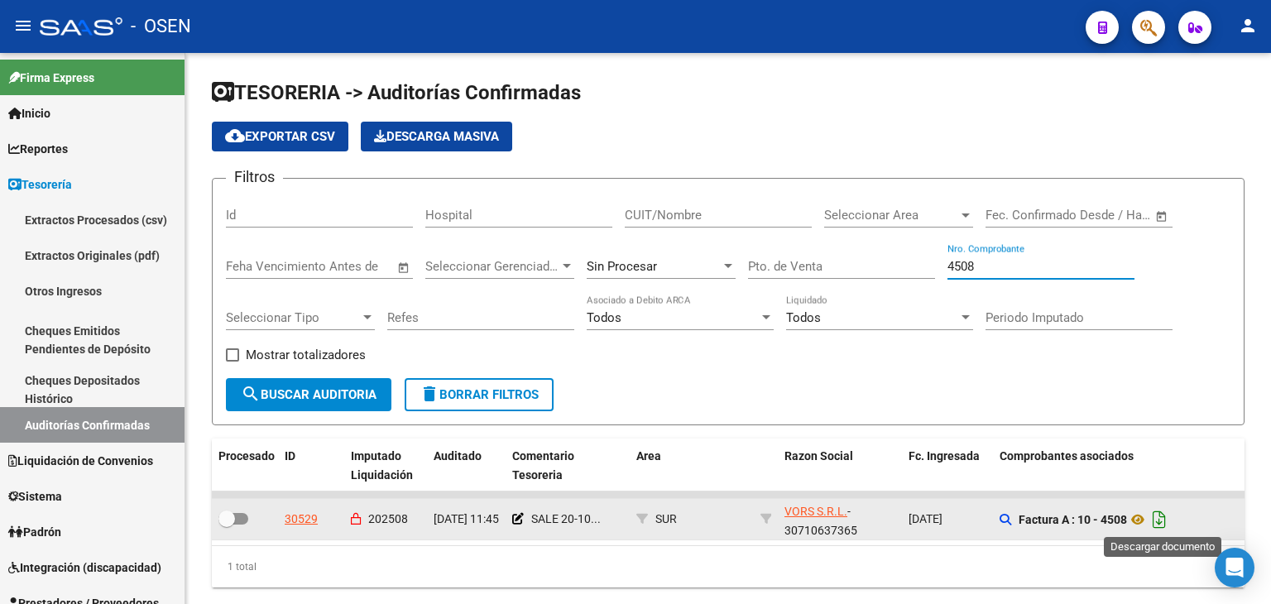
click at [1165, 515] on icon "Descargar documento" at bounding box center [1160, 519] width 22 height 26
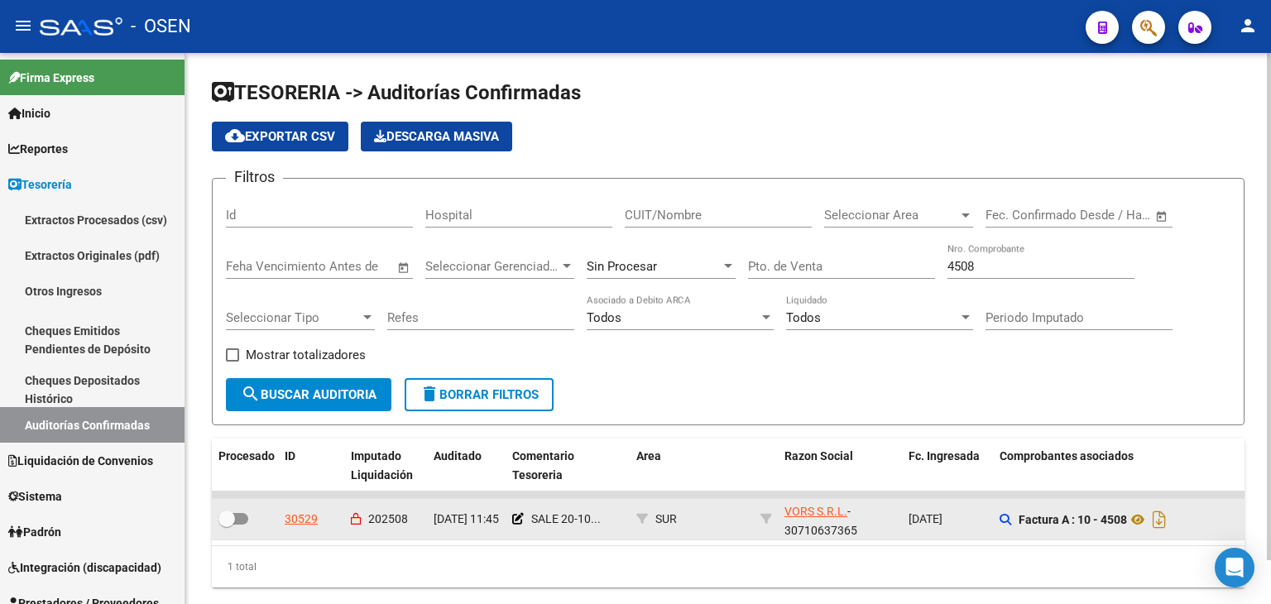
drag, startPoint x: 993, startPoint y: 254, endPoint x: 975, endPoint y: 260, distance: 19.1
click at [975, 260] on div "4508 Nro. Comprobante" at bounding box center [1040, 261] width 187 height 36
click at [984, 262] on input "4508" at bounding box center [1040, 266] width 187 height 15
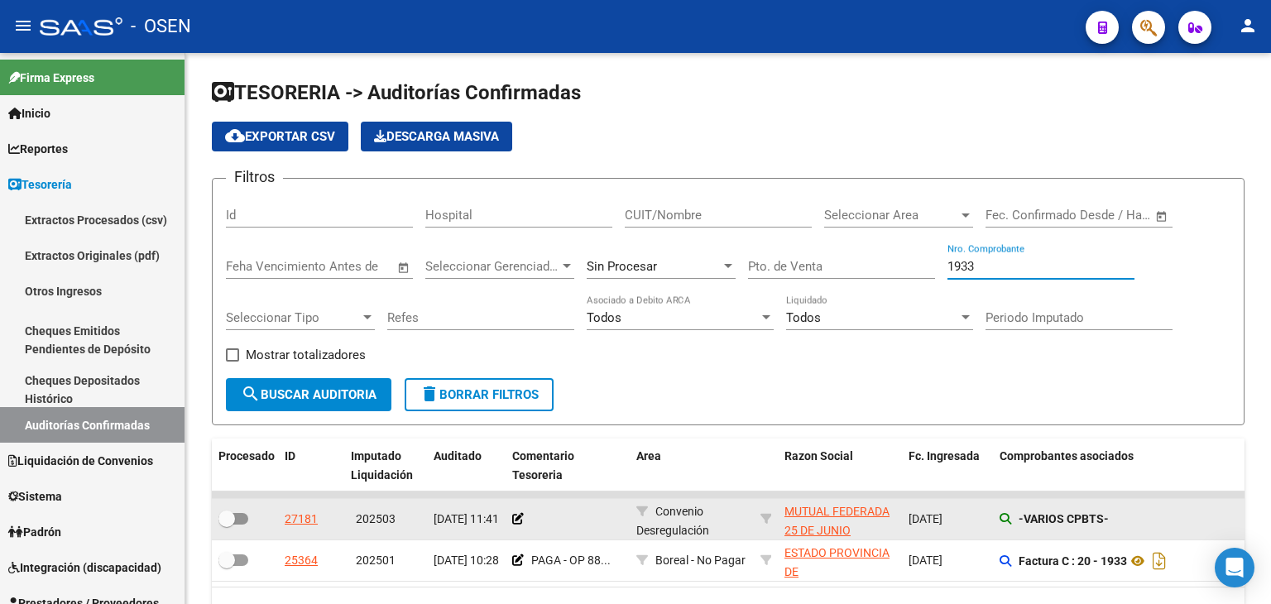
click at [1010, 514] on div "-VARIOS CPBTS-" at bounding box center [1117, 519] width 235 height 19
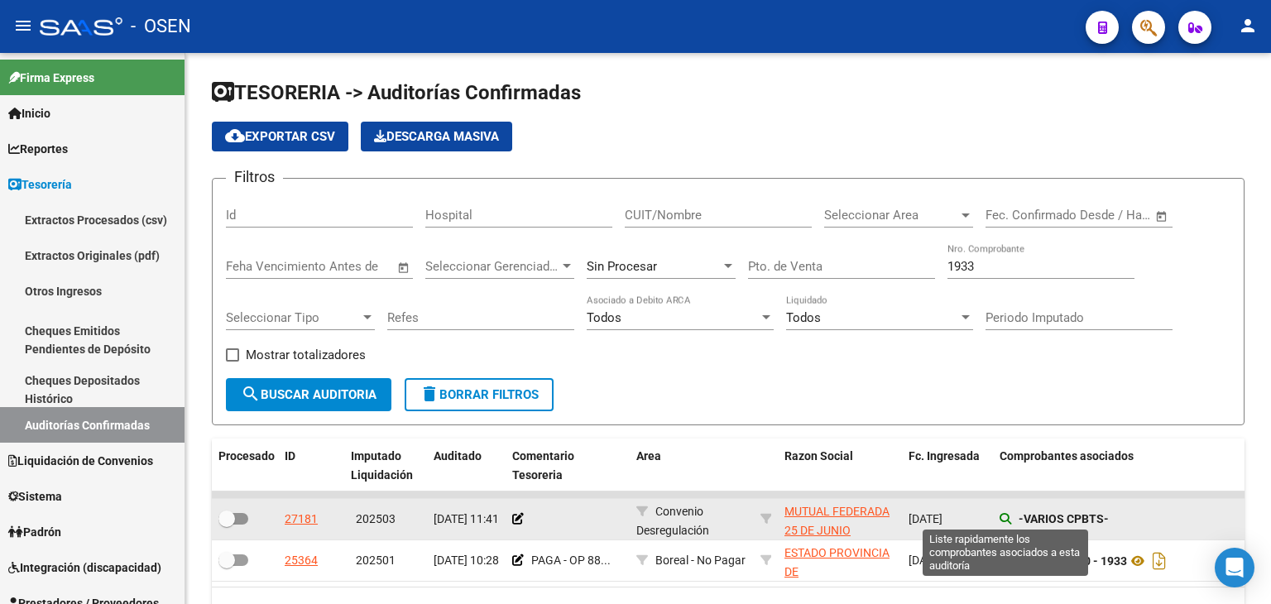
click at [1005, 513] on icon at bounding box center [1006, 519] width 12 height 12
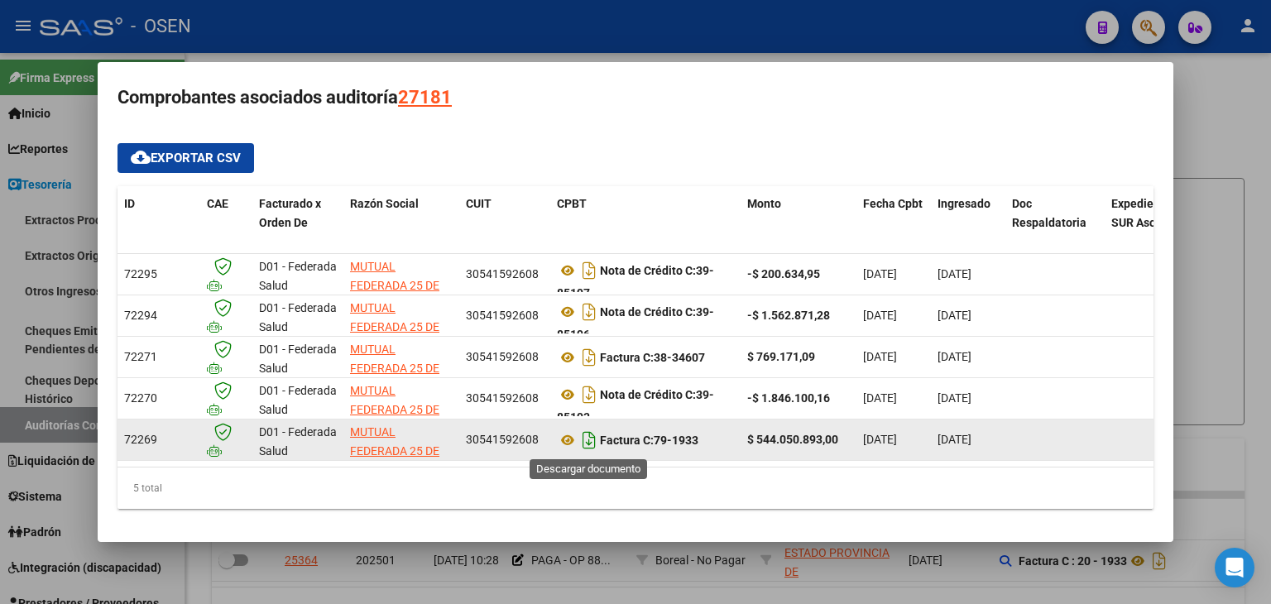
click at [580, 441] on icon "Descargar documento" at bounding box center [589, 440] width 22 height 26
click at [833, 22] on div at bounding box center [635, 302] width 1271 height 604
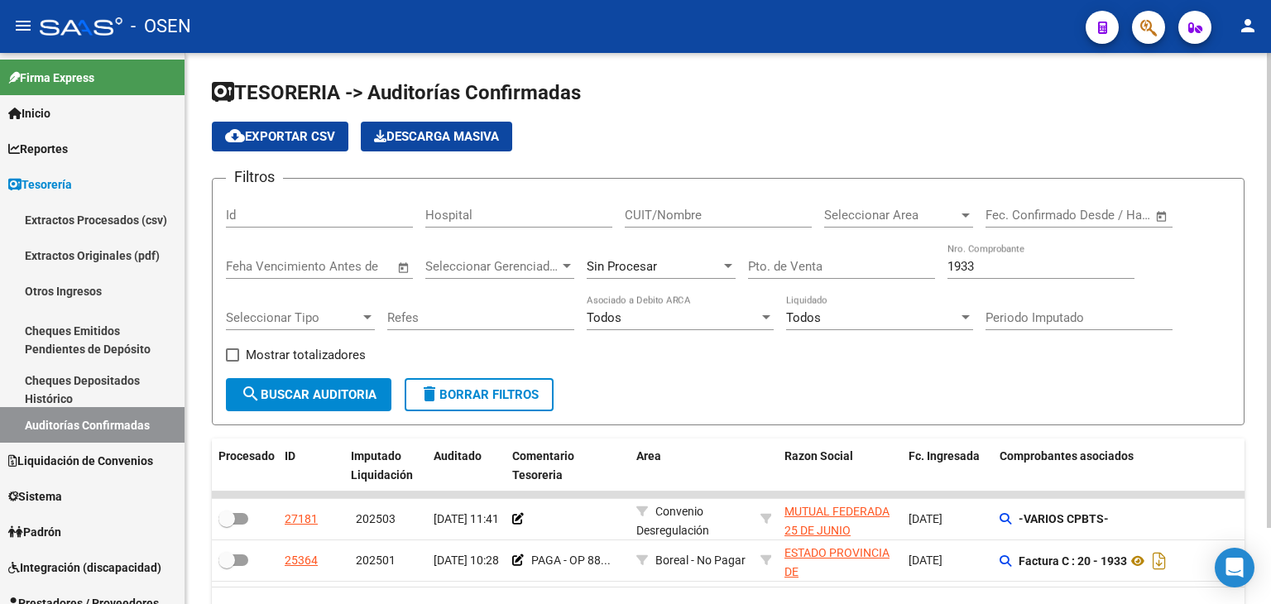
drag, startPoint x: 983, startPoint y: 266, endPoint x: 791, endPoint y: 252, distance: 192.4
click at [803, 249] on div "Filtros Id Hospital CUIT/Nombre Seleccionar Area Seleccionar Area Fecha inicio …" at bounding box center [728, 285] width 1005 height 186
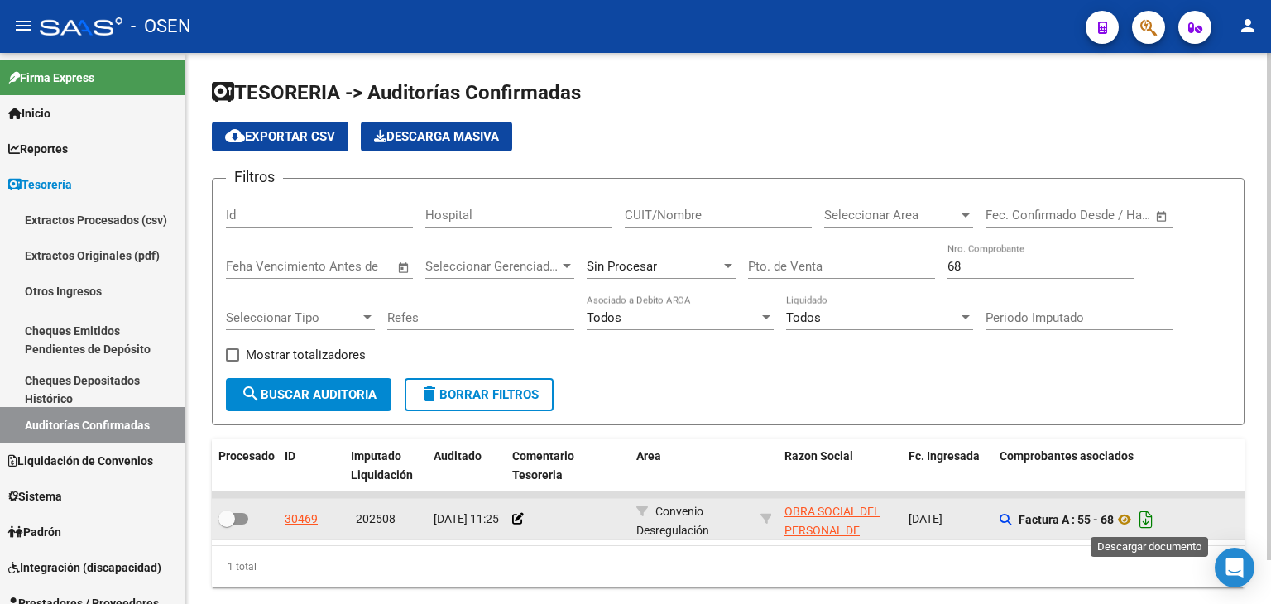
click at [1144, 520] on icon "Descargar documento" at bounding box center [1146, 519] width 22 height 26
click at [414, 573] on div "1 total" at bounding box center [728, 566] width 1033 height 41
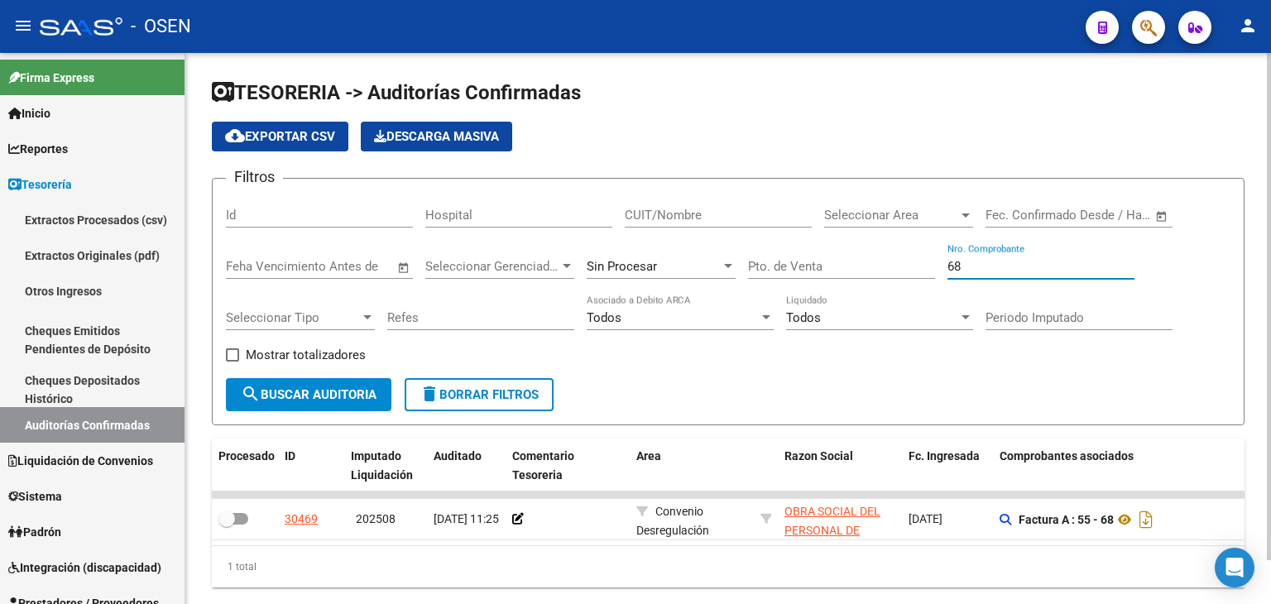
drag, startPoint x: 1012, startPoint y: 262, endPoint x: 789, endPoint y: 259, distance: 223.4
click at [792, 258] on div "Filtros Id Hospital CUIT/Nombre Seleccionar Area Seleccionar Area Fecha inicio …" at bounding box center [728, 285] width 1005 height 186
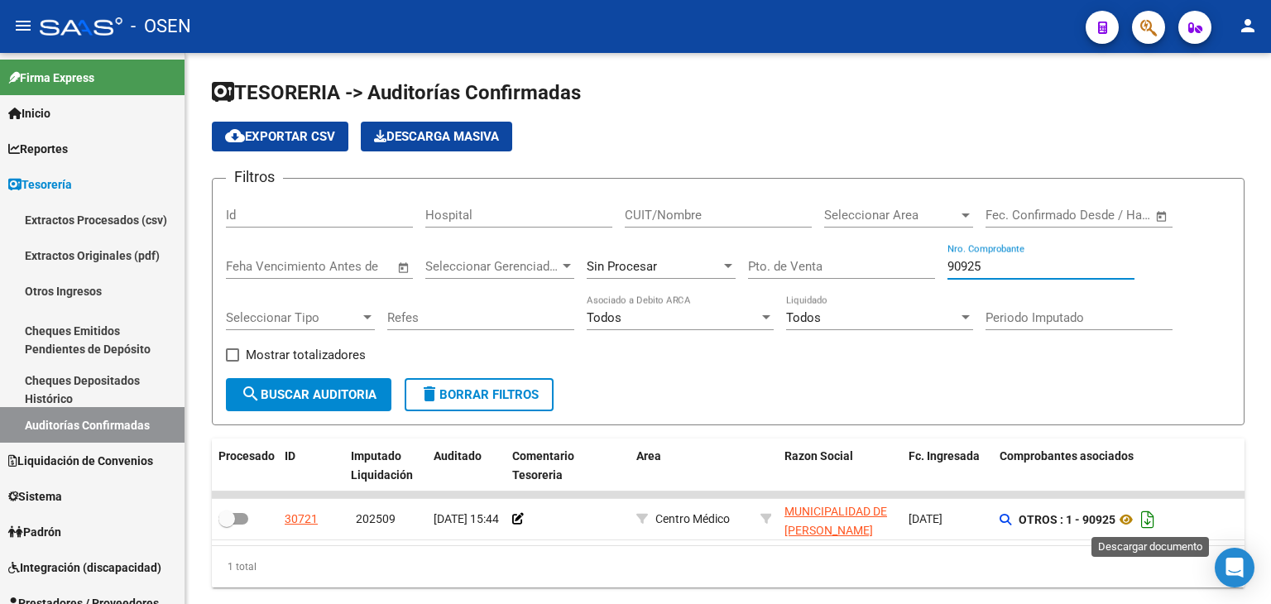
click at [1149, 513] on icon "Descargar documento" at bounding box center [1148, 519] width 22 height 26
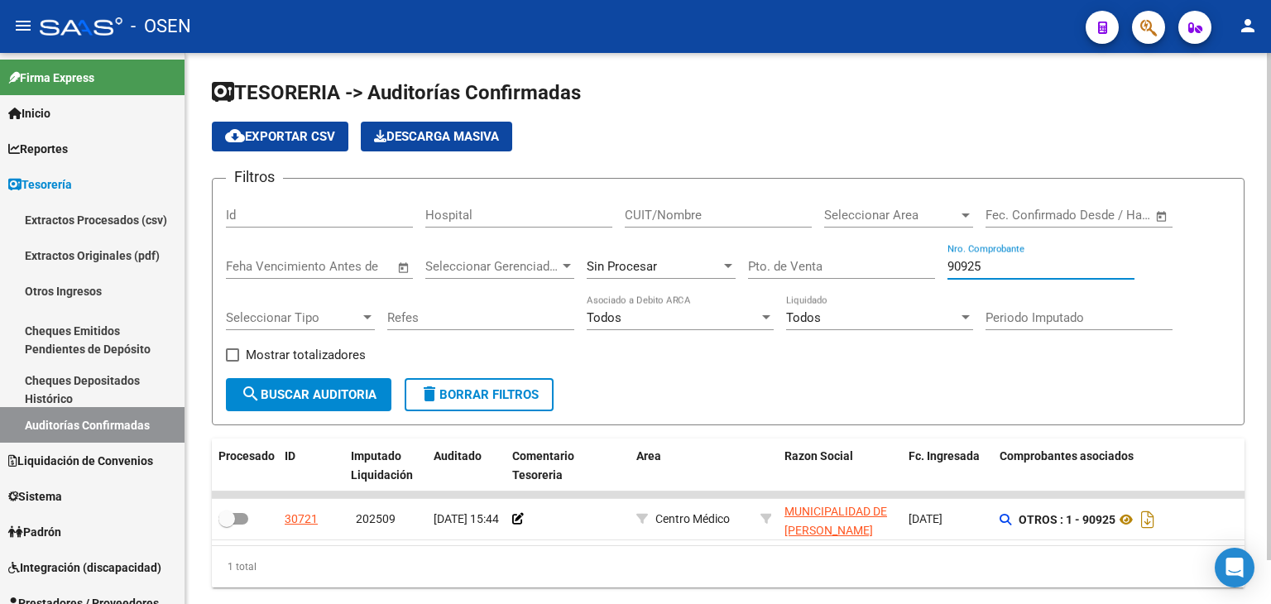
click at [973, 261] on input "90925" at bounding box center [1040, 266] width 187 height 15
click at [973, 262] on input "90925" at bounding box center [1040, 266] width 187 height 15
click at [507, 588] on div "1 total" at bounding box center [728, 566] width 1033 height 41
drag, startPoint x: 975, startPoint y: 268, endPoint x: 798, endPoint y: 275, distance: 177.2
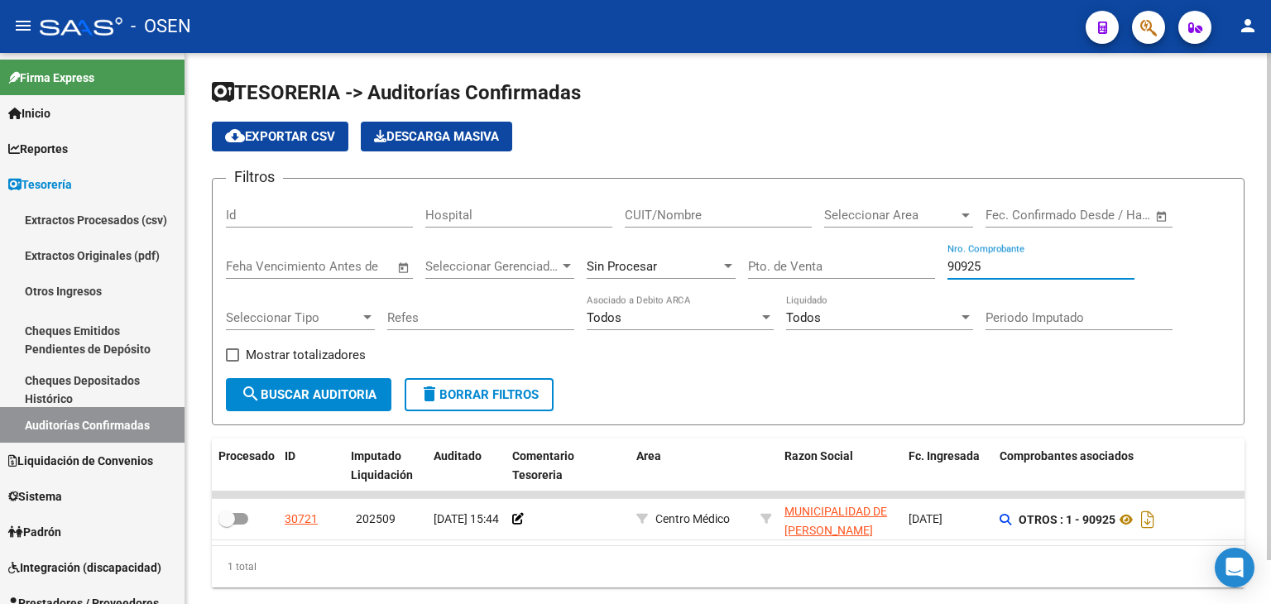
click at [806, 268] on div "Filtros Id Hospital CUIT/Nombre Seleccionar Area Seleccionar Area Fecha inicio …" at bounding box center [728, 285] width 1005 height 186
drag, startPoint x: 986, startPoint y: 271, endPoint x: 863, endPoint y: 266, distance: 123.4
click at [867, 274] on div "Filtros Id Hospital CUIT/Nombre Seleccionar Area Seleccionar Area Fecha inicio …" at bounding box center [728, 285] width 1005 height 186
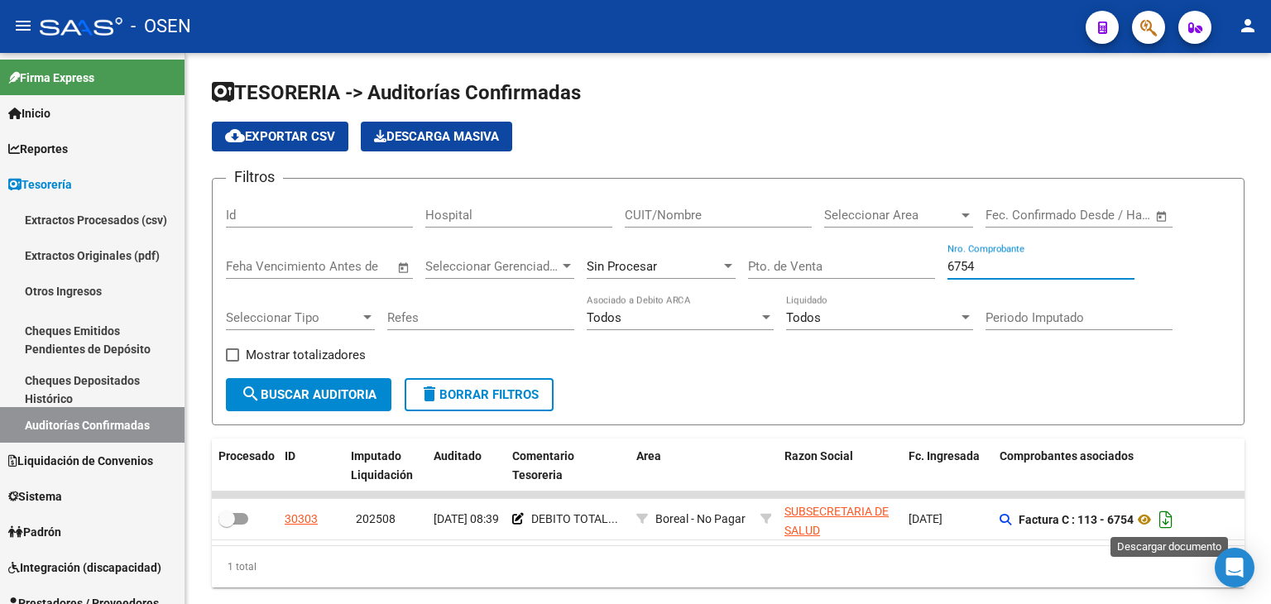
click at [1165, 516] on icon "Descargar documento" at bounding box center [1166, 519] width 22 height 26
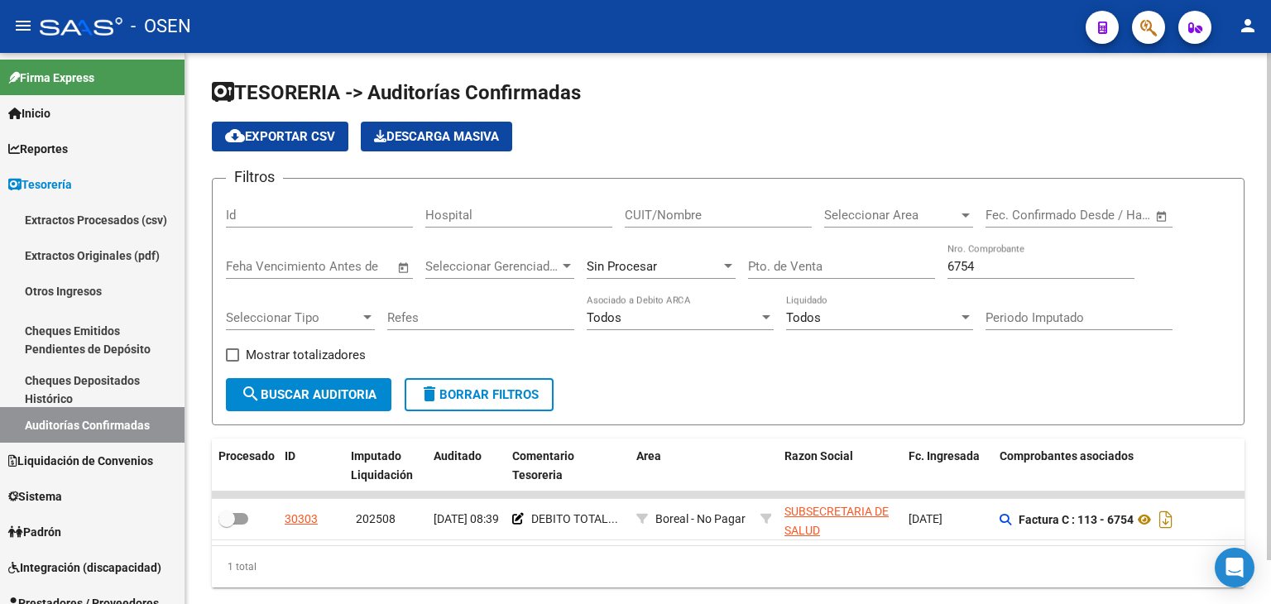
click at [503, 578] on div "1 total" at bounding box center [728, 566] width 1033 height 41
drag, startPoint x: 970, startPoint y: 271, endPoint x: 885, endPoint y: 272, distance: 84.4
click at [893, 269] on div "Filtros Id Hospital CUIT/Nombre Seleccionar Area Seleccionar Area Fecha inicio …" at bounding box center [728, 285] width 1005 height 186
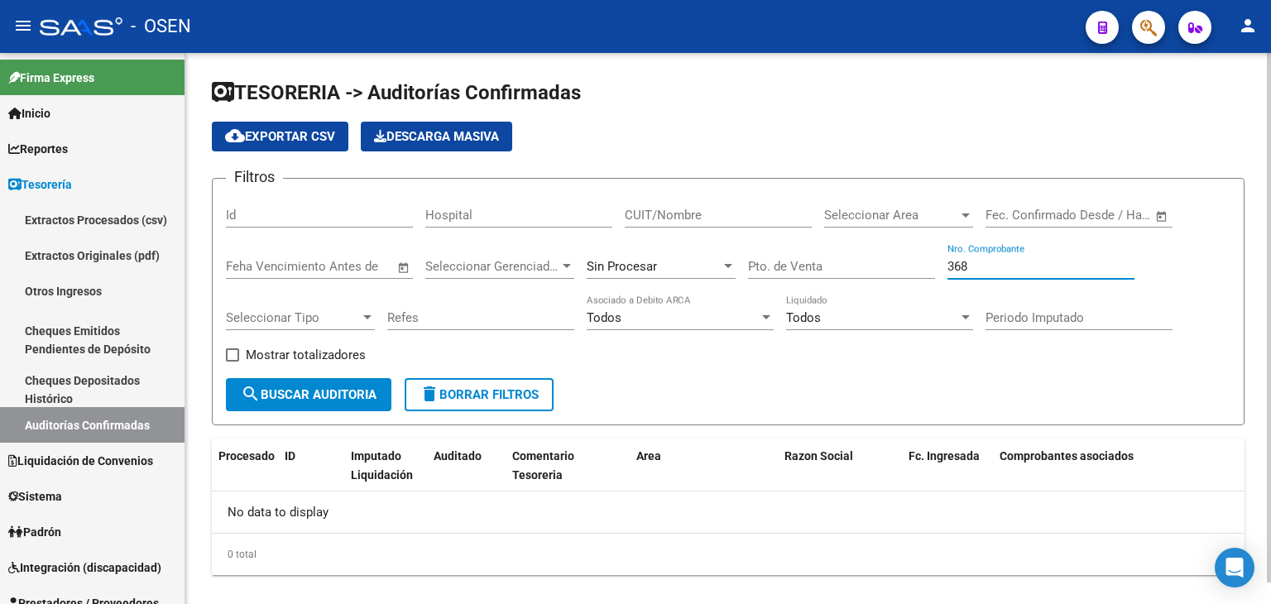
click at [970, 268] on input "368" at bounding box center [1040, 266] width 187 height 15
click at [482, 547] on div "0 total" at bounding box center [728, 554] width 1033 height 41
drag, startPoint x: 983, startPoint y: 272, endPoint x: 888, endPoint y: 279, distance: 95.4
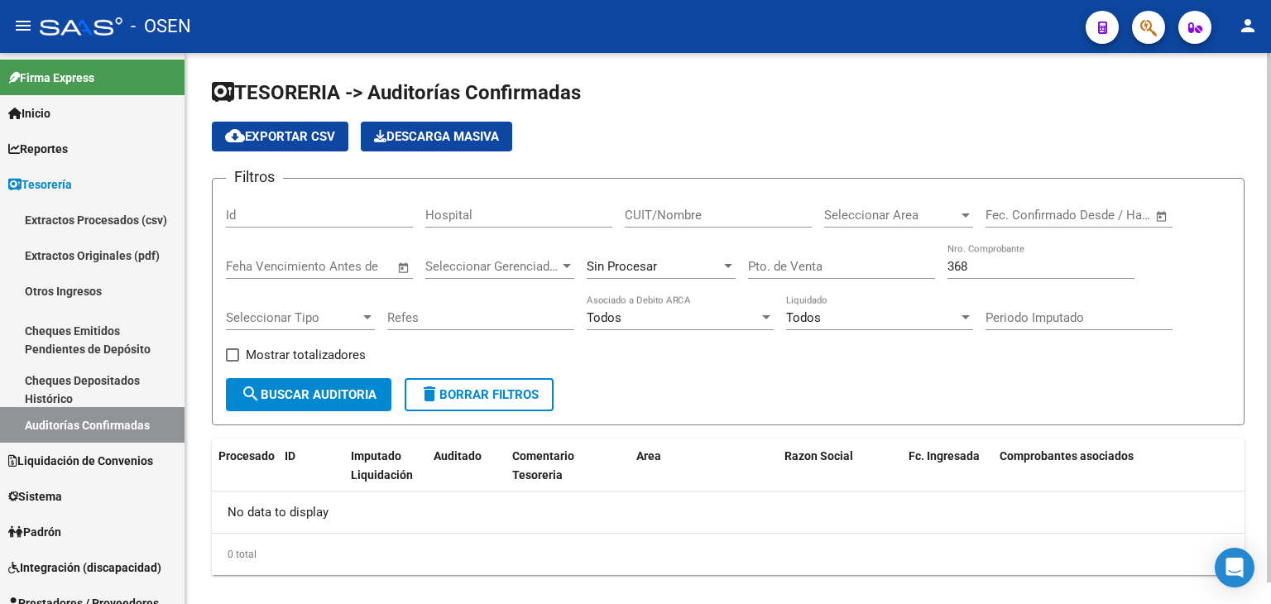
click at [888, 279] on div "Filtros Id Hospital CUIT/Nombre Seleccionar Area Seleccionar Area Fecha inicio …" at bounding box center [728, 285] width 1005 height 186
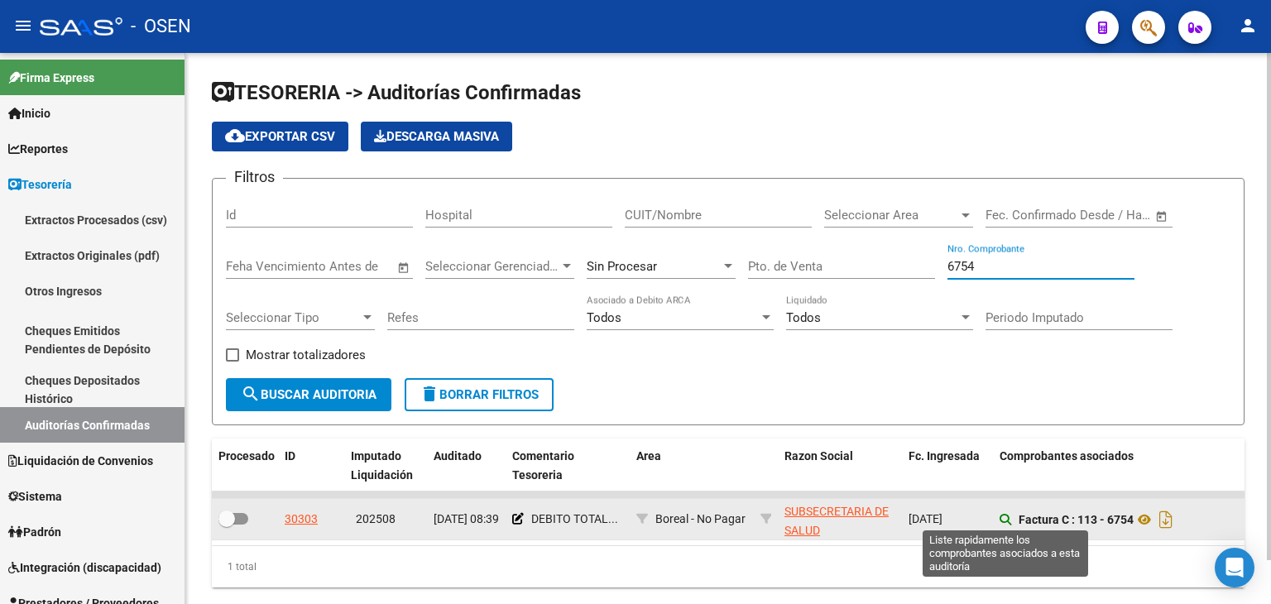
click at [1005, 517] on icon at bounding box center [1006, 520] width 12 height 12
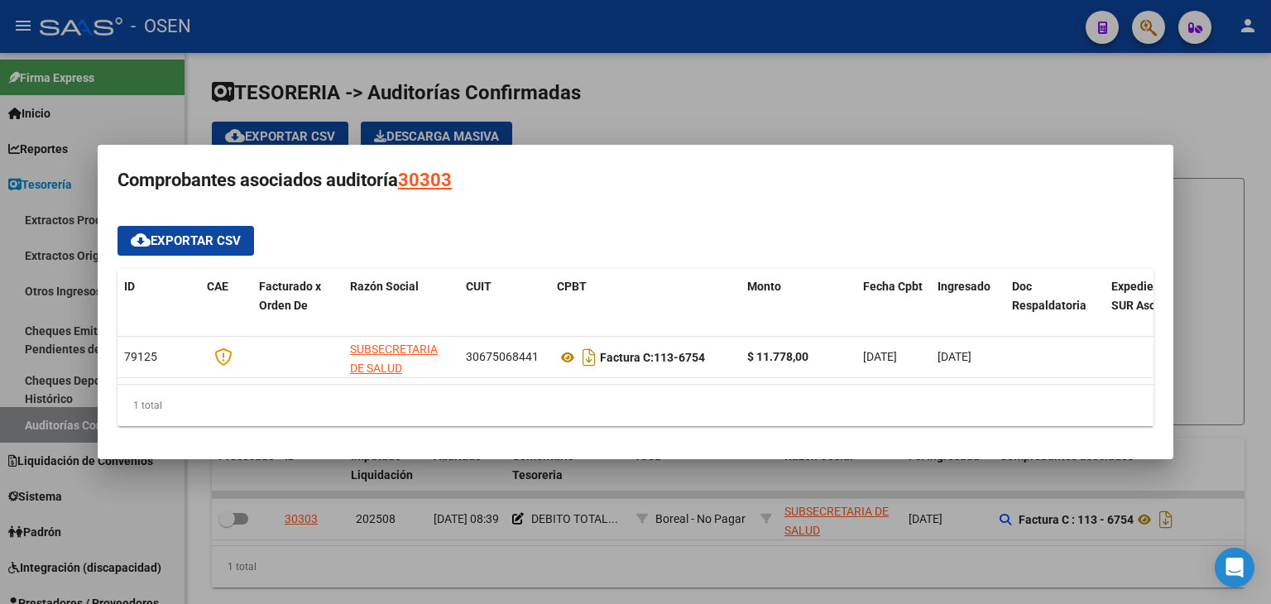
drag, startPoint x: 866, startPoint y: 594, endPoint x: 921, endPoint y: 564, distance: 63.3
click at [868, 592] on div at bounding box center [635, 302] width 1271 height 604
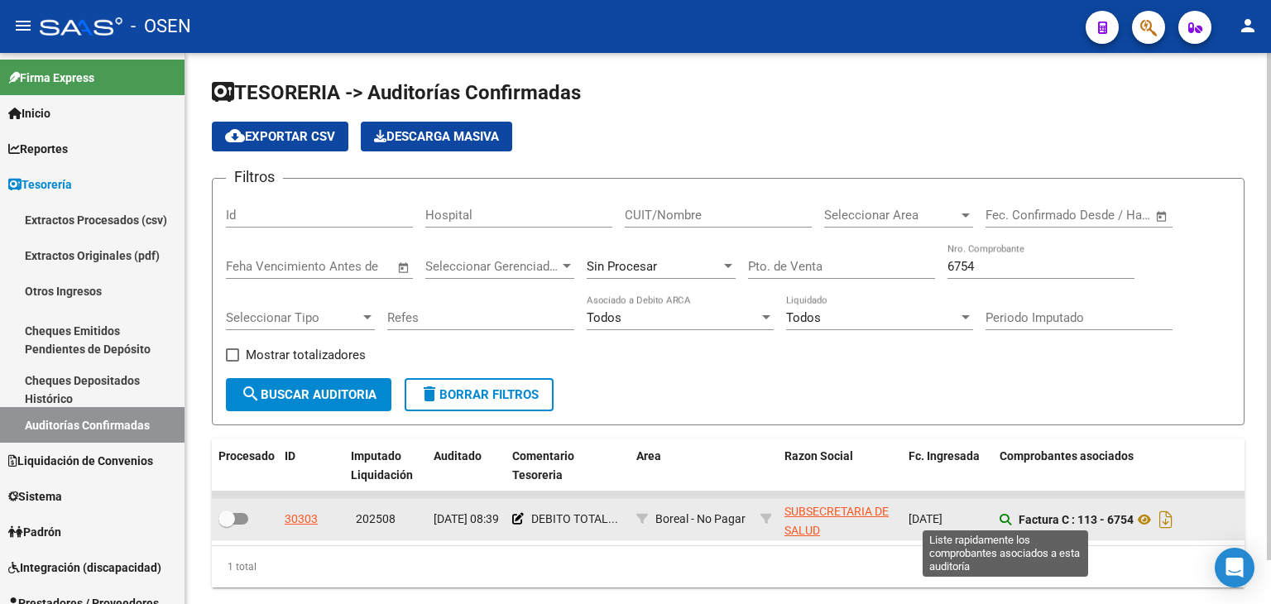
click at [1000, 514] on icon at bounding box center [1006, 520] width 12 height 12
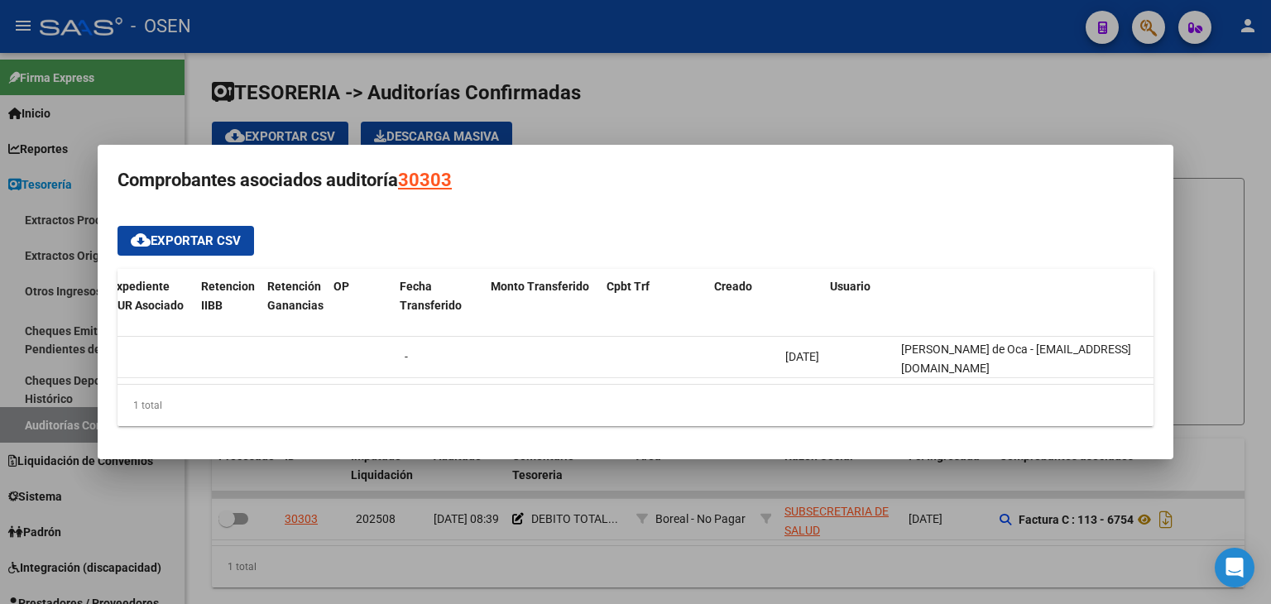
scroll to position [0, 1001]
click at [943, 577] on div at bounding box center [635, 302] width 1271 height 604
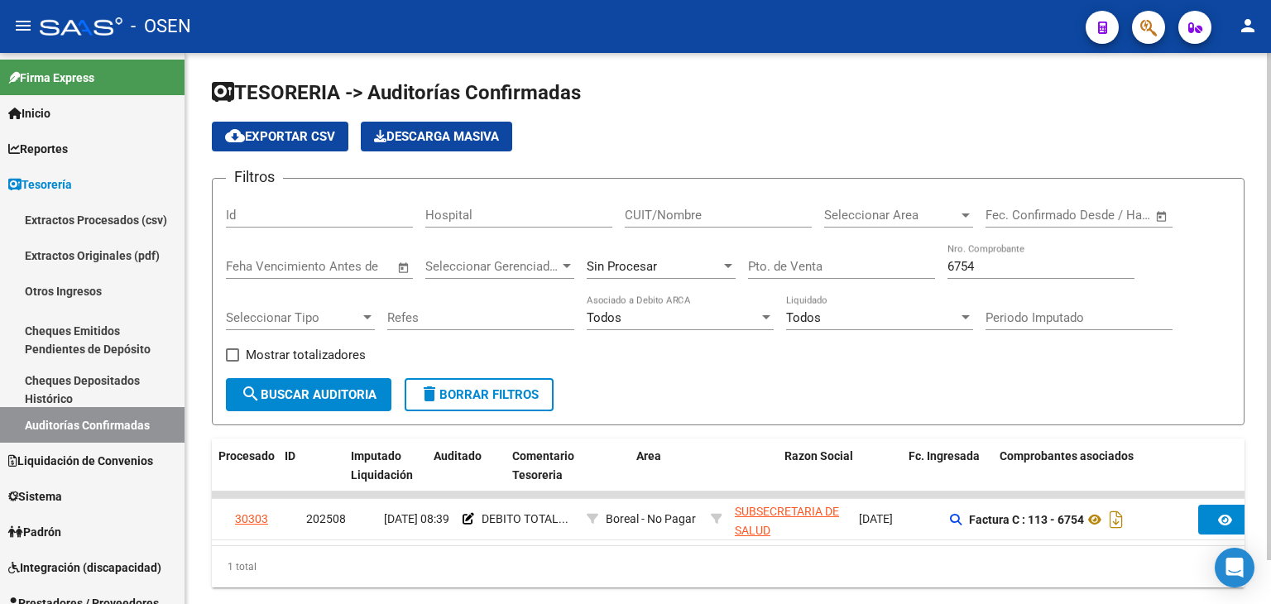
scroll to position [0, 0]
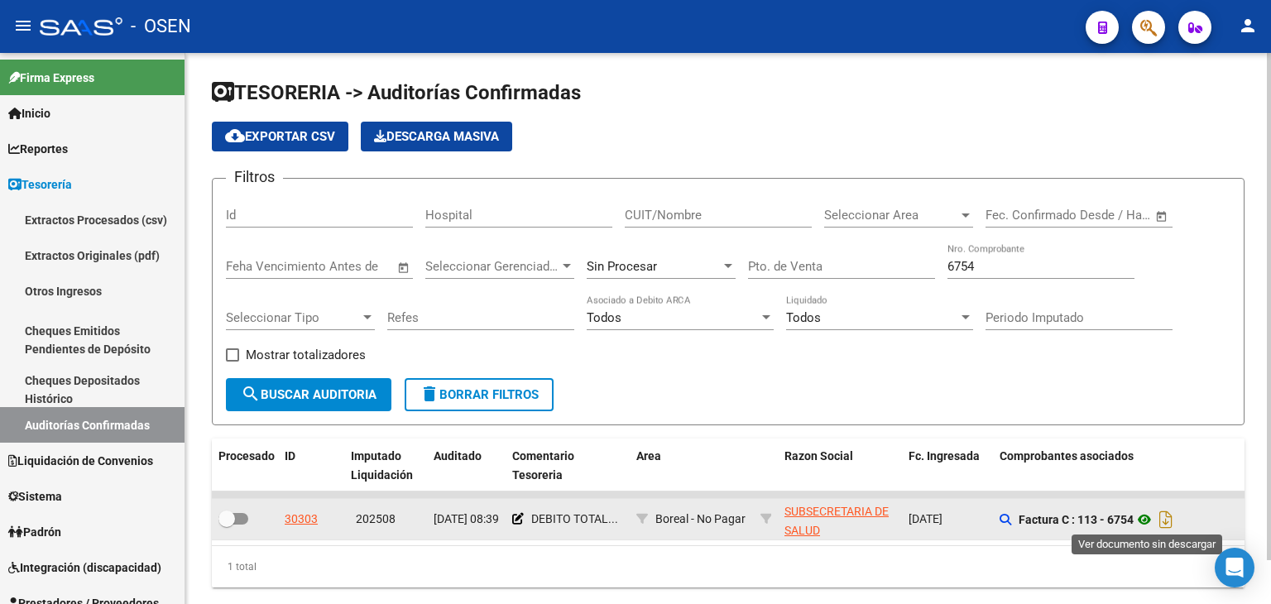
click at [1141, 520] on icon at bounding box center [1145, 520] width 22 height 20
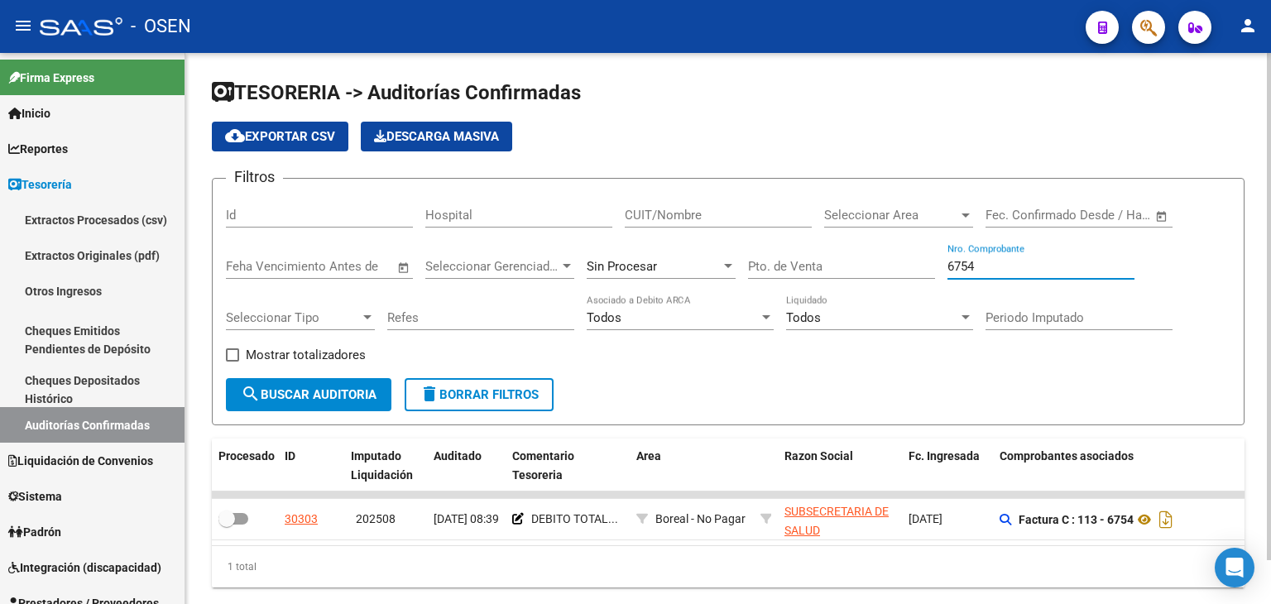
drag, startPoint x: 1003, startPoint y: 267, endPoint x: 818, endPoint y: 293, distance: 187.1
click at [829, 290] on div "Filtros Id Hospital CUIT/Nombre Seleccionar Area Seleccionar Area Fecha inicio …" at bounding box center [728, 285] width 1005 height 186
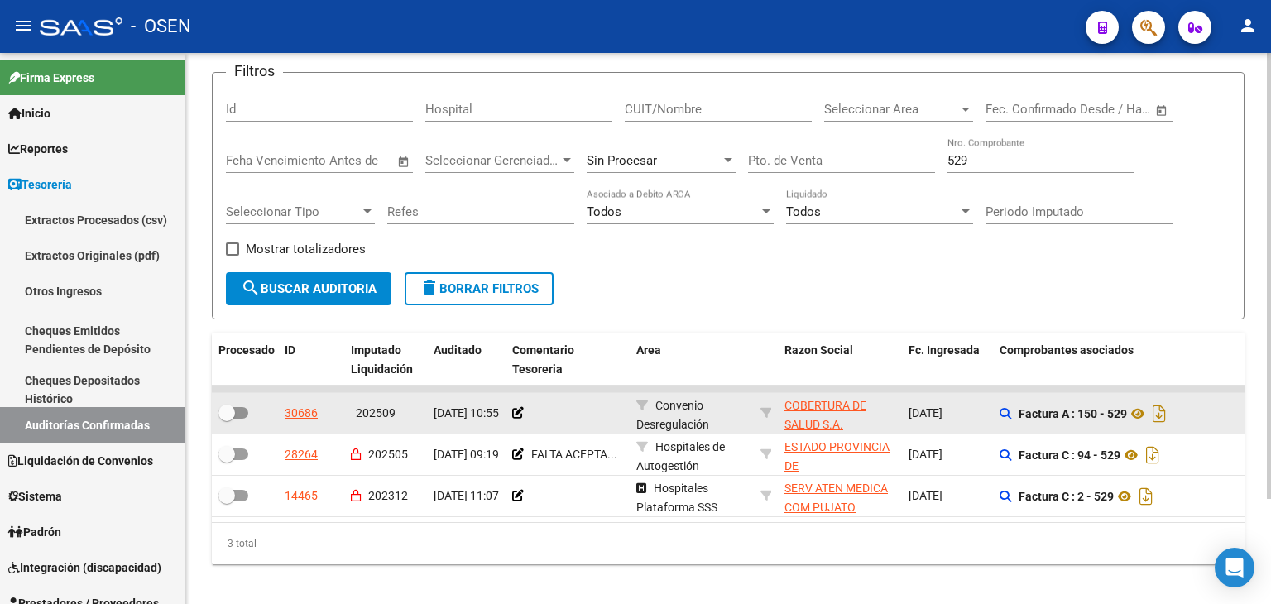
drag, startPoint x: 999, startPoint y: 365, endPoint x: 1003, endPoint y: 410, distance: 44.9
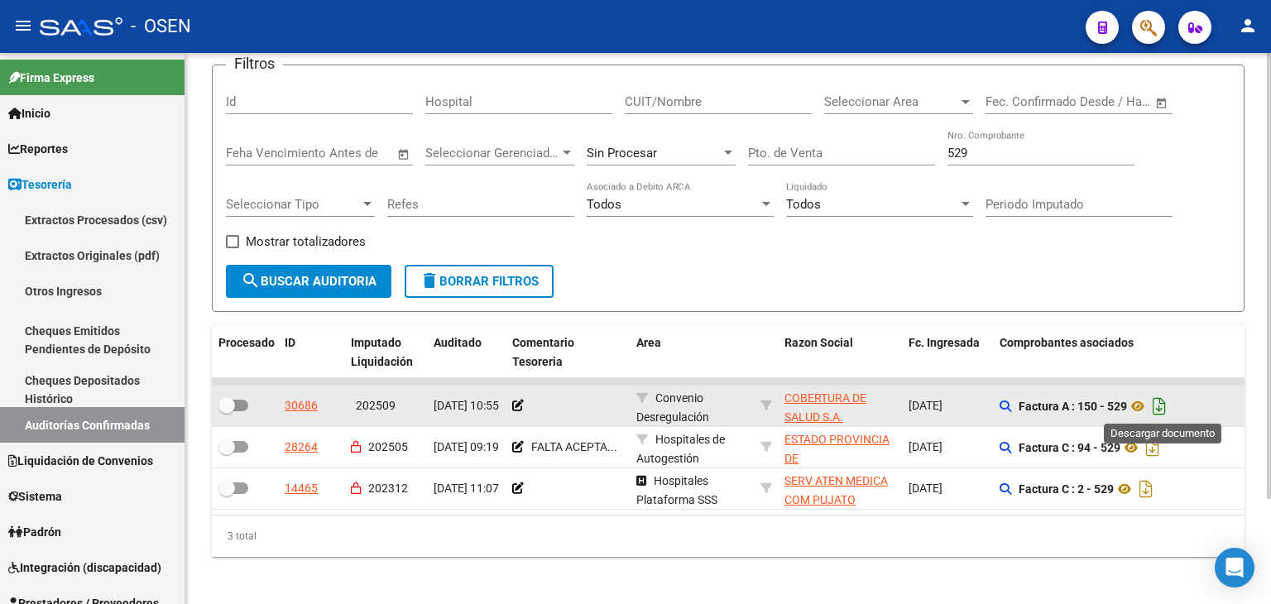
click at [1159, 402] on icon "Descargar documento" at bounding box center [1160, 406] width 22 height 26
click at [976, 156] on input "529" at bounding box center [1040, 153] width 187 height 15
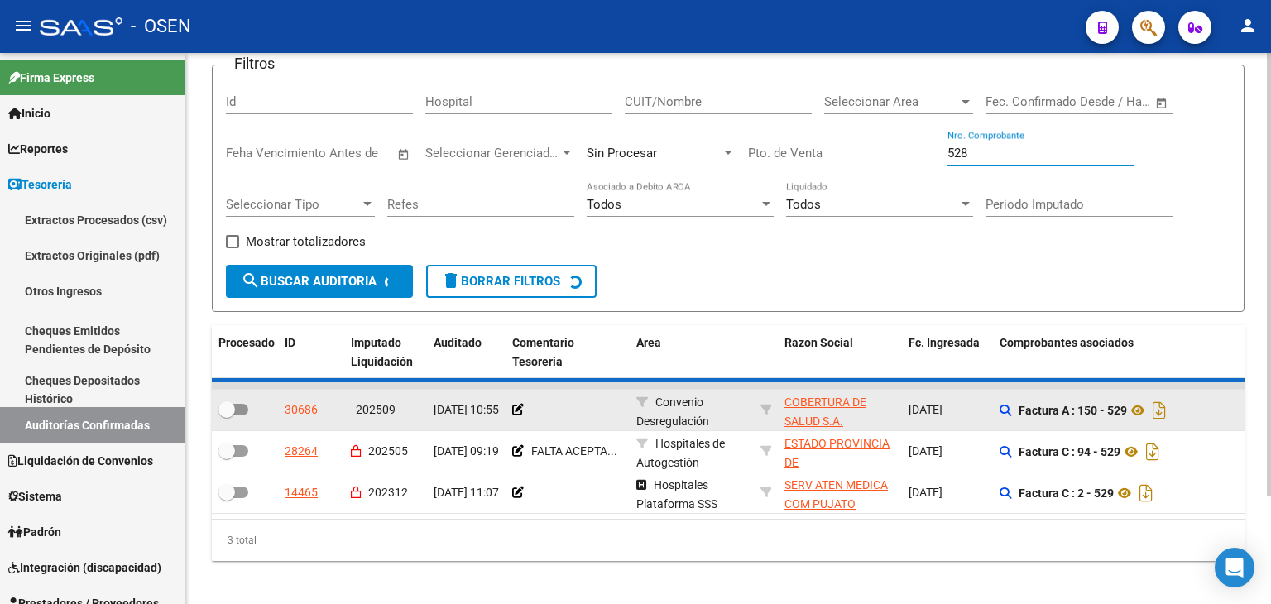
scroll to position [89, 0]
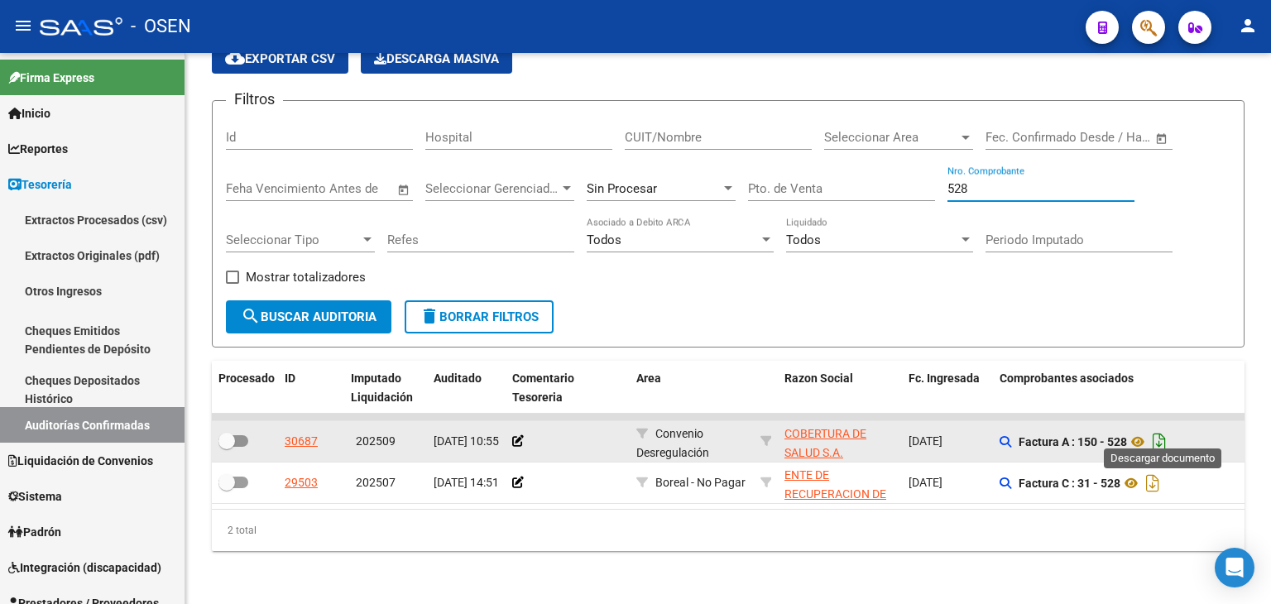
type input "528"
click at [1159, 429] on icon "Descargar documento" at bounding box center [1160, 442] width 22 height 26
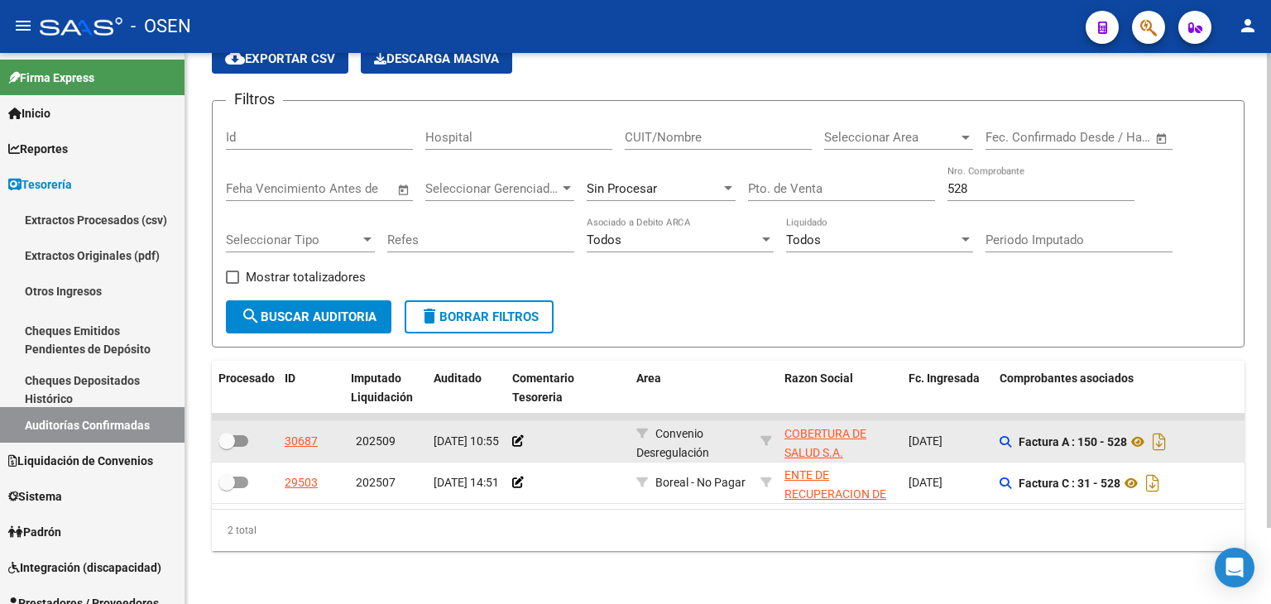
click at [523, 100] on form "Filtros Id Hospital CUIT/Nombre Seleccionar Area Seleccionar Area Fecha inicio …" at bounding box center [728, 223] width 1033 height 247
click at [496, 309] on span "delete Borrar Filtros" at bounding box center [479, 316] width 119 height 15
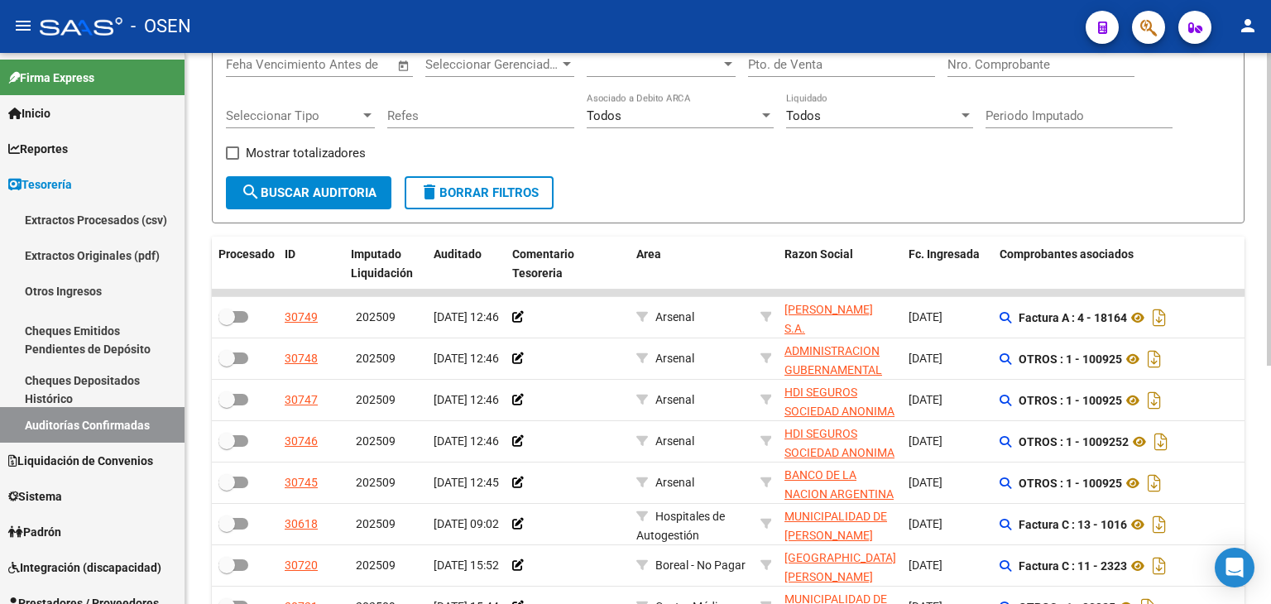
scroll to position [0, 0]
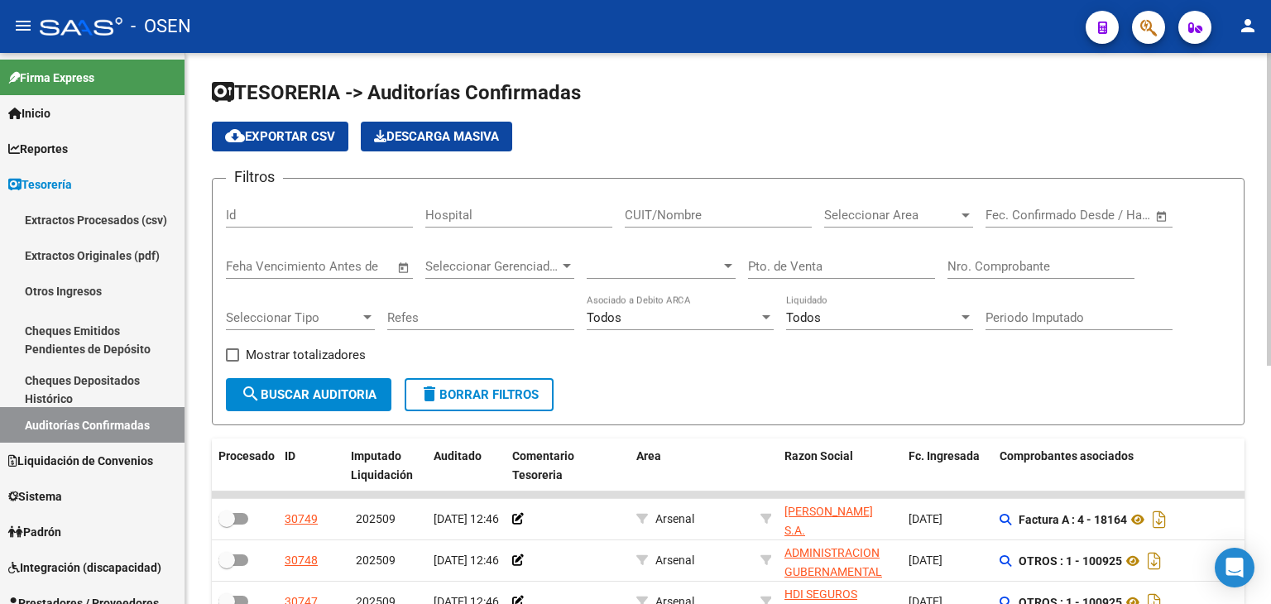
drag, startPoint x: 820, startPoint y: 294, endPoint x: 784, endPoint y: 135, distance: 162.8
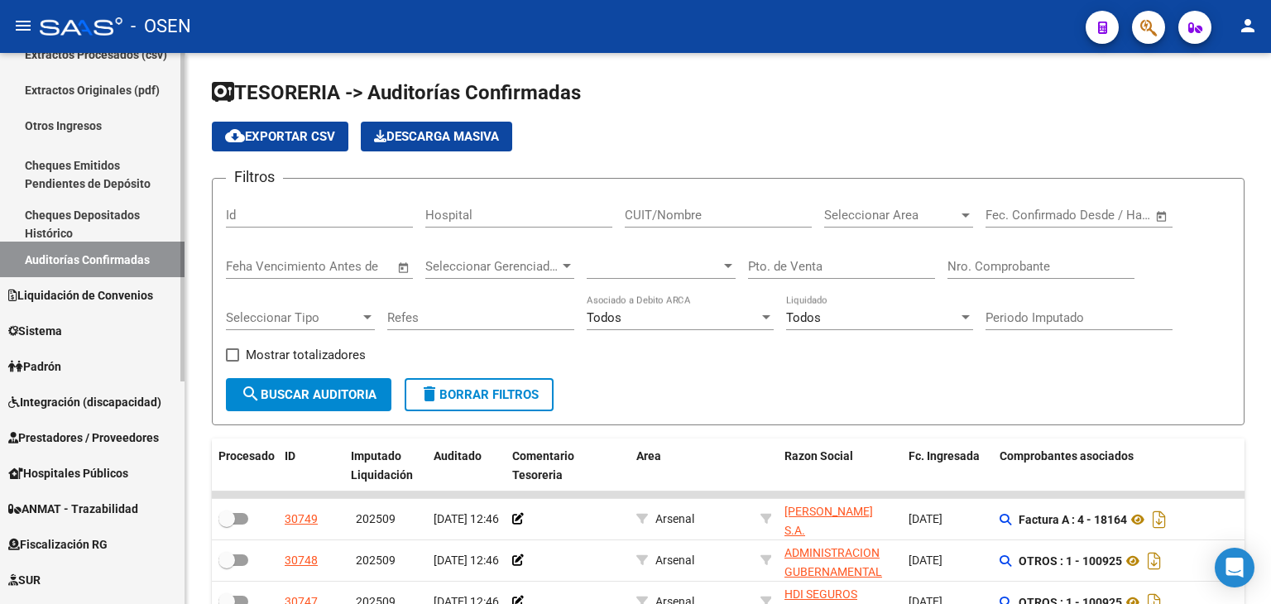
click at [178, 462] on div "Firma Express Inicio Instructivos Contacto OS Reportes Tablero de Control Ingre…" at bounding box center [94, 348] width 189 height 923
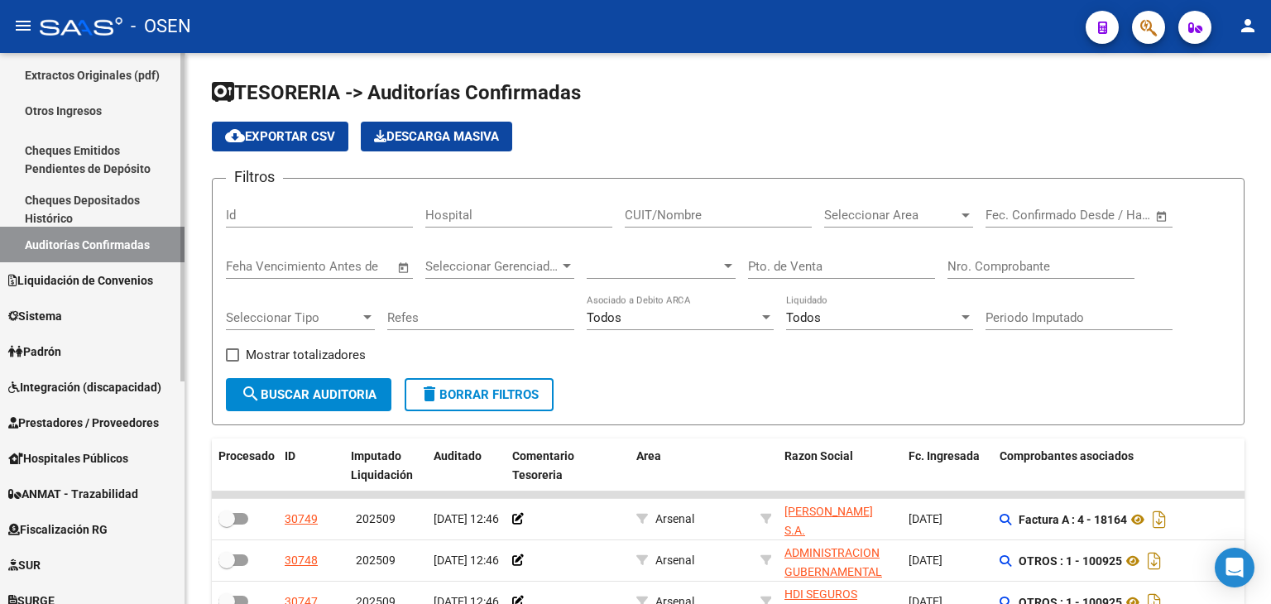
click at [81, 420] on span "Prestadores / Proveedores" at bounding box center [83, 423] width 151 height 18
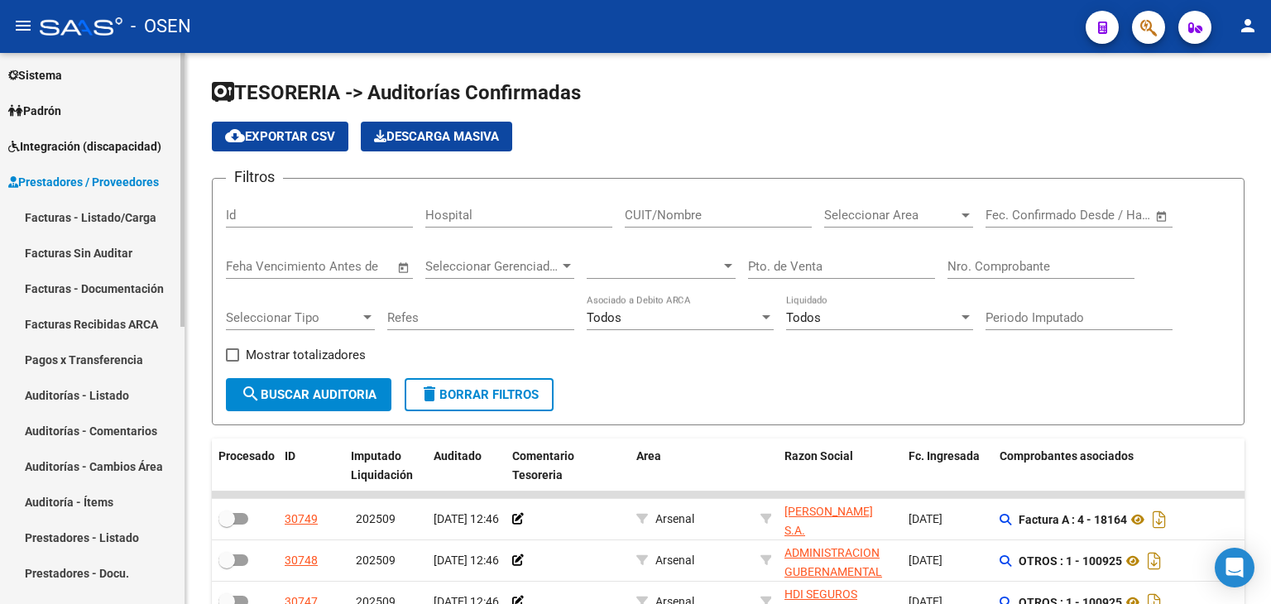
click at [103, 203] on link "Facturas - Listado/Carga" at bounding box center [92, 217] width 185 height 36
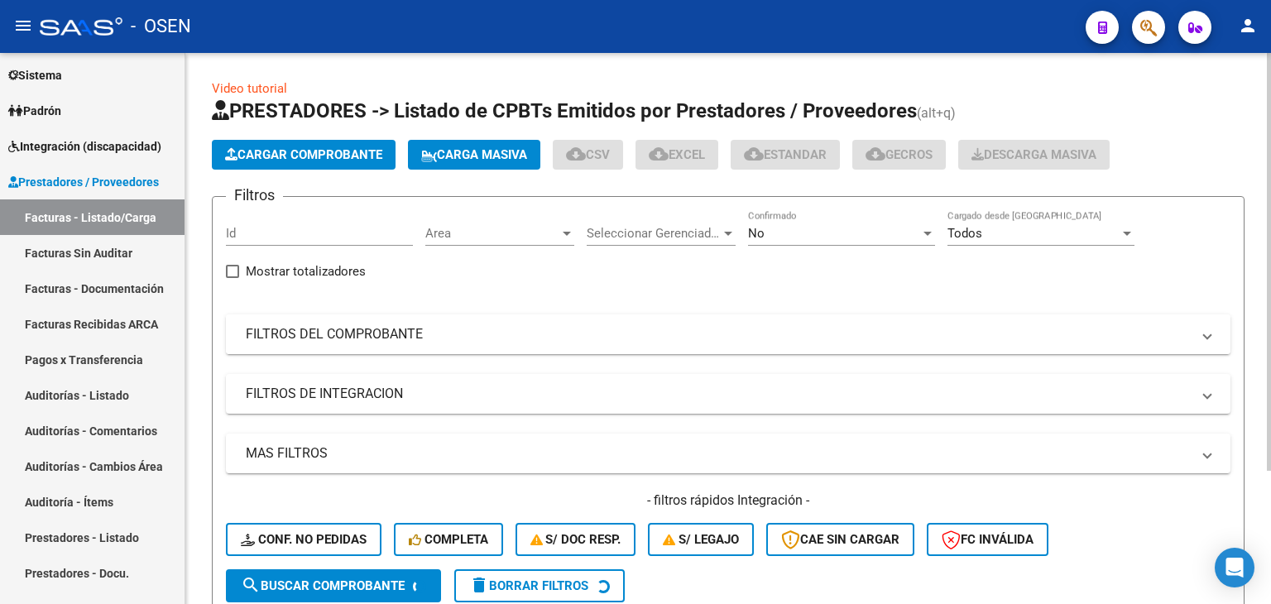
click at [910, 345] on mat-expansion-panel-header "FILTROS DEL COMPROBANTE" at bounding box center [728, 334] width 1005 height 40
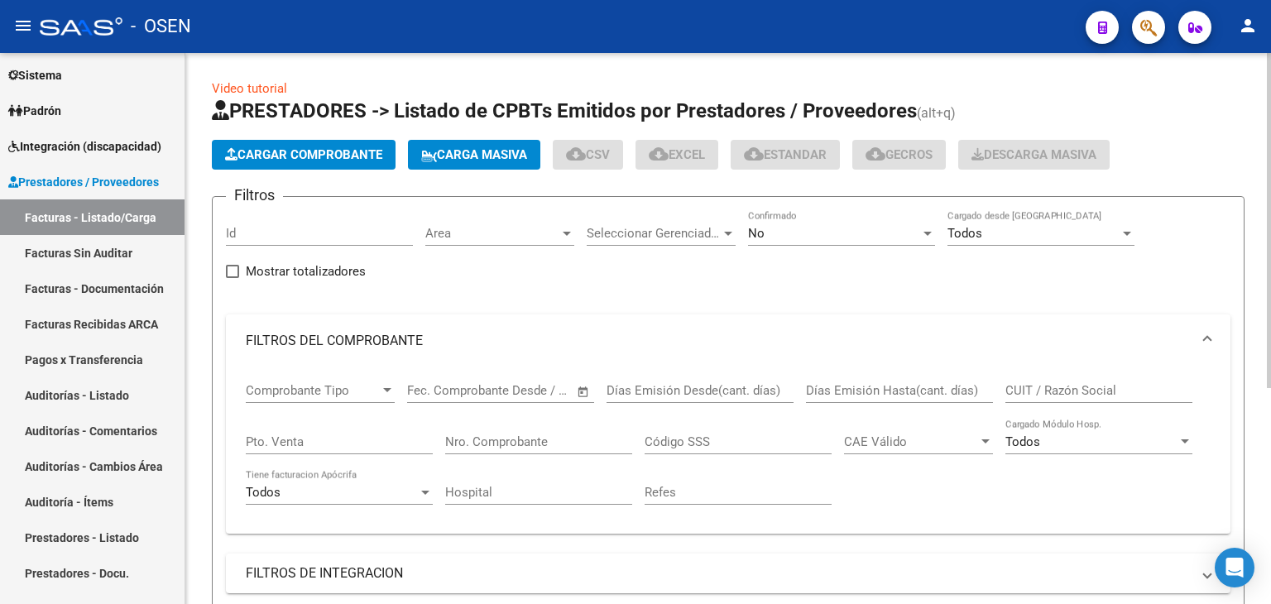
click at [788, 247] on div "No Confirmado" at bounding box center [841, 235] width 187 height 51
click at [787, 239] on div "No" at bounding box center [834, 233] width 172 height 15
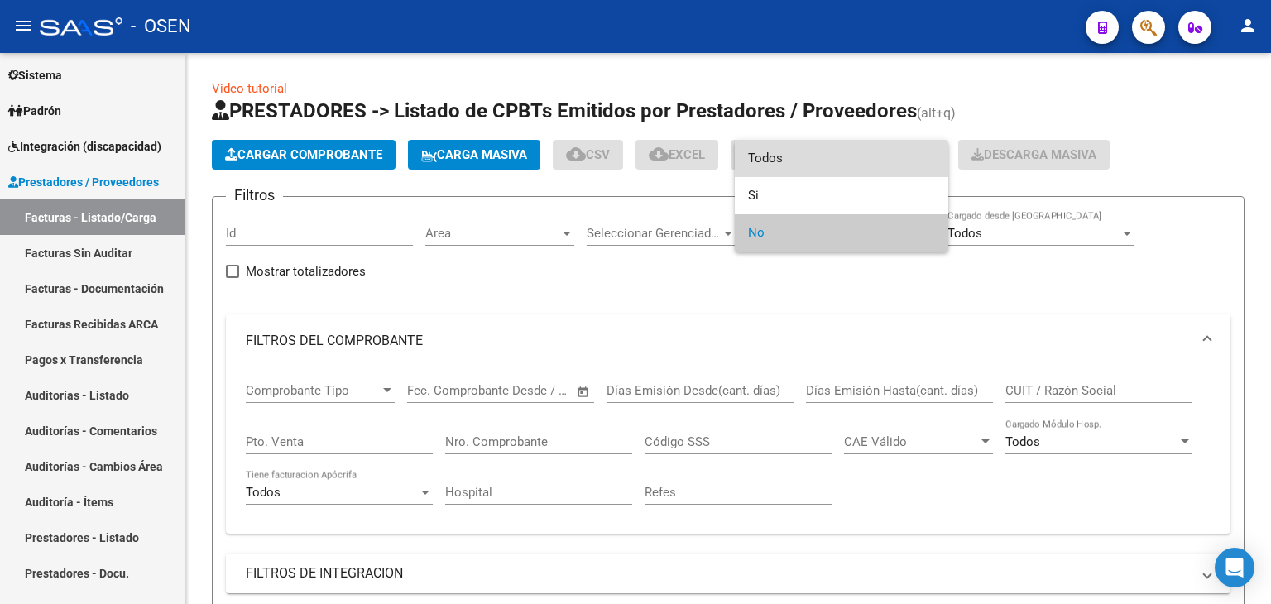
click at [778, 169] on span "Todos" at bounding box center [841, 158] width 187 height 37
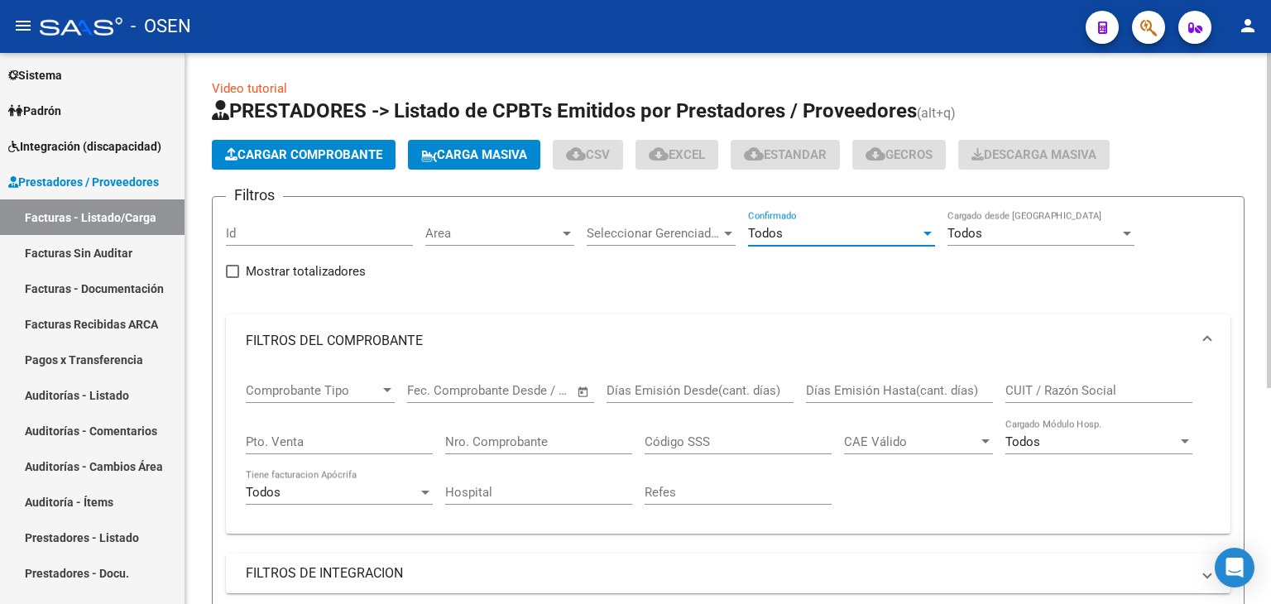
click at [1029, 391] on input "CUIT / Razón Social" at bounding box center [1098, 390] width 187 height 15
click at [719, 454] on div "Código SSS" at bounding box center [738, 444] width 187 height 51
click at [490, 444] on input "Nro. Comprobante" at bounding box center [538, 441] width 187 height 15
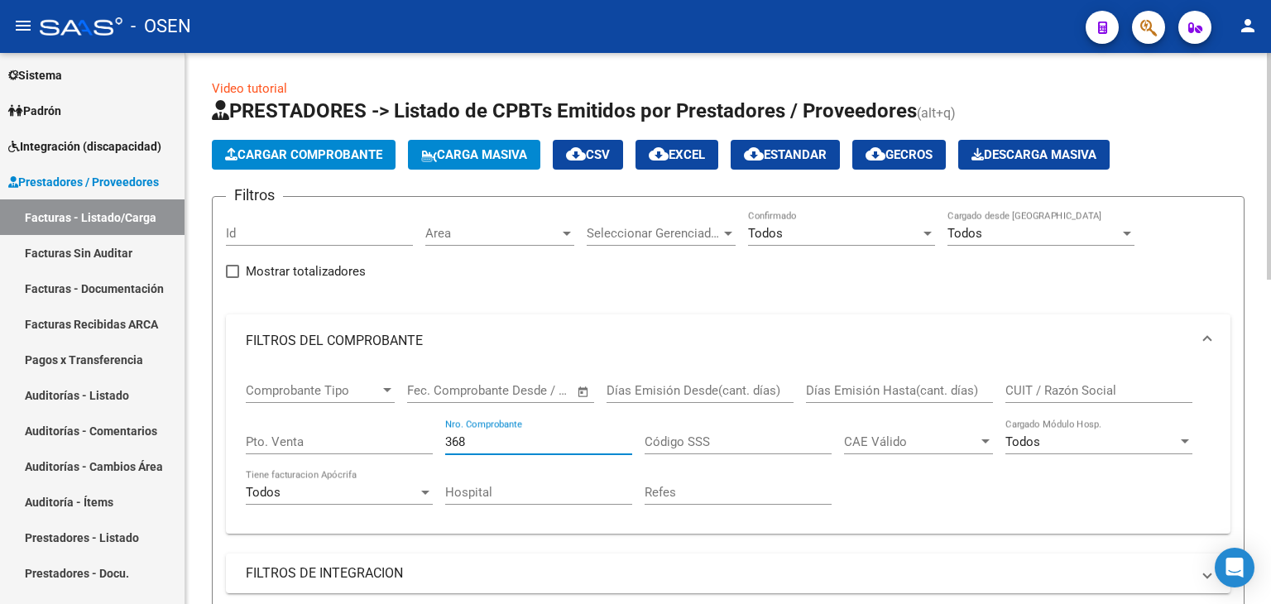
type input "368"
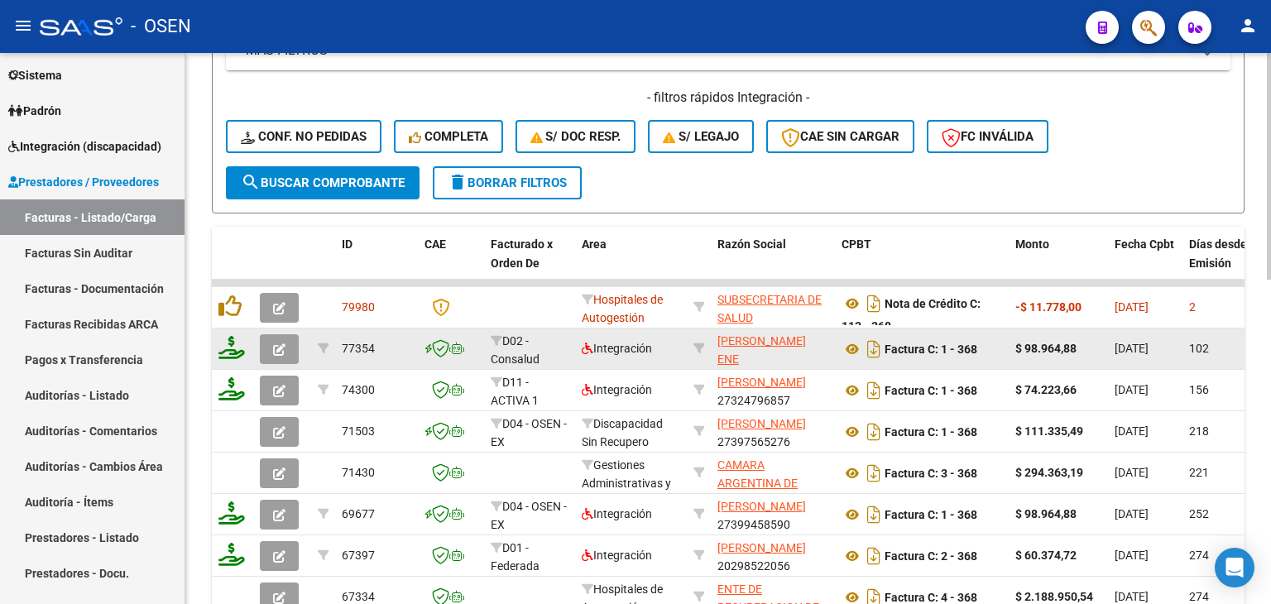
drag, startPoint x: 605, startPoint y: 286, endPoint x: 637, endPoint y: 327, distance: 51.8
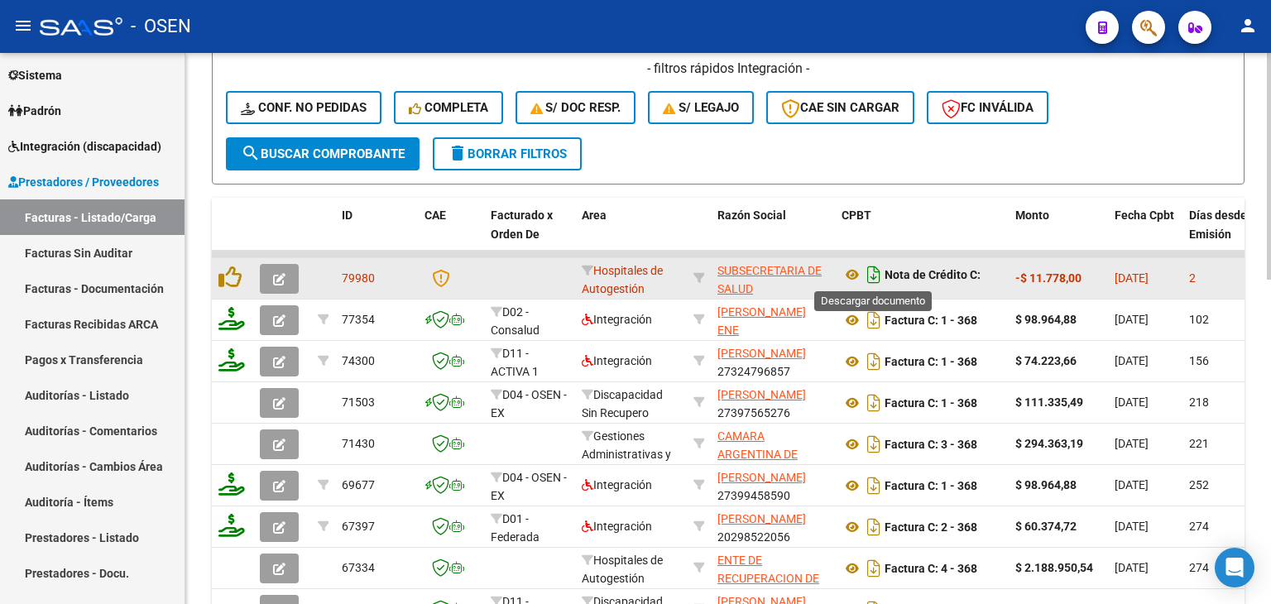
click at [880, 269] on icon "Descargar documento" at bounding box center [874, 274] width 22 height 26
